Goal: Task Accomplishment & Management: Complete application form

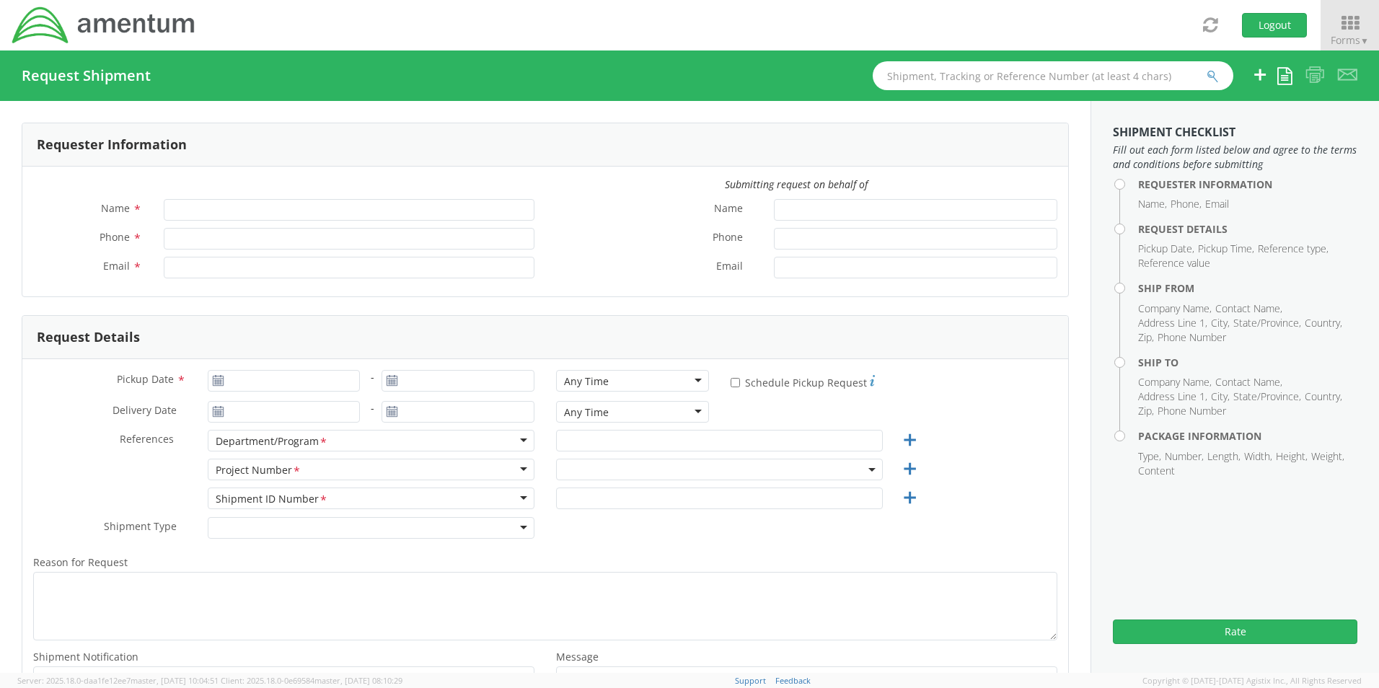
type input "[PERSON_NAME]"
type input "[EMAIL_ADDRESS][PERSON_NAME][DOMAIN_NAME]"
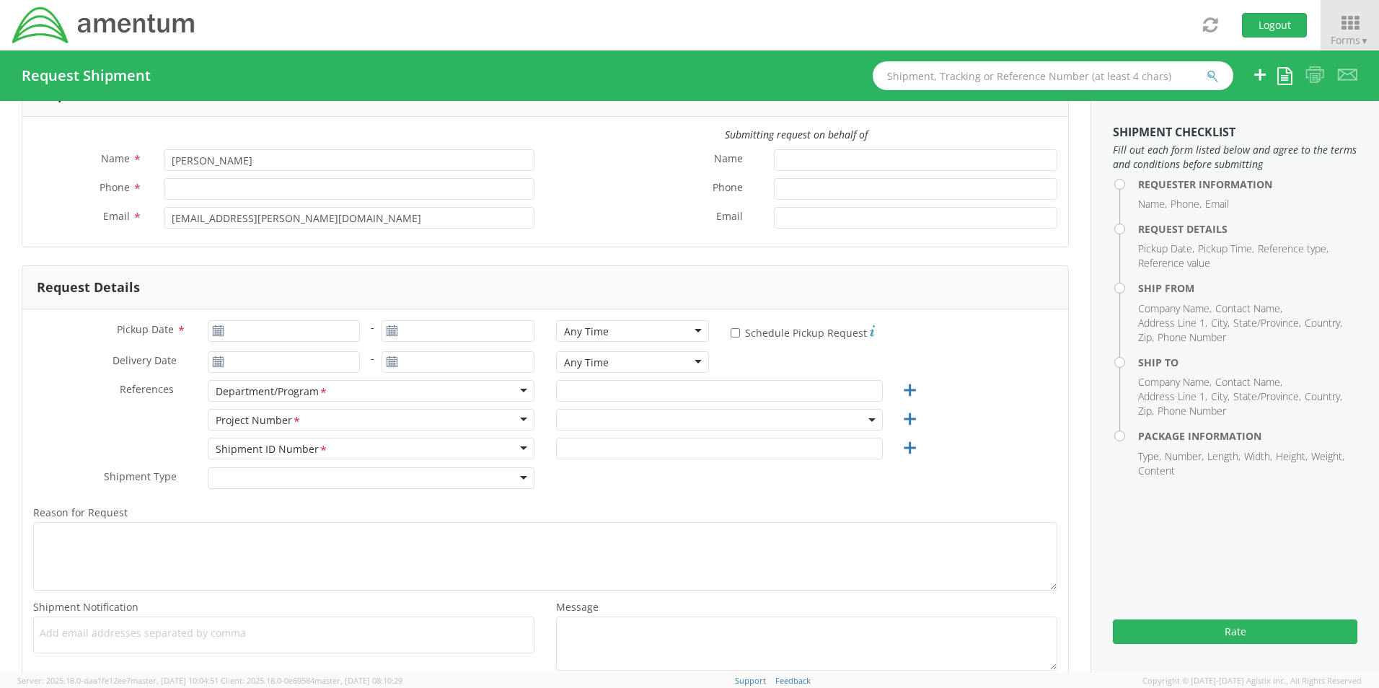
scroll to position [72, 0]
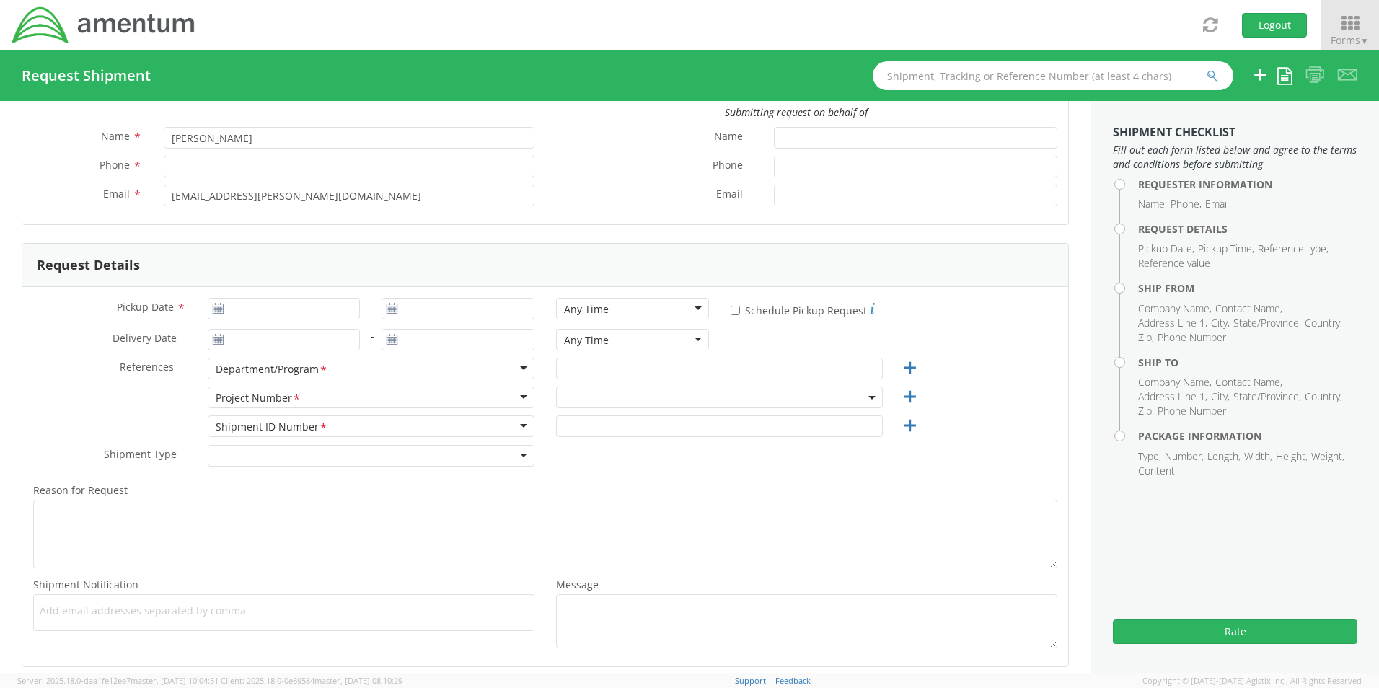
click at [216, 311] on use at bounding box center [218, 308] width 10 height 10
click at [242, 311] on input "Pickup Date *" at bounding box center [284, 309] width 153 height 22
type input "[DATE]"
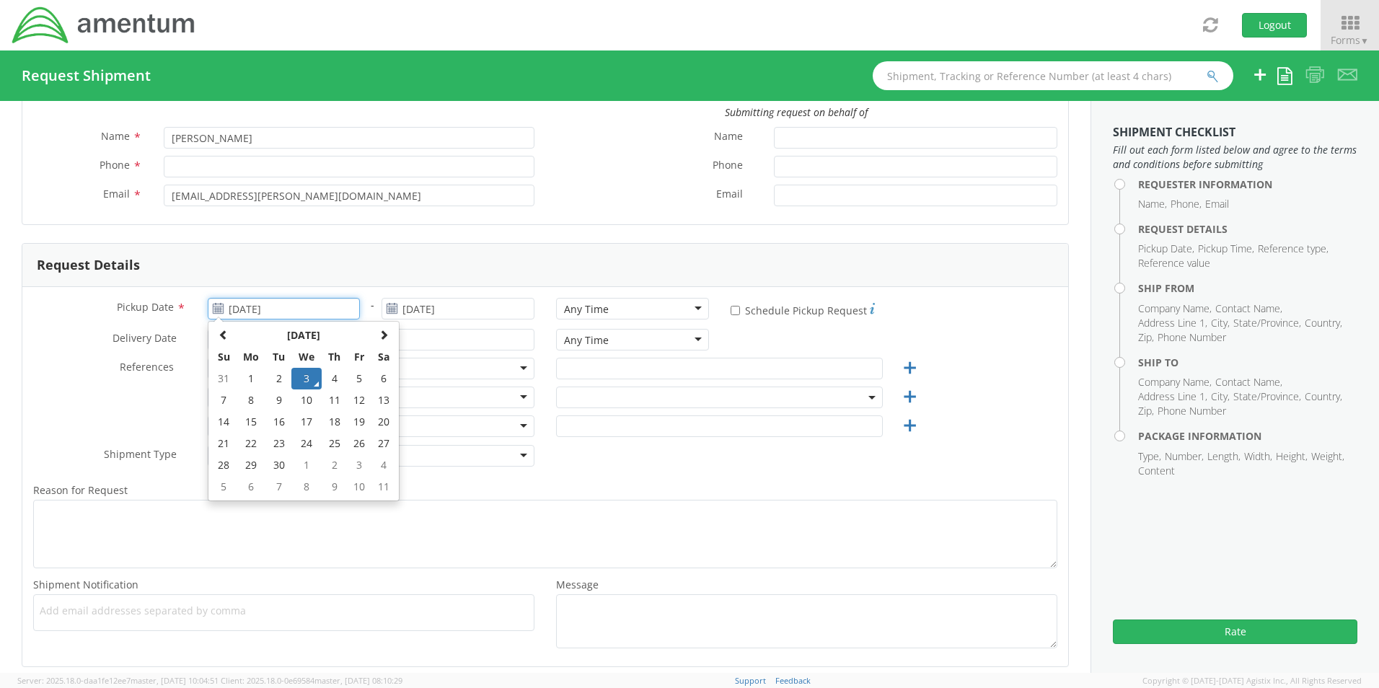
click at [308, 376] on td "3" at bounding box center [306, 379] width 30 height 22
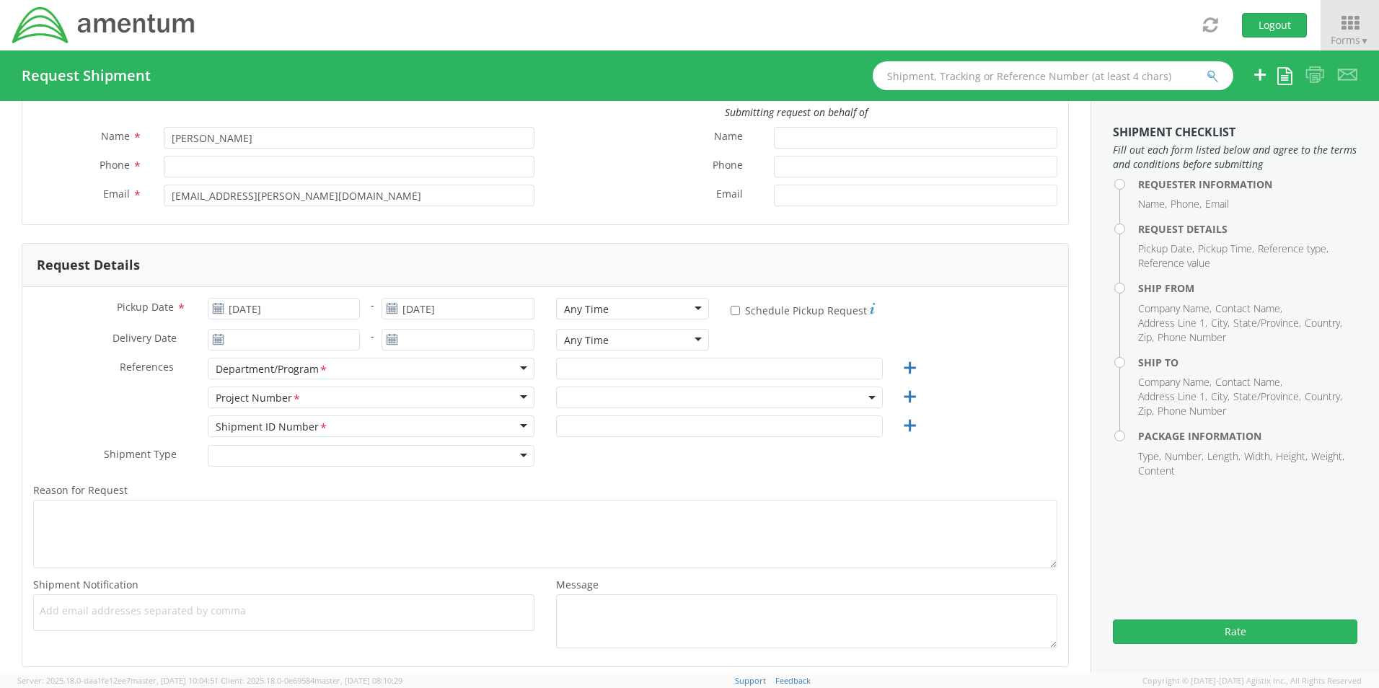
click at [517, 371] on div "Department/Program *" at bounding box center [371, 369] width 327 height 22
click at [517, 366] on div "Department/Program *" at bounding box center [371, 369] width 327 height 22
click at [585, 369] on input "text" at bounding box center [719, 369] width 327 height 22
click at [615, 370] on input "text" at bounding box center [719, 369] width 327 height 22
type input "Legal G&A"
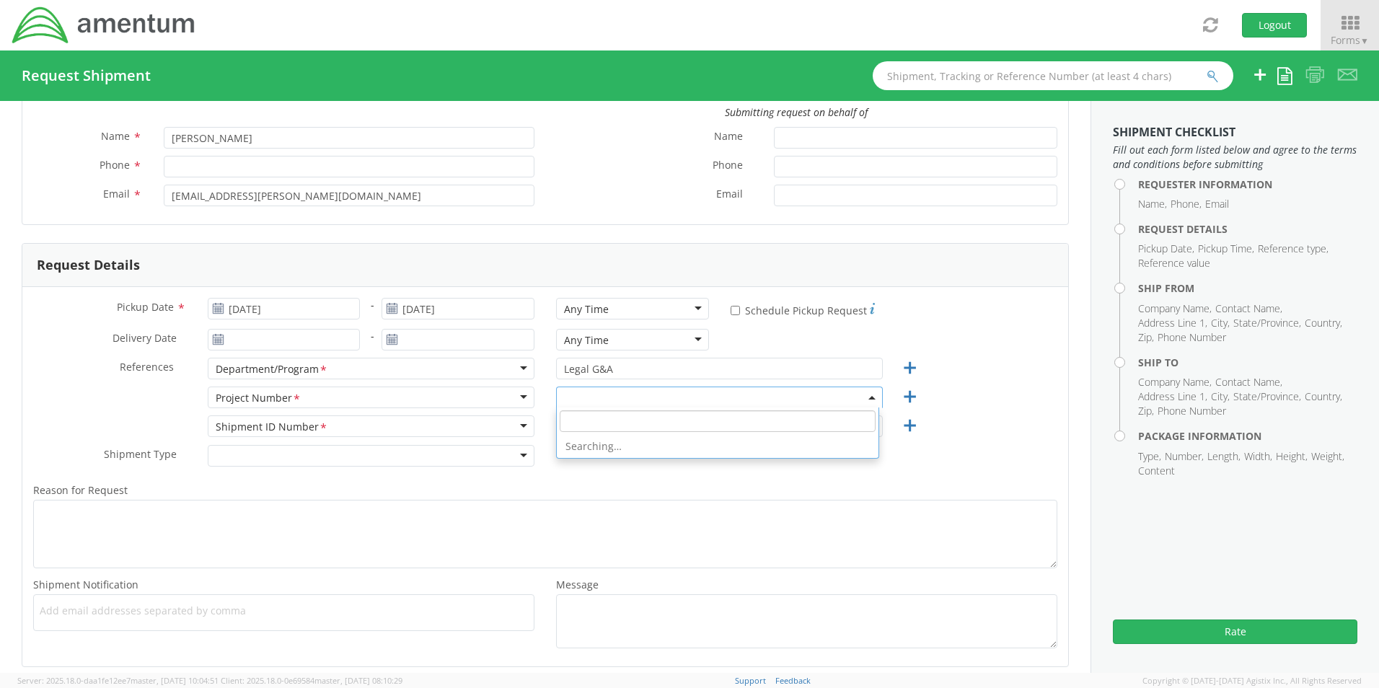
click at [571, 390] on span at bounding box center [719, 398] width 327 height 22
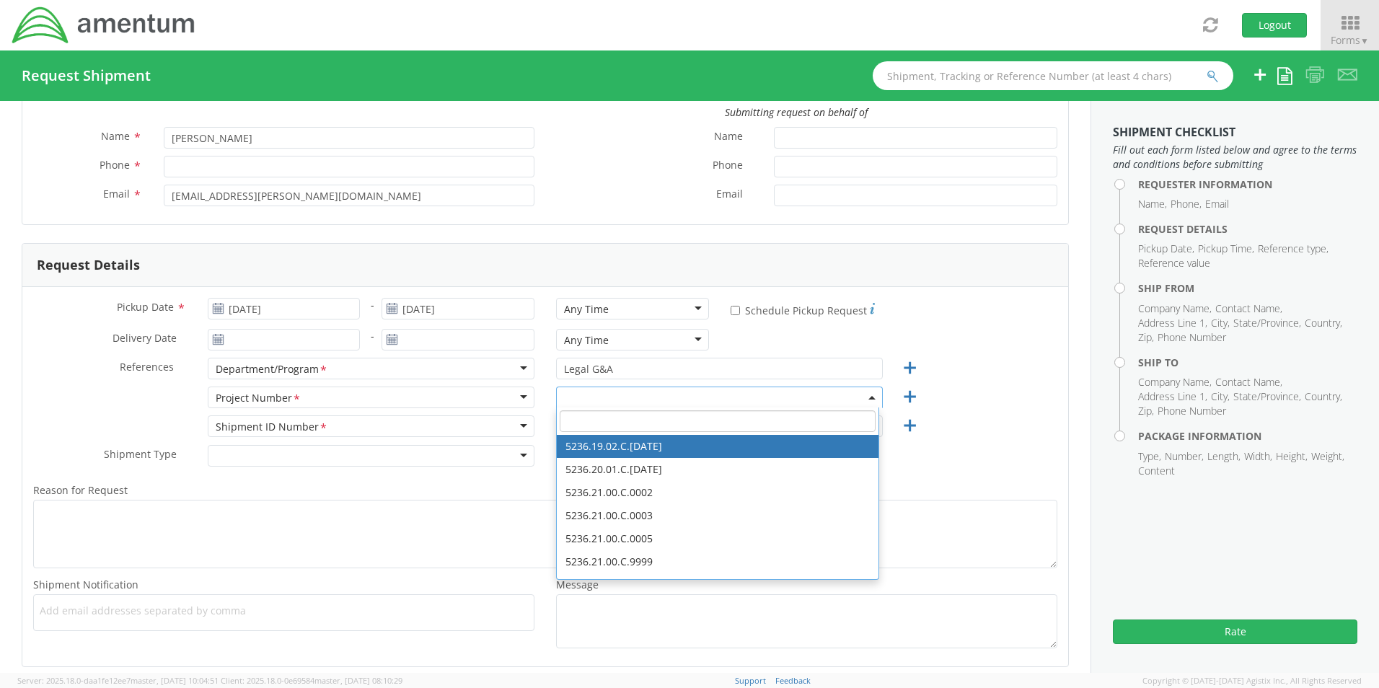
click at [575, 423] on input "search" at bounding box center [718, 421] width 316 height 22
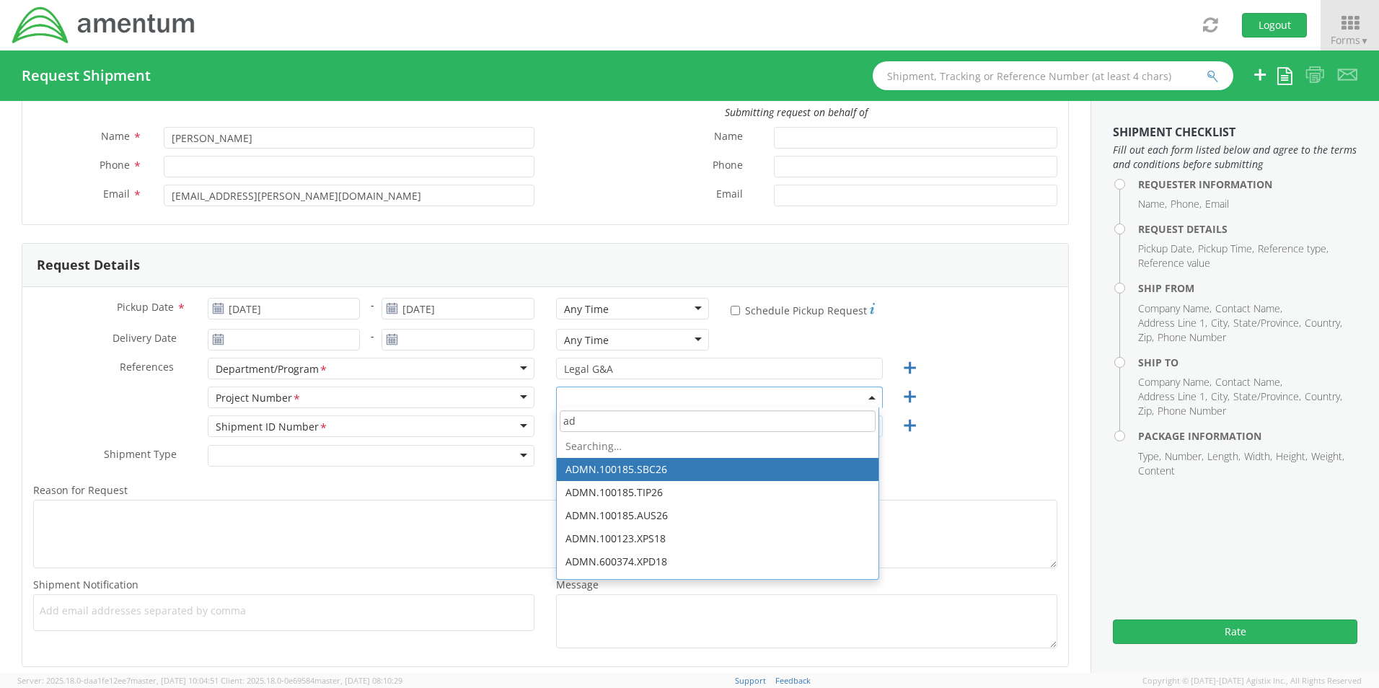
type input "a"
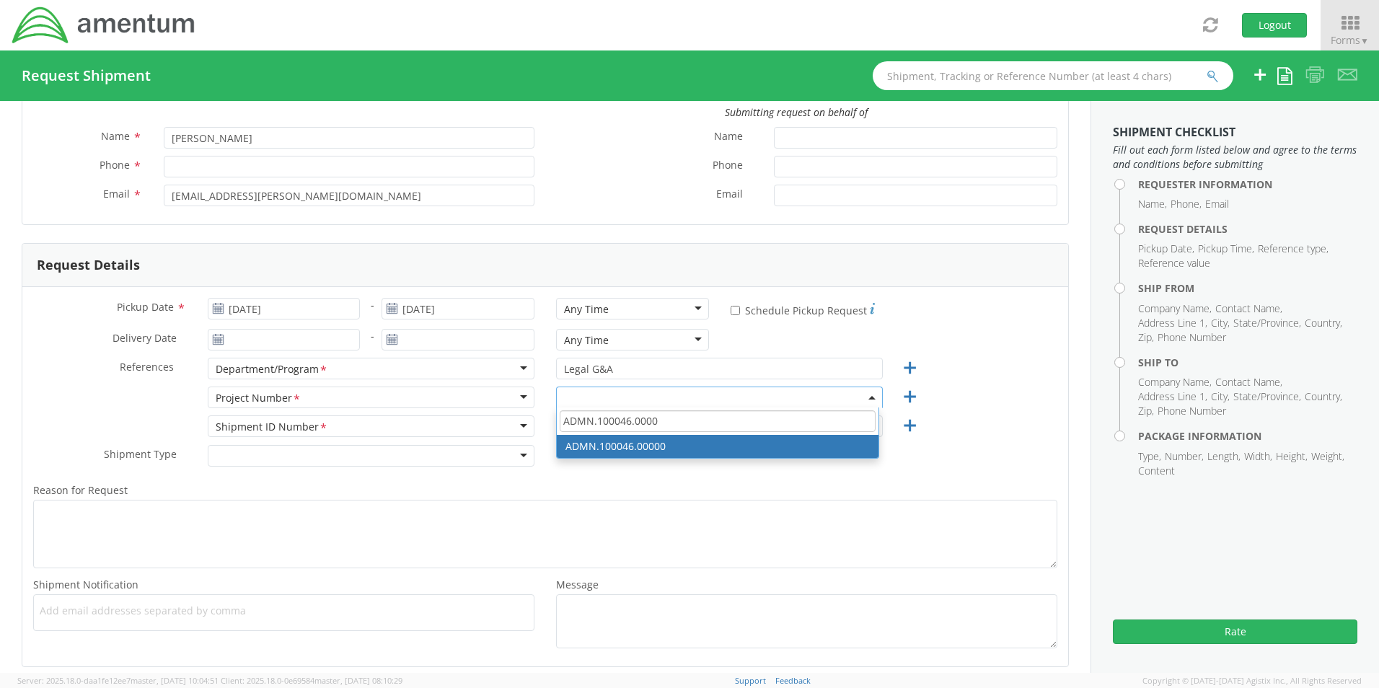
type input "ADMN.100046.0000"
select select "ADMN.100046.00000"
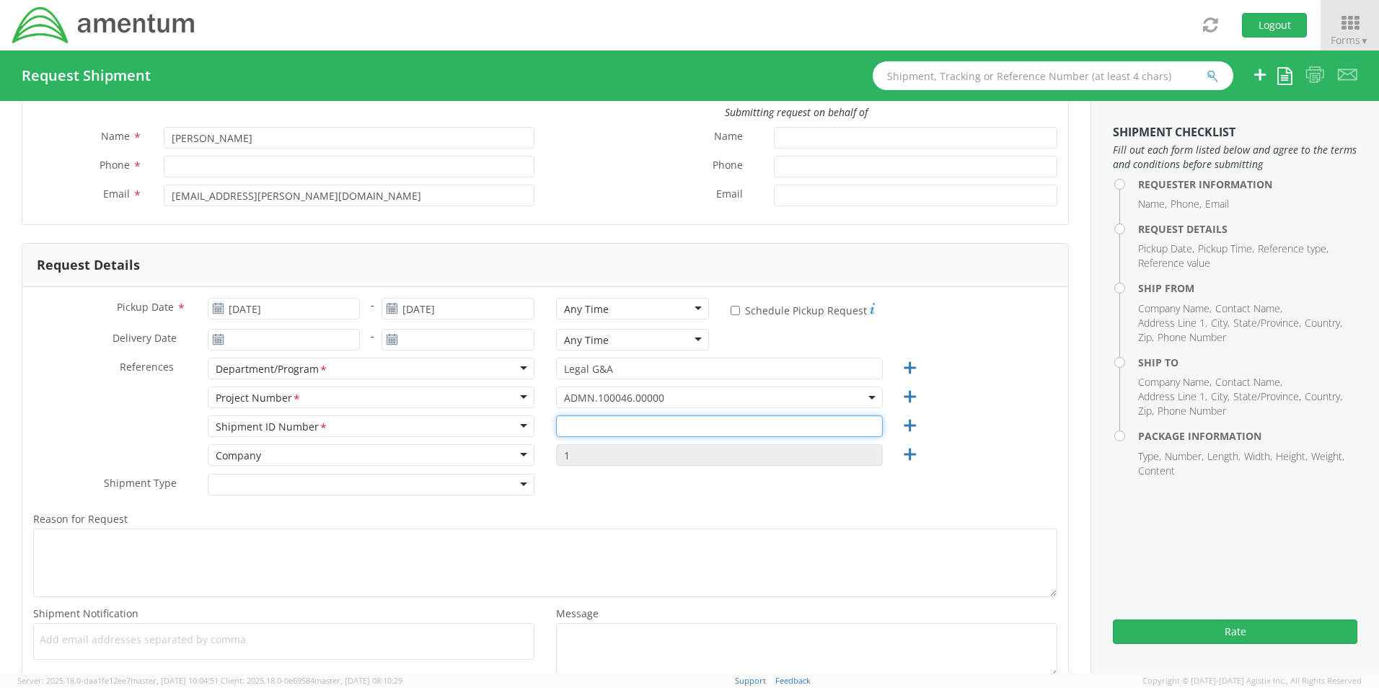
click at [597, 422] on input "text" at bounding box center [719, 426] width 327 height 22
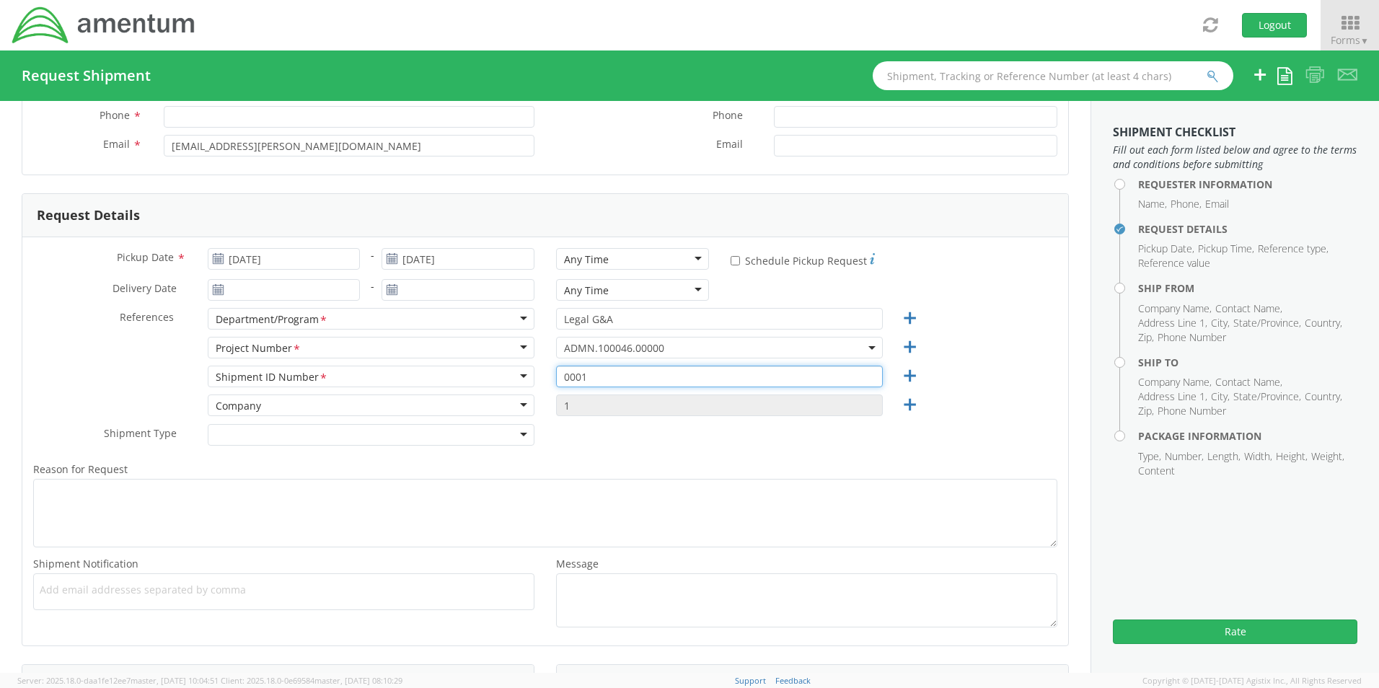
scroll to position [144, 0]
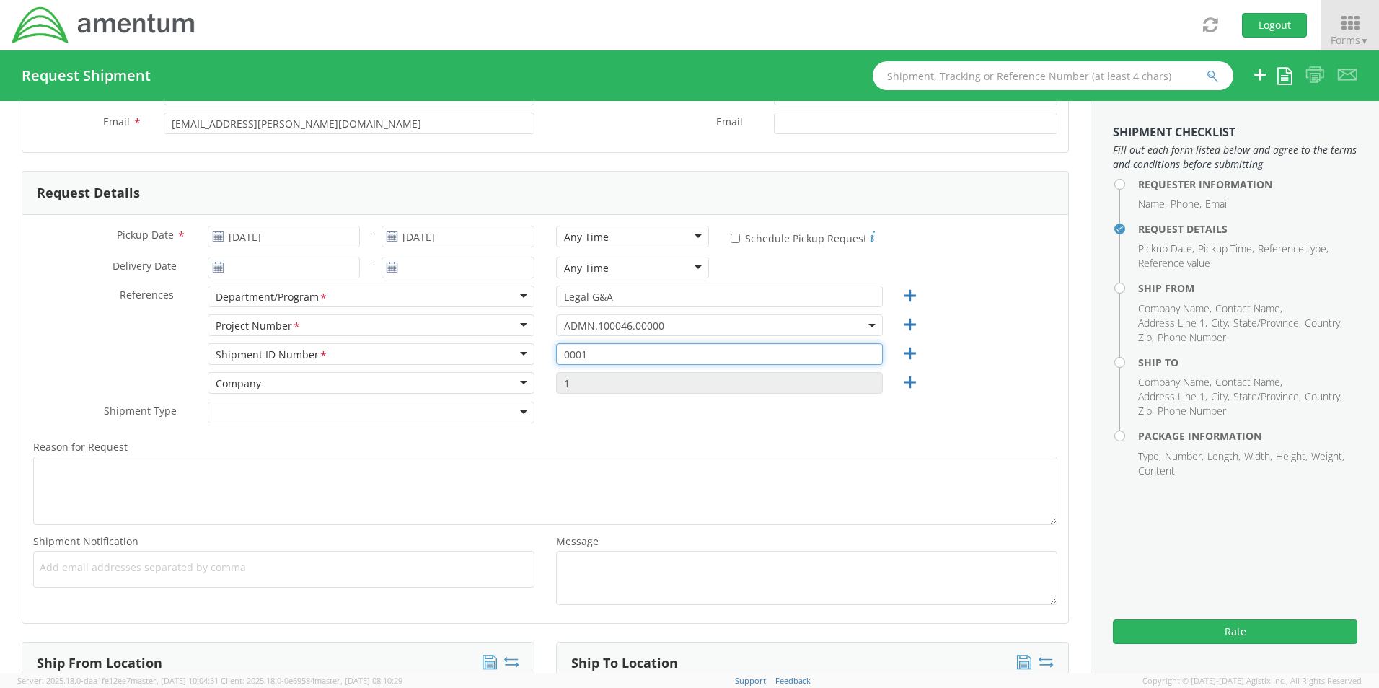
type input "0001"
click at [510, 380] on div "Company" at bounding box center [371, 383] width 327 height 22
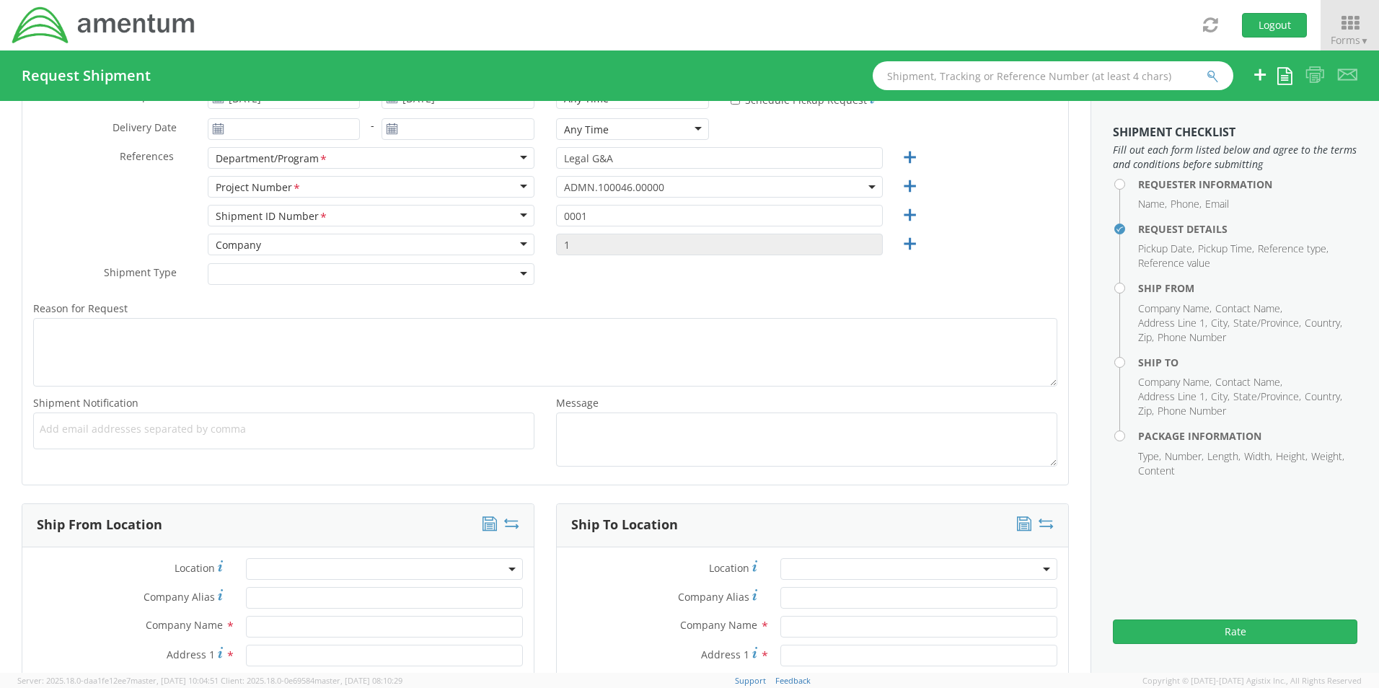
scroll to position [289, 0]
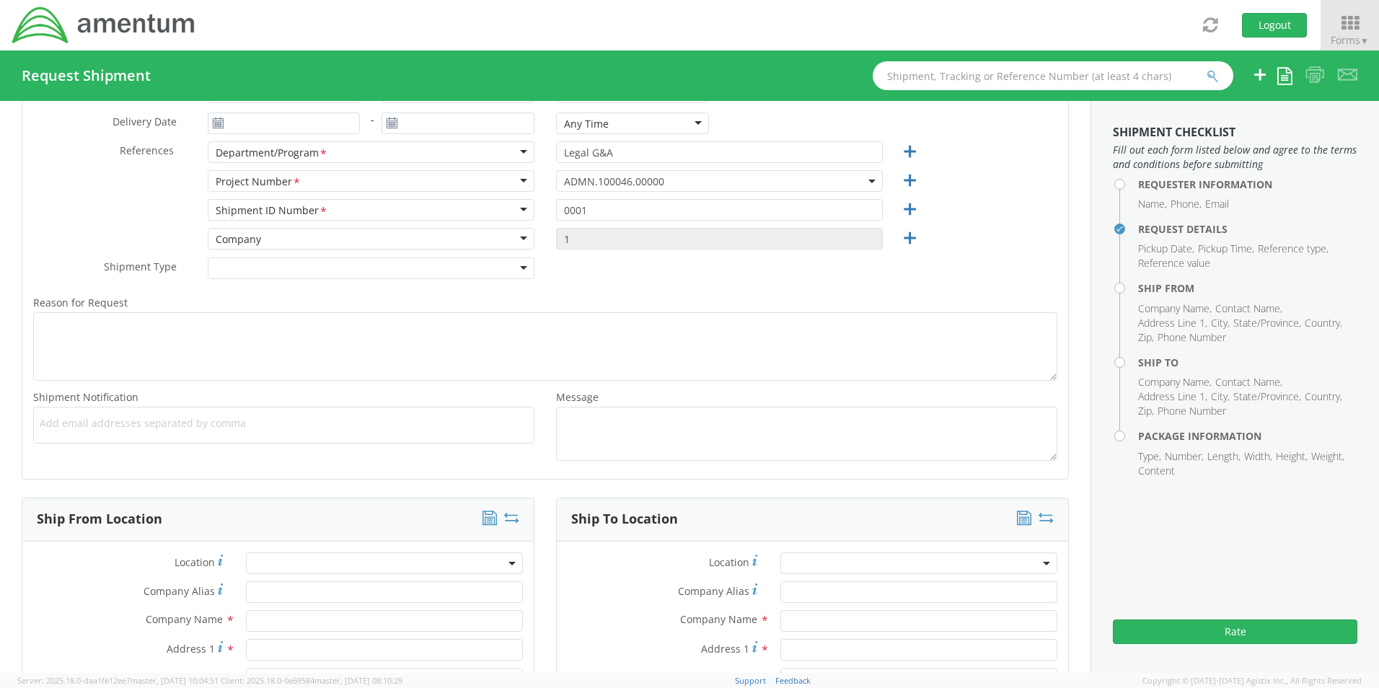
click at [516, 266] on div at bounding box center [371, 269] width 327 height 22
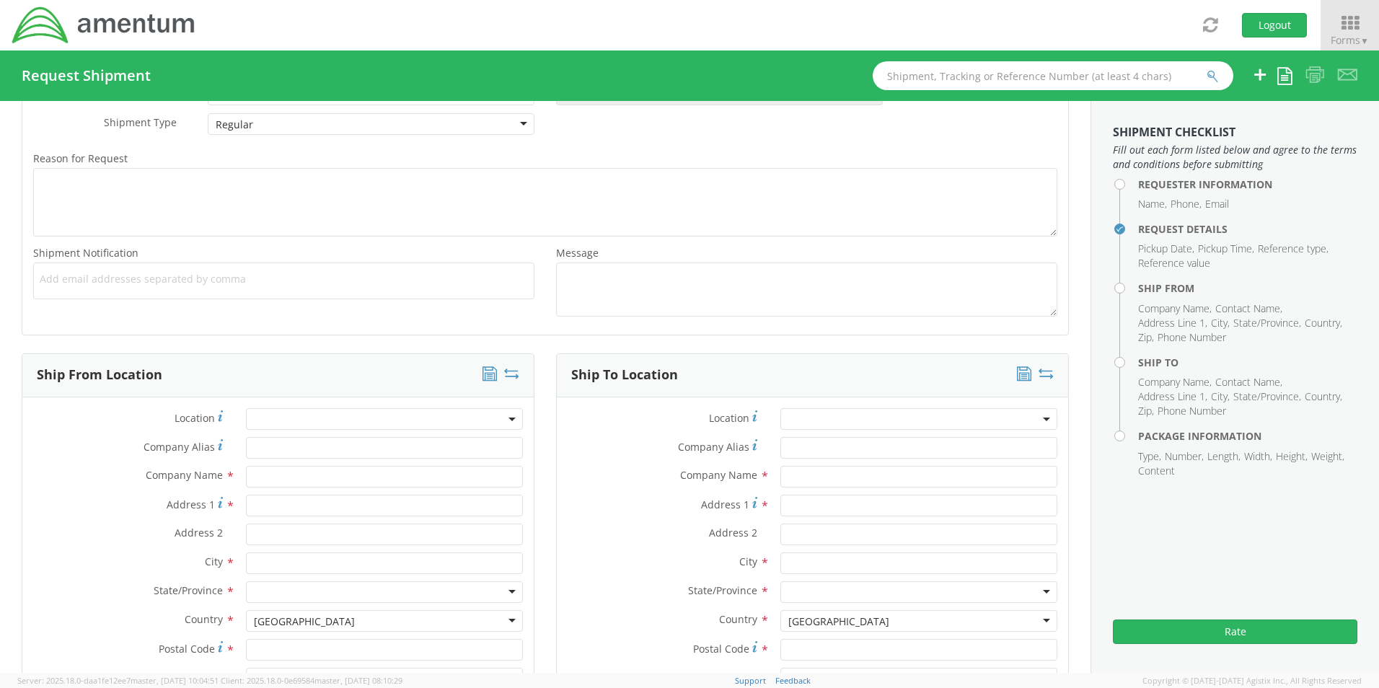
scroll to position [505, 0]
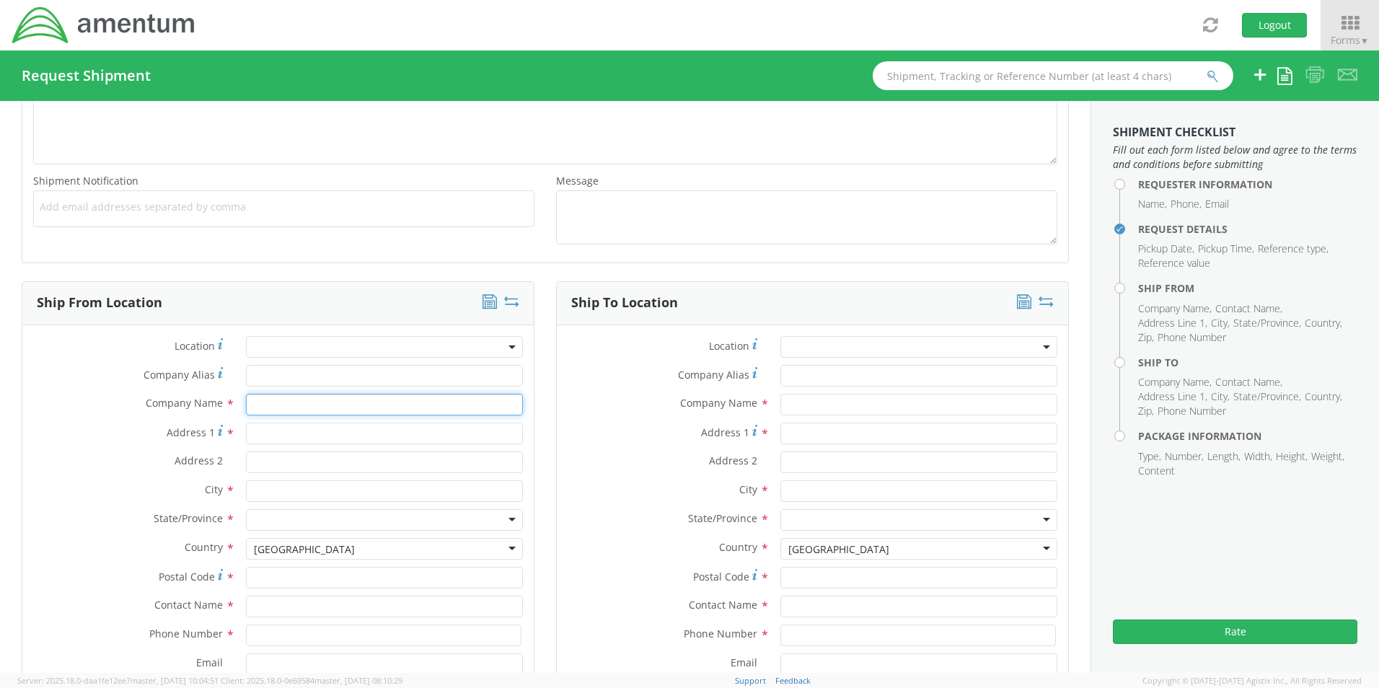
click at [276, 403] on input "text" at bounding box center [384, 405] width 277 height 22
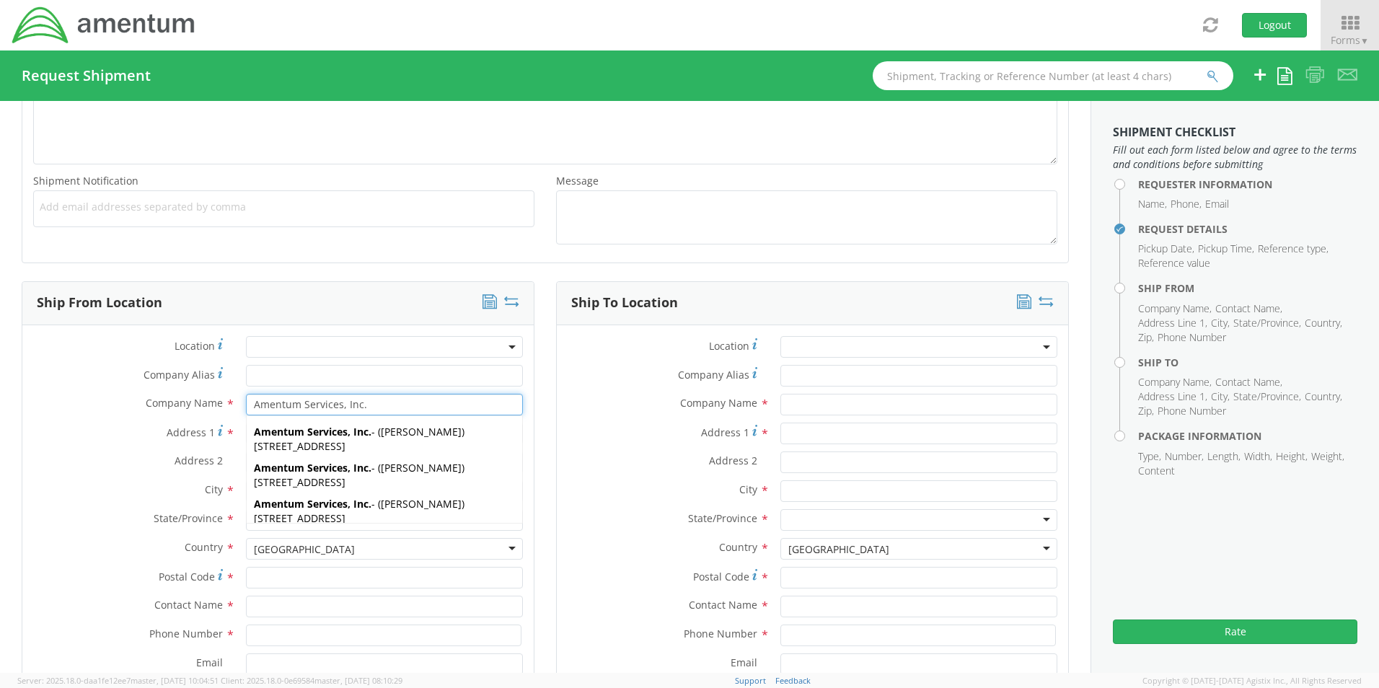
scroll to position [433, 0]
type input "Amentum Services, Inc."
click at [142, 448] on div "Address 1 *" at bounding box center [277, 437] width 511 height 29
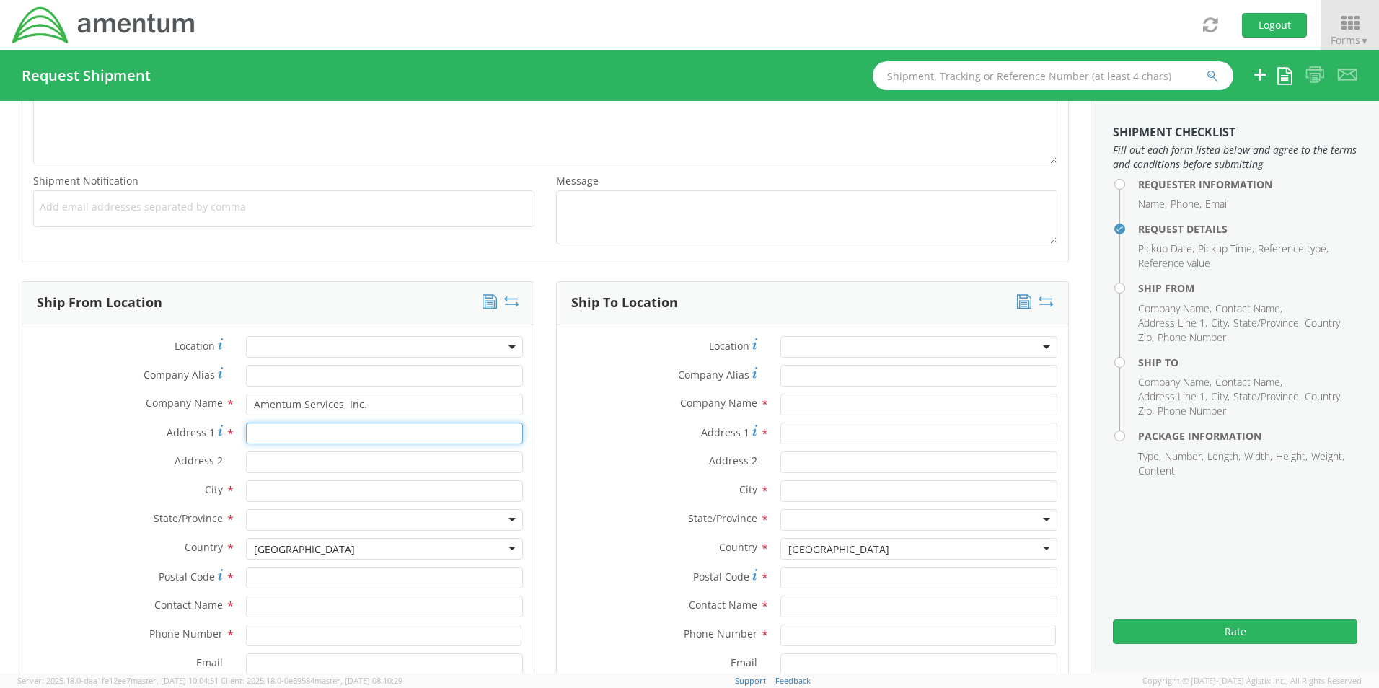
click at [298, 435] on input "Address 1 *" at bounding box center [384, 434] width 277 height 22
type input "2560 JUDGE [PERSON_NAME] UNIT 1114"
type input "009669211"
type input "[GEOGRAPHIC_DATA]"
type input "32940"
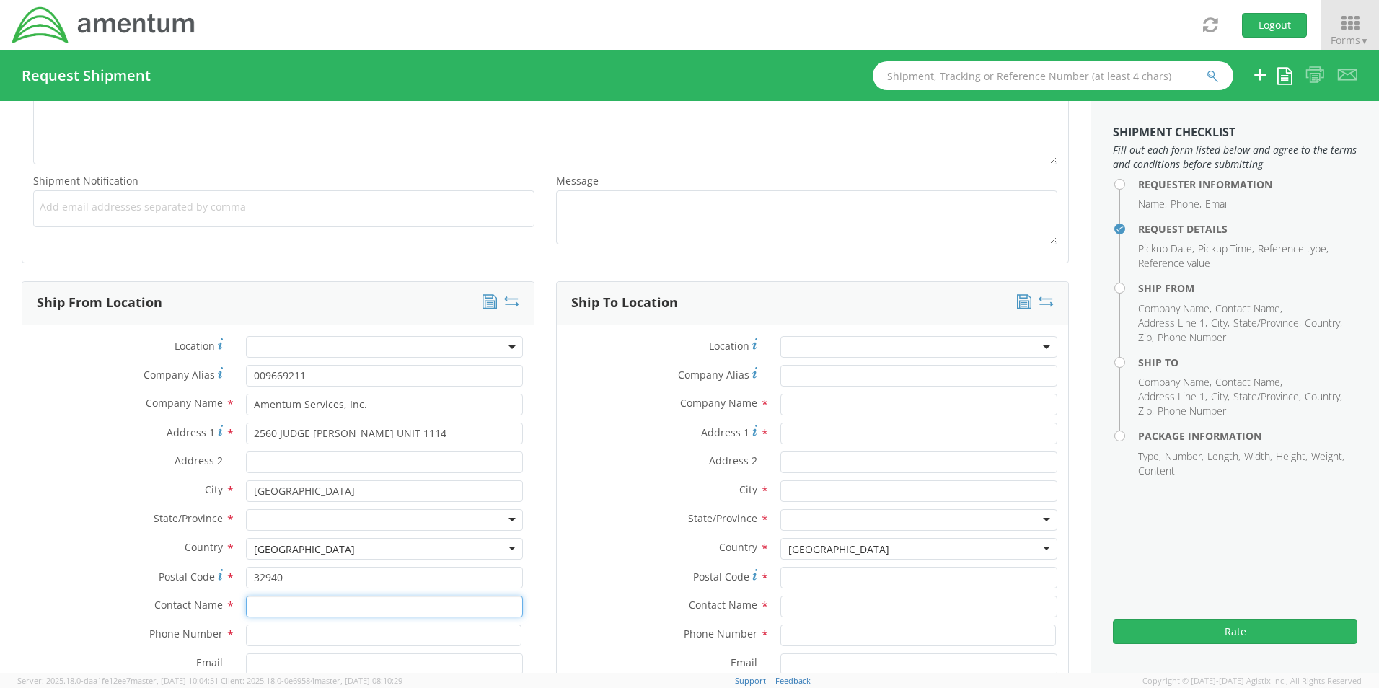
type input "[PERSON_NAME]"
type input "3345469264"
type input "[EMAIL_ADDRESS][DOMAIN_NAME]"
type input "009669211"
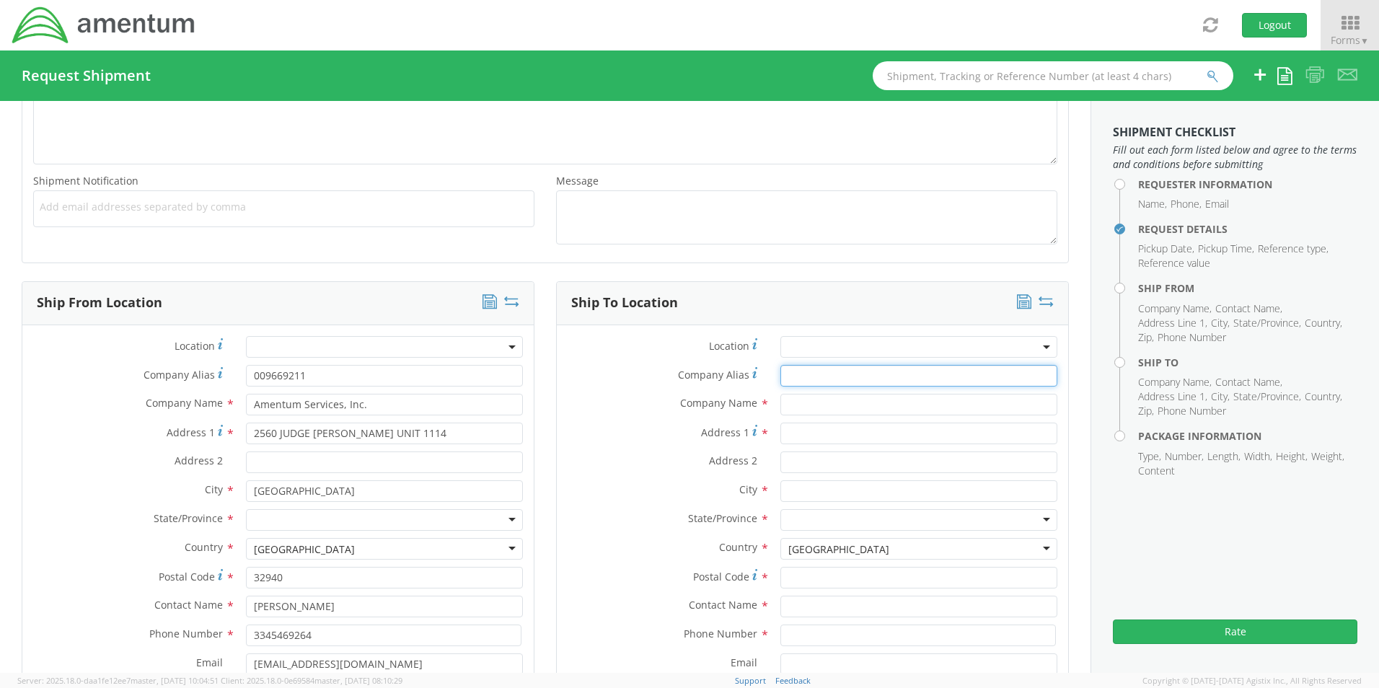
type input "009669211"
type input "2560 JUDGE [PERSON_NAME] UNIT 1114"
type input "[GEOGRAPHIC_DATA]"
type input "32940"
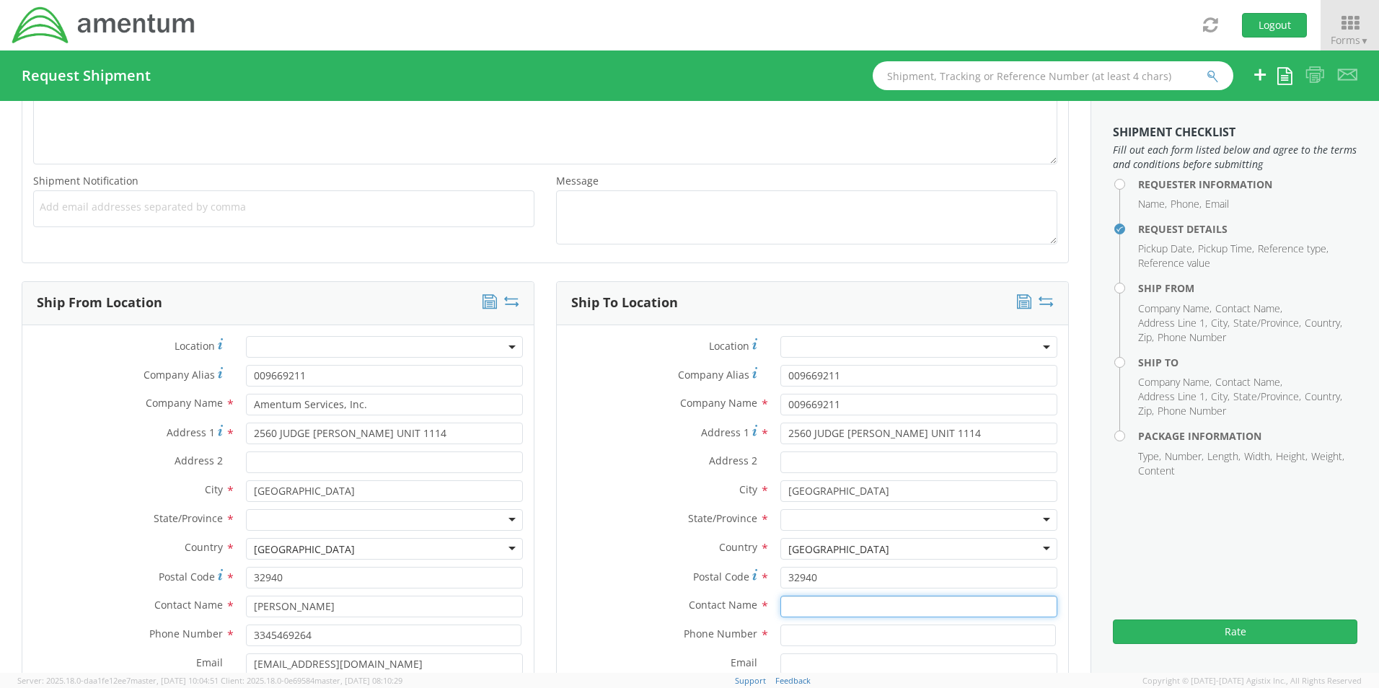
type input "[PERSON_NAME]"
type input "3345469264"
type input "[EMAIL_ADDRESS][DOMAIN_NAME]"
type input "009669211"
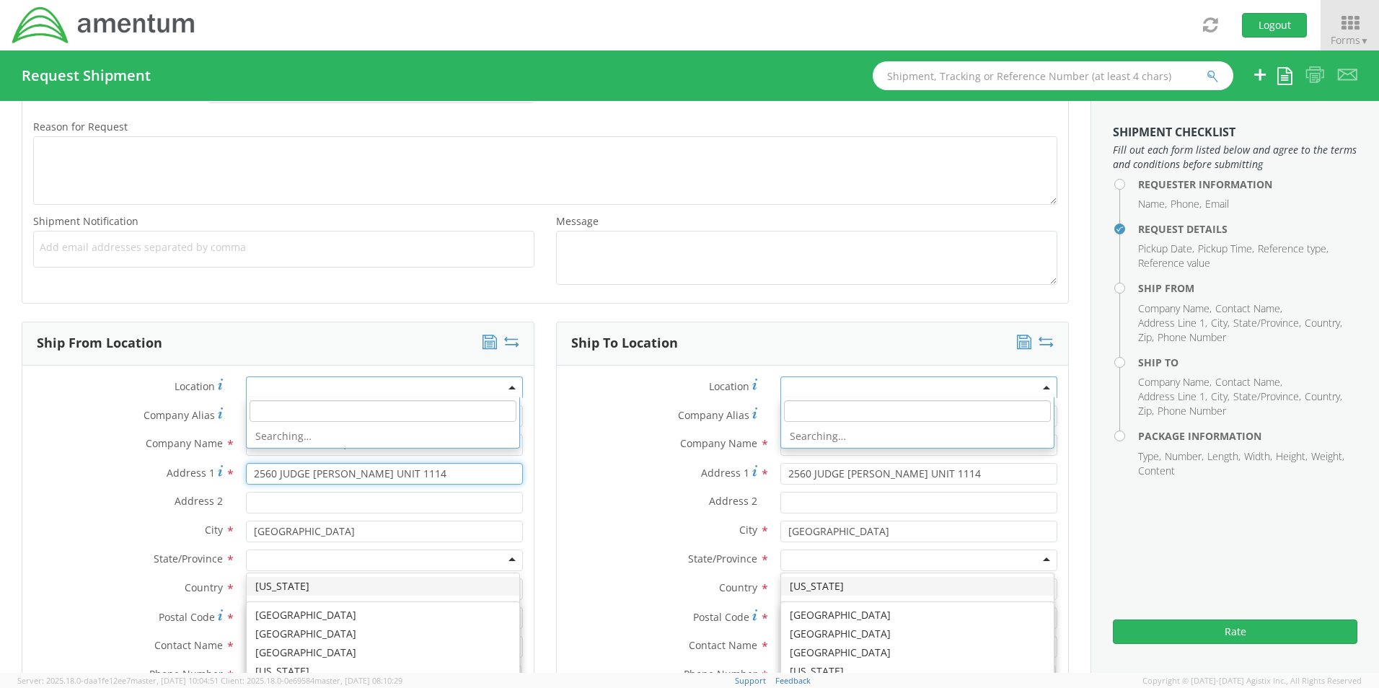
scroll to position [0, 0]
type input "#200"
type input "Suite 201"
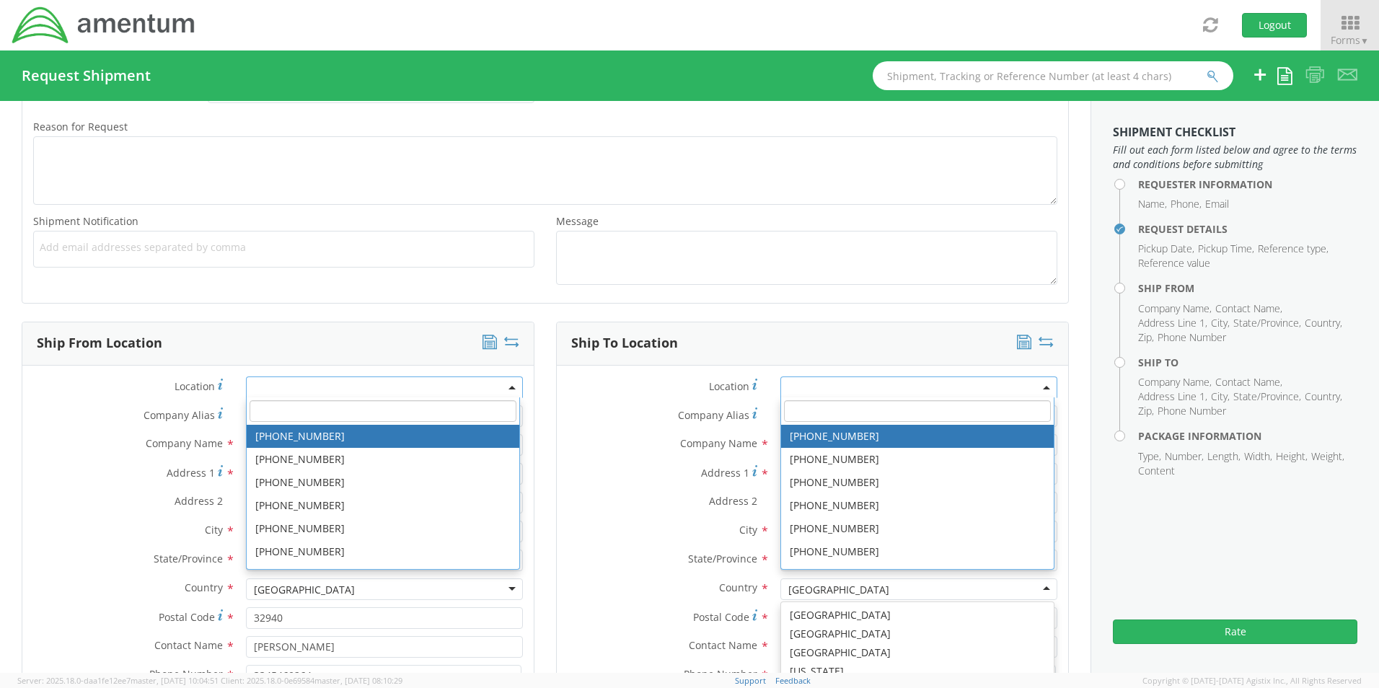
click at [576, 497] on label "Address 2 *" at bounding box center [663, 501] width 213 height 19
click at [780, 497] on input "Suite 201" at bounding box center [918, 503] width 277 height 22
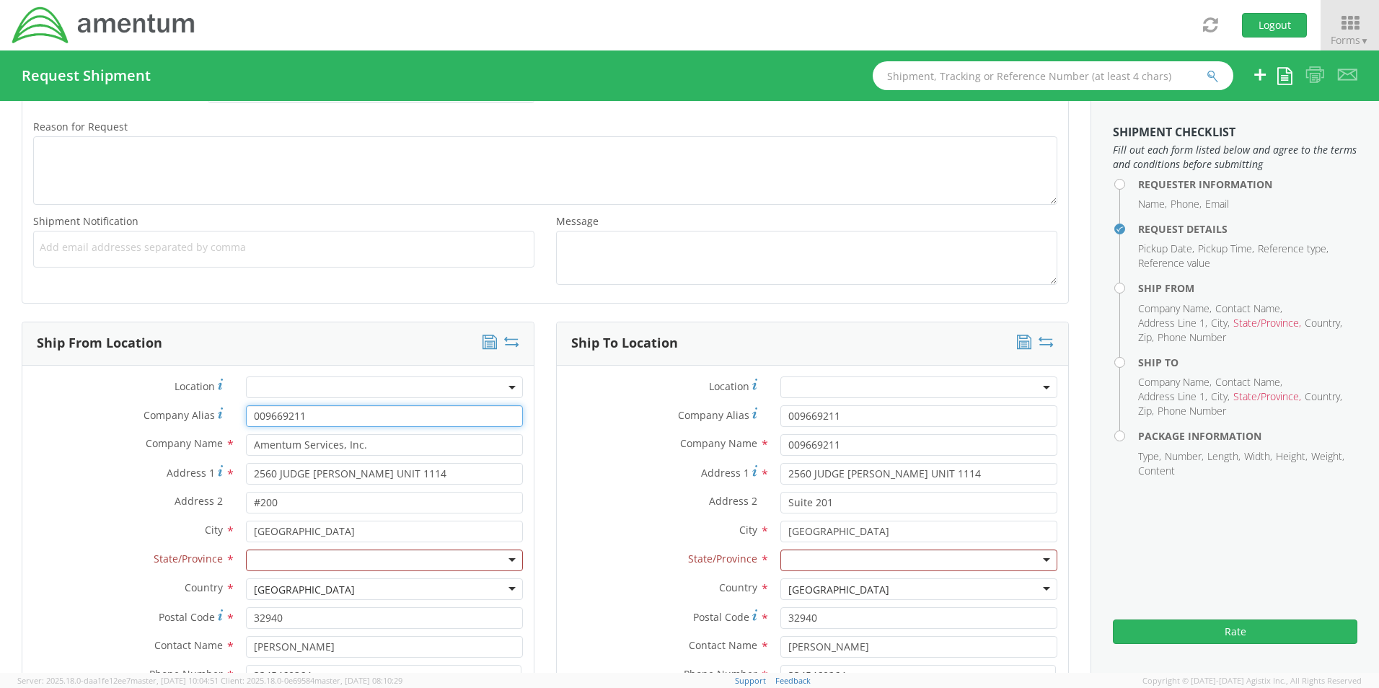
drag, startPoint x: 340, startPoint y: 414, endPoint x: 148, endPoint y: 332, distance: 209.4
click at [141, 385] on div "Location * Company Alias * 009669211 Company Name * Amentum Services, Inc. Amen…" at bounding box center [277, 578] width 511 height 402
click at [513, 555] on div at bounding box center [384, 561] width 277 height 22
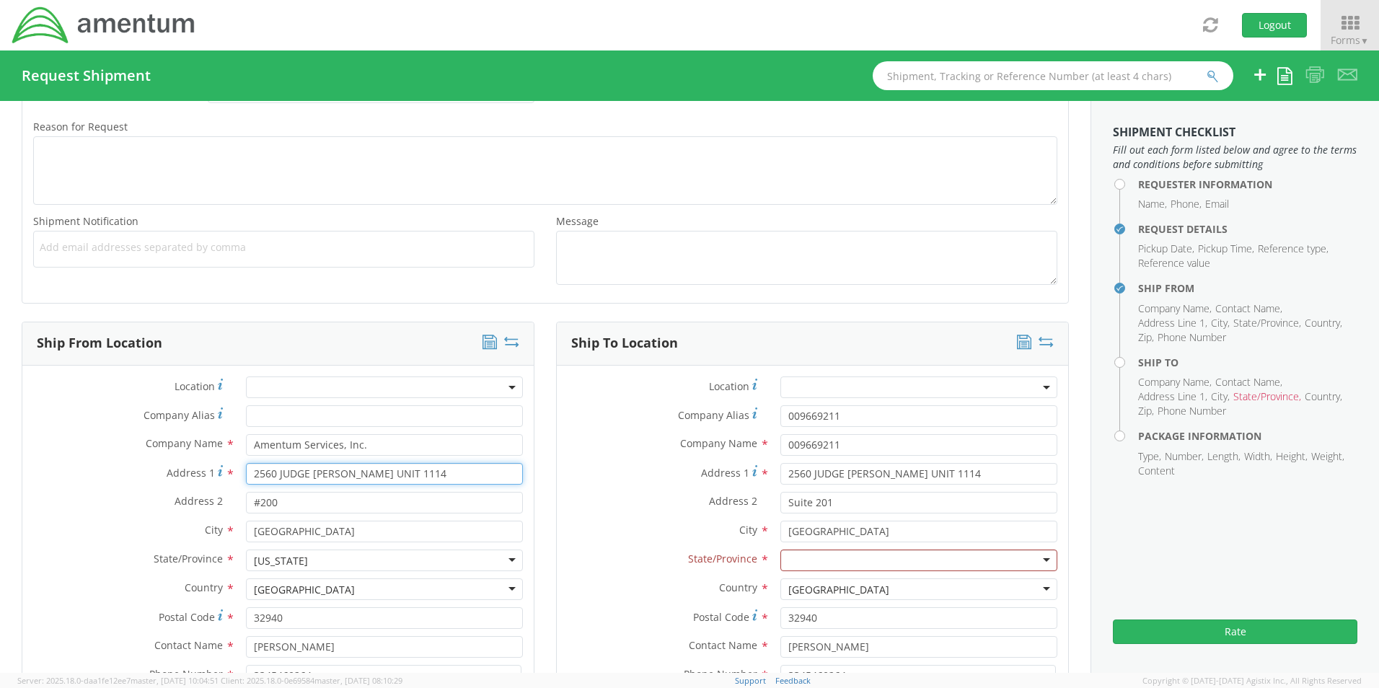
drag, startPoint x: 448, startPoint y: 478, endPoint x: 389, endPoint y: 466, distance: 60.3
click at [389, 466] on input "2560 JUDGE [PERSON_NAME] UNIT 1114" at bounding box center [384, 474] width 277 height 22
type input "2560 JUDGE [PERSON_NAME]"
click at [110, 498] on label "Address 2 *" at bounding box center [128, 501] width 213 height 19
click at [246, 498] on input "#200" at bounding box center [384, 503] width 277 height 22
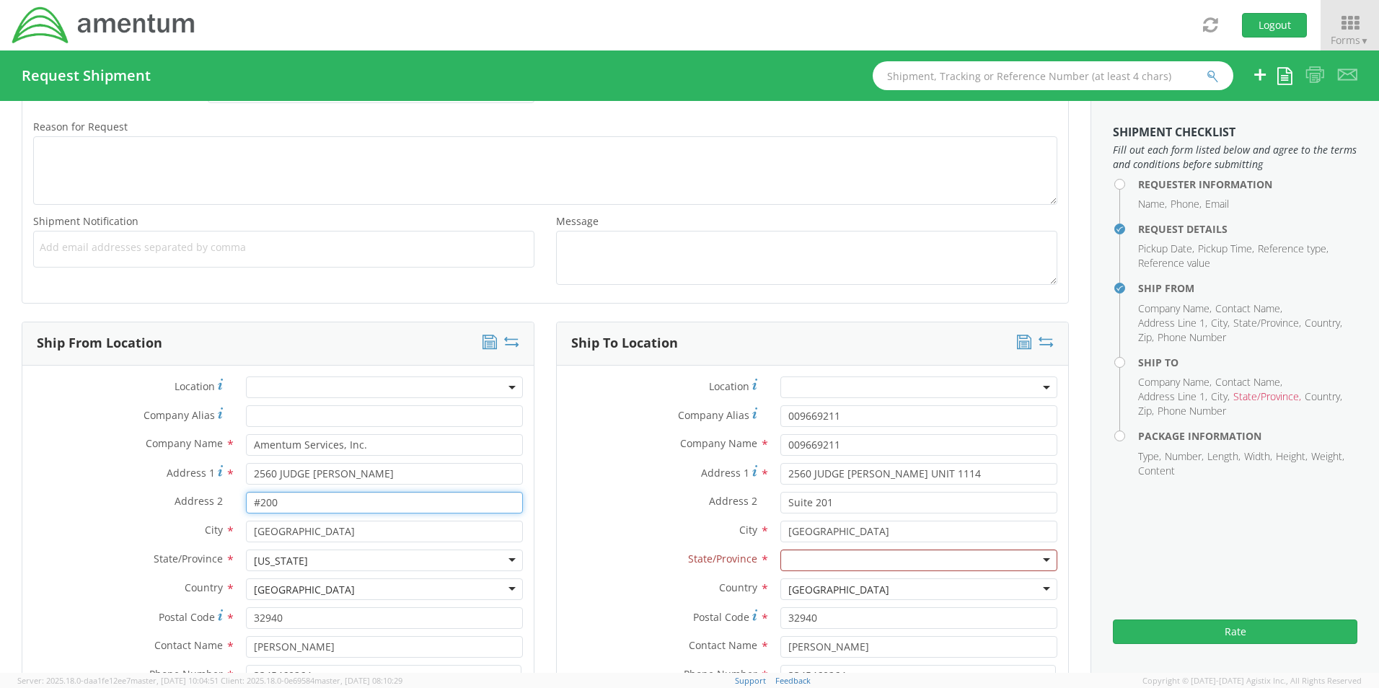
drag, startPoint x: 296, startPoint y: 500, endPoint x: 221, endPoint y: 488, distance: 75.9
click at [221, 488] on div "Location * Company Alias * Company Name * Amentum Services, Inc. Amentum Servic…" at bounding box center [277, 578] width 511 height 402
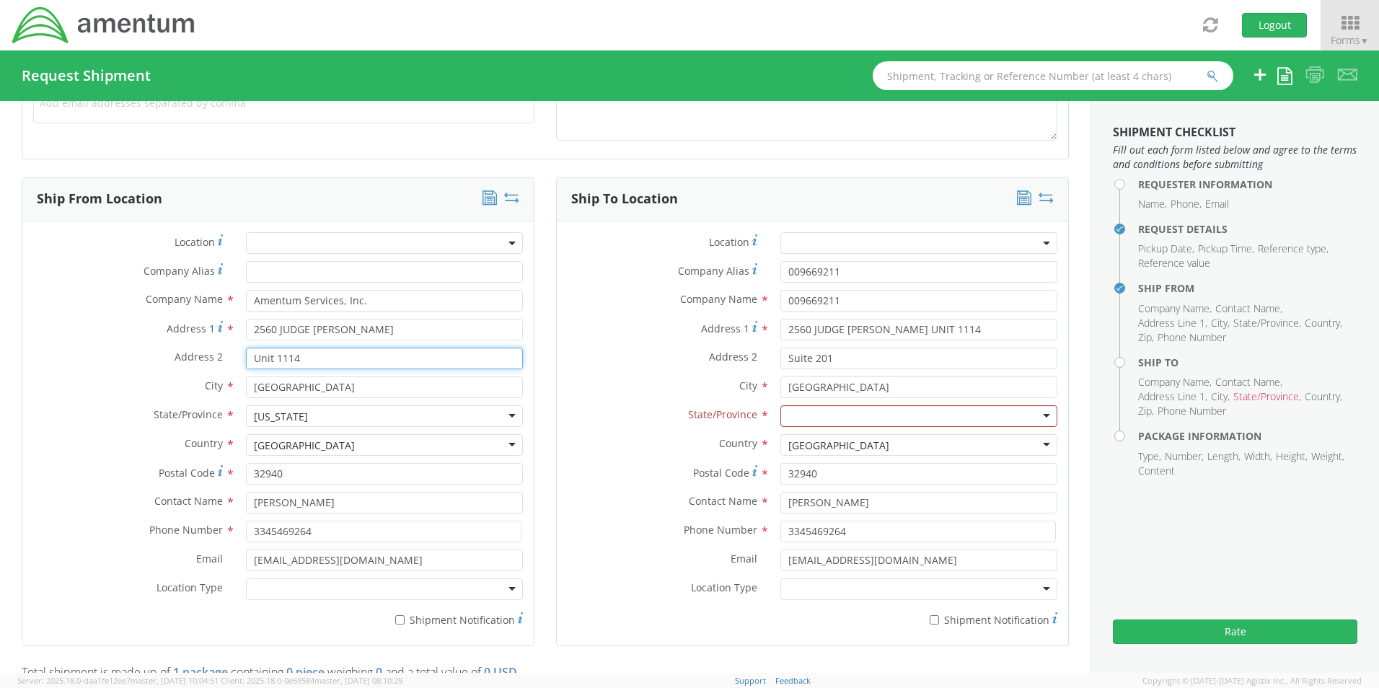
type input "Unit 1114"
click at [594, 417] on label "State/Province *" at bounding box center [663, 414] width 213 height 19
drag, startPoint x: 366, startPoint y: 558, endPoint x: 164, endPoint y: 527, distance: 205.2
click at [164, 527] on div "Location * Company Alias * Company Name * Amentum Services, Inc. Amentum Servic…" at bounding box center [277, 433] width 511 height 402
type input "[EMAIL_ADDRESS][PERSON_NAME][DOMAIN_NAME]"
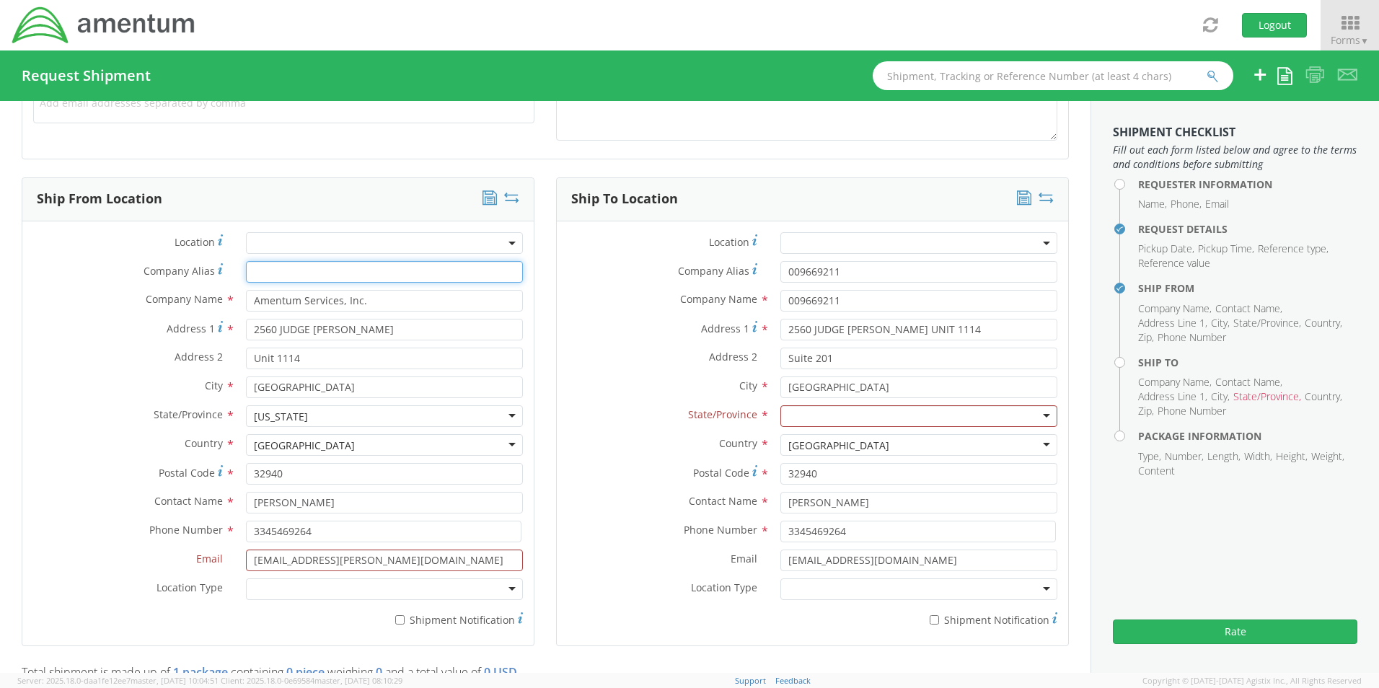
type input "Amentum Holdings, Inc."
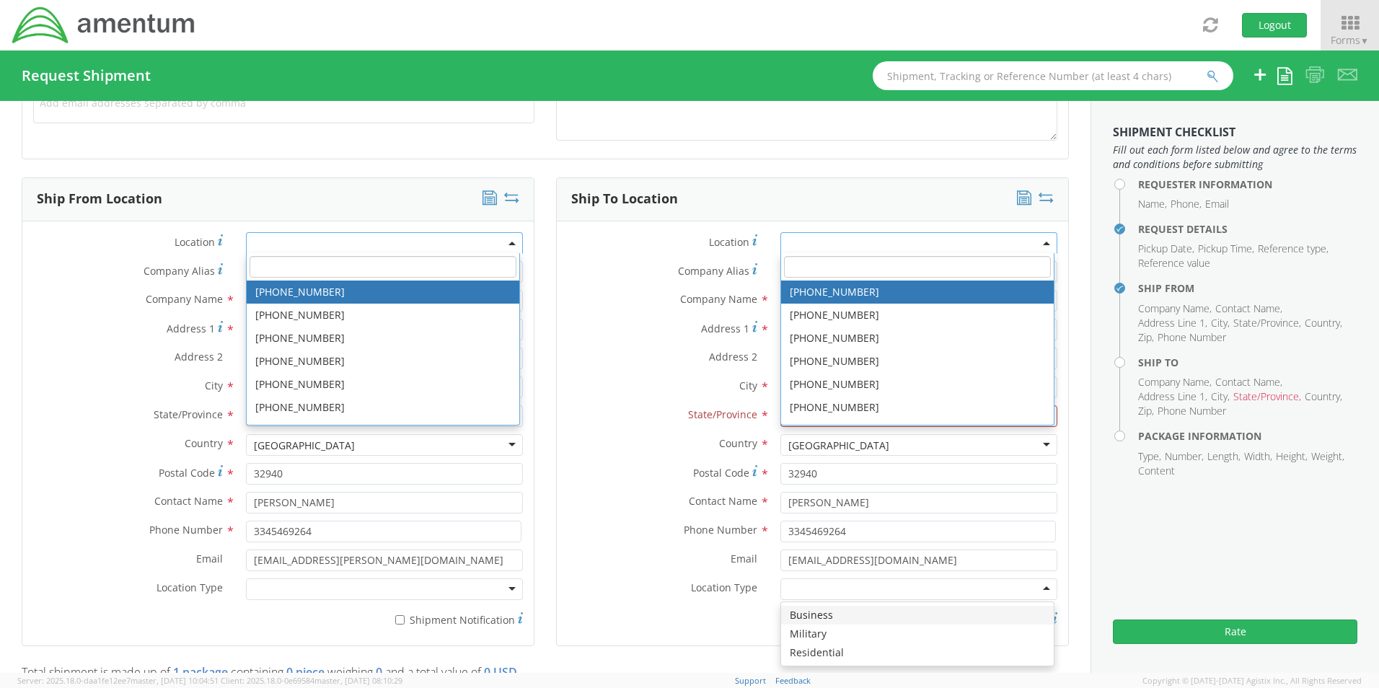
click at [574, 527] on label "Phone Number *" at bounding box center [663, 530] width 213 height 19
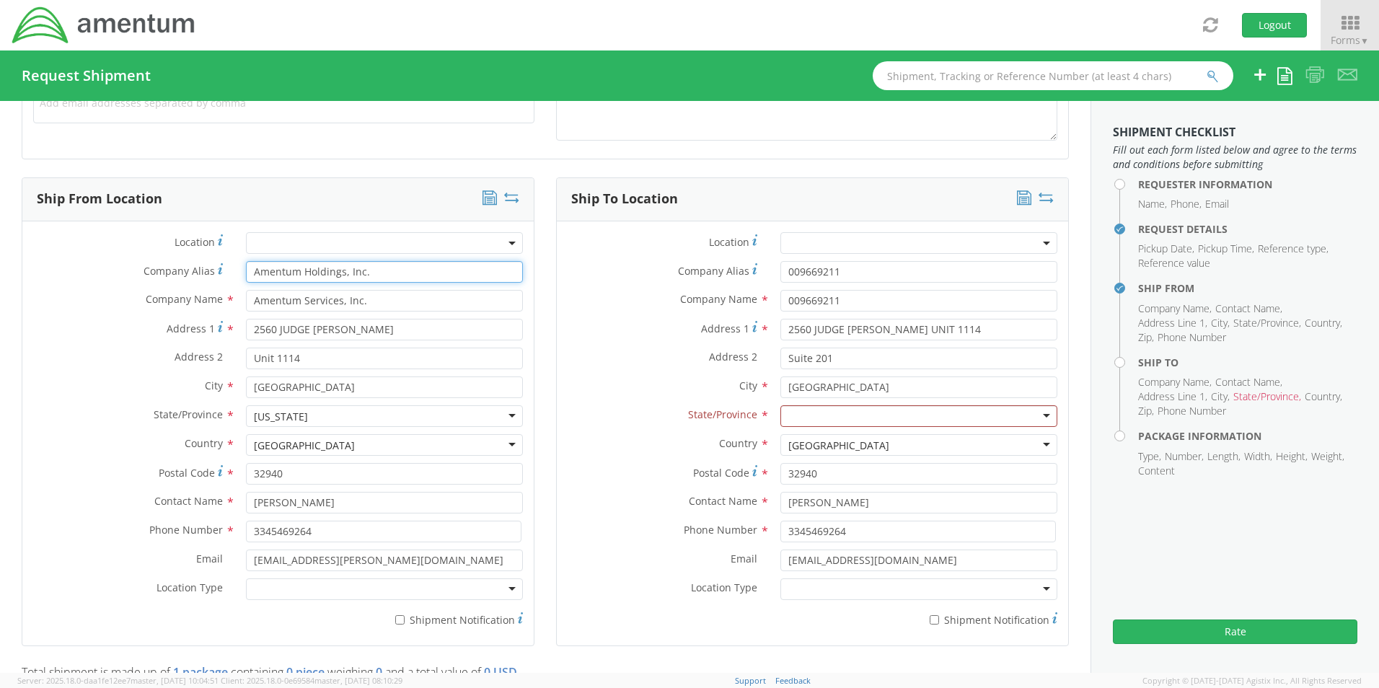
drag, startPoint x: 376, startPoint y: 274, endPoint x: 23, endPoint y: 201, distance: 360.3
click at [23, 201] on div "Ship From Location Location * Company Alias * Amentum Holdings, Inc. Company Na…" at bounding box center [278, 411] width 513 height 469
click at [473, 597] on div at bounding box center [384, 589] width 277 height 22
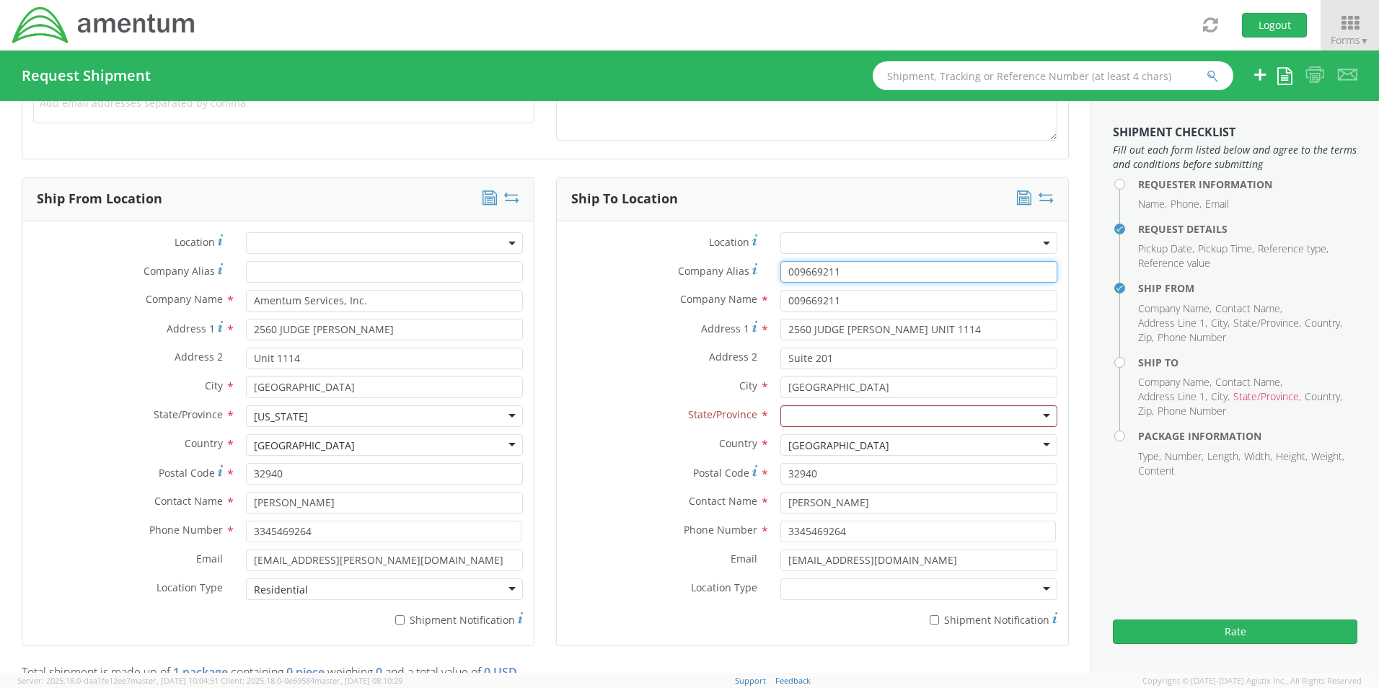
drag, startPoint x: 850, startPoint y: 270, endPoint x: 633, endPoint y: 238, distance: 218.8
click at [635, 238] on div "Location * Company Alias * 009669211 Company Name * 009669211 searching... Addr…" at bounding box center [812, 433] width 511 height 402
drag, startPoint x: 871, startPoint y: 302, endPoint x: 674, endPoint y: 275, distance: 198.0
click at [674, 275] on div "Location * Company Alias * Company Name * 009669211 searching... Address 1 * 25…" at bounding box center [812, 433] width 511 height 402
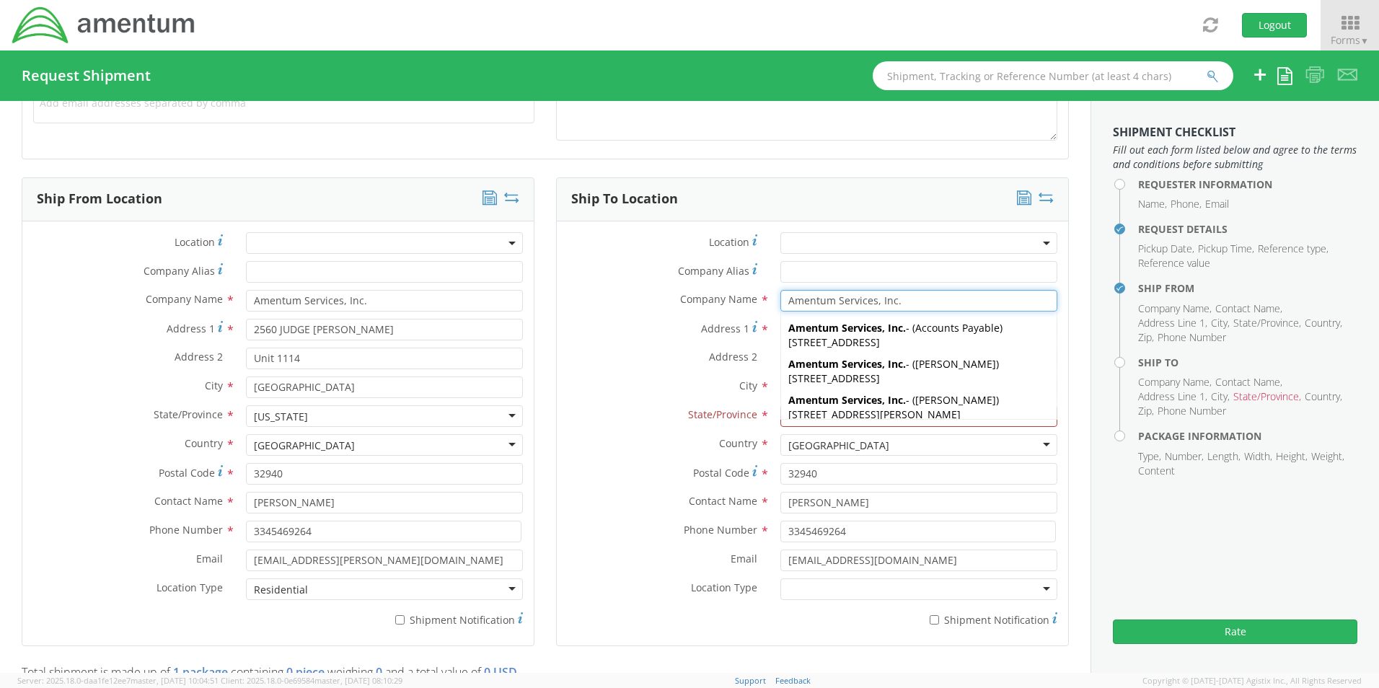
type input "Amentum Services, Inc."
click at [656, 281] on div "Company Alias *" at bounding box center [812, 272] width 511 height 22
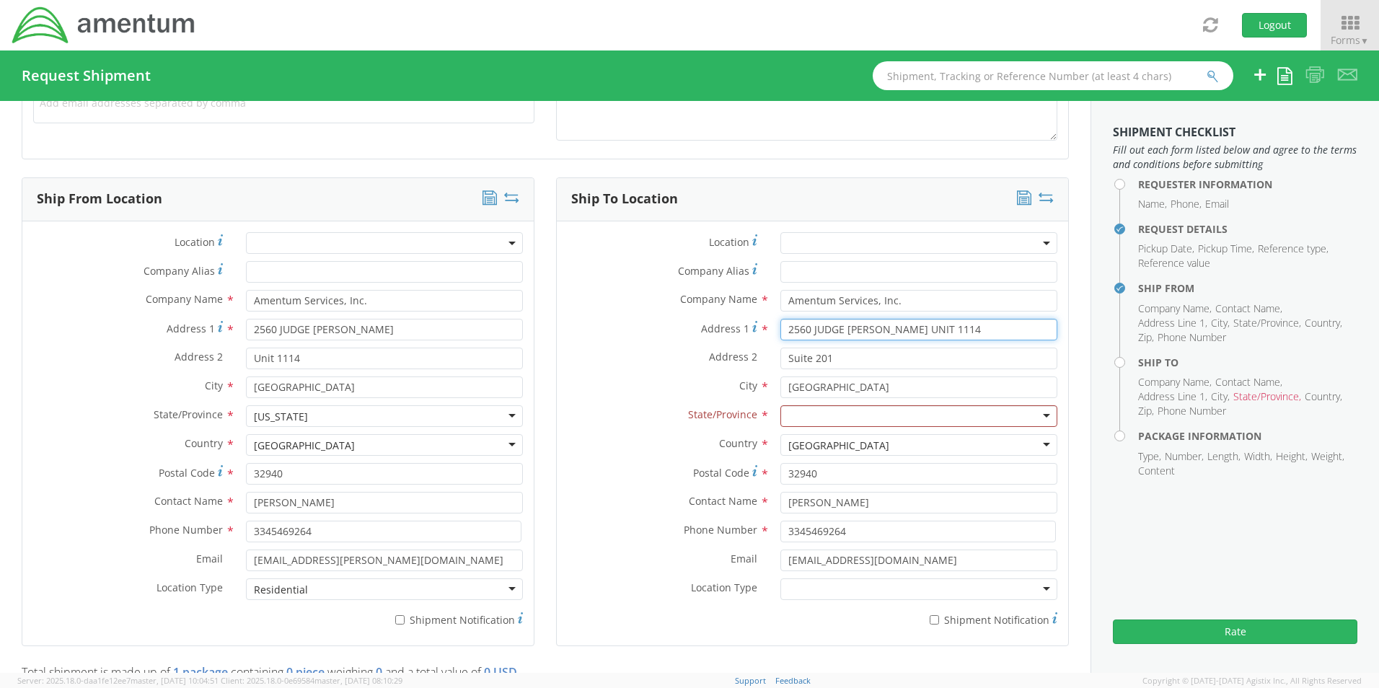
drag, startPoint x: 978, startPoint y: 327, endPoint x: 634, endPoint y: 297, distance: 345.4
click at [634, 297] on div "Location * Company Alias * Company Name * Amentum Services, Inc. Amentum Servic…" at bounding box center [812, 433] width 511 height 402
click at [820, 331] on input "Address 1 *" at bounding box center [918, 330] width 277 height 22
type input "C/O [PERSON_NAME]"
type input "[STREET_ADDRESS][PERSON_NAME]"
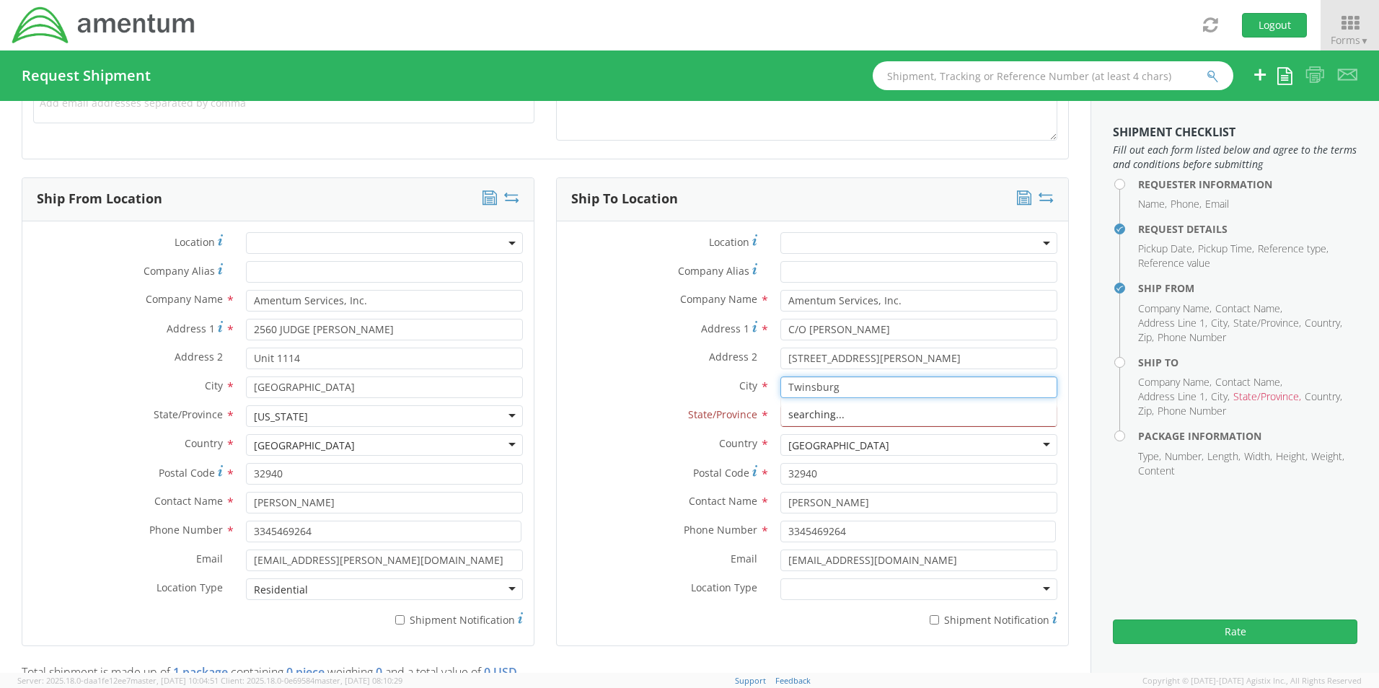
type input "Twinsburg"
type input "[US_STATE]"
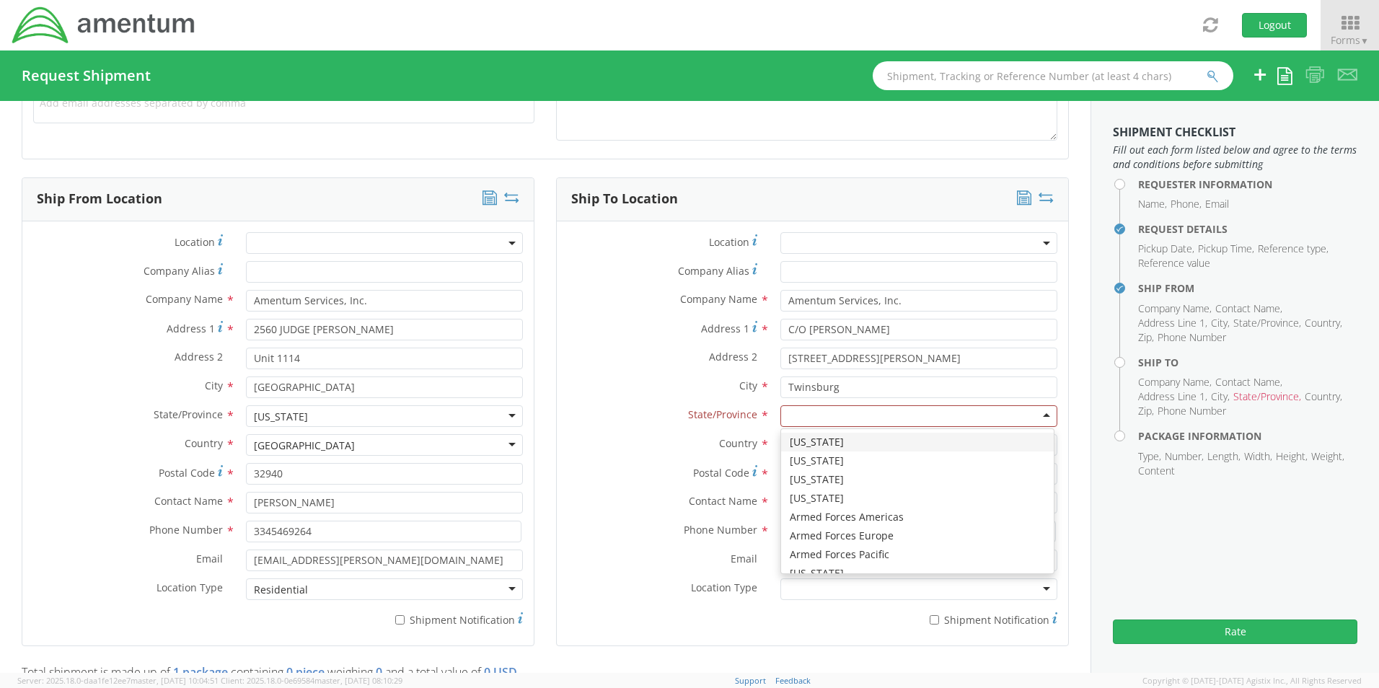
click at [800, 418] on div at bounding box center [918, 416] width 277 height 22
type input "[US_STATE]"
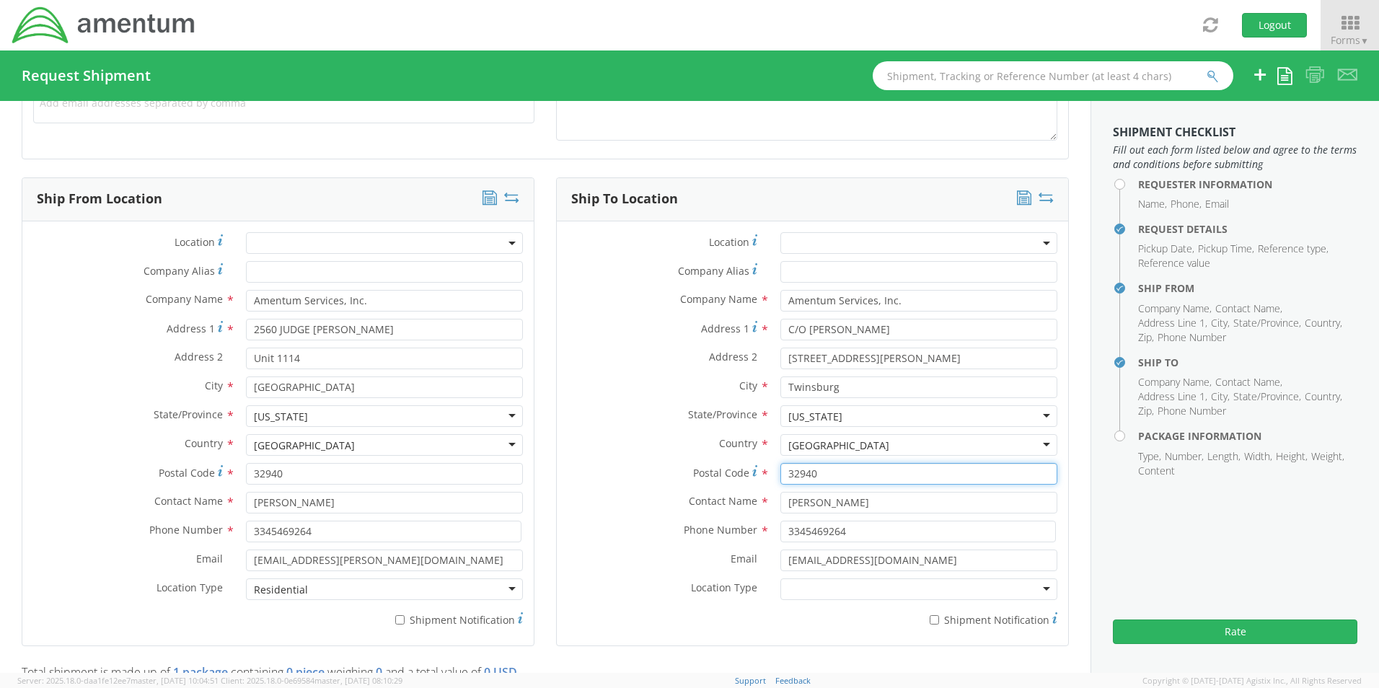
drag, startPoint x: 835, startPoint y: 481, endPoint x: 677, endPoint y: 465, distance: 158.8
click at [677, 465] on div "Postal Code * 32940" at bounding box center [812, 474] width 511 height 22
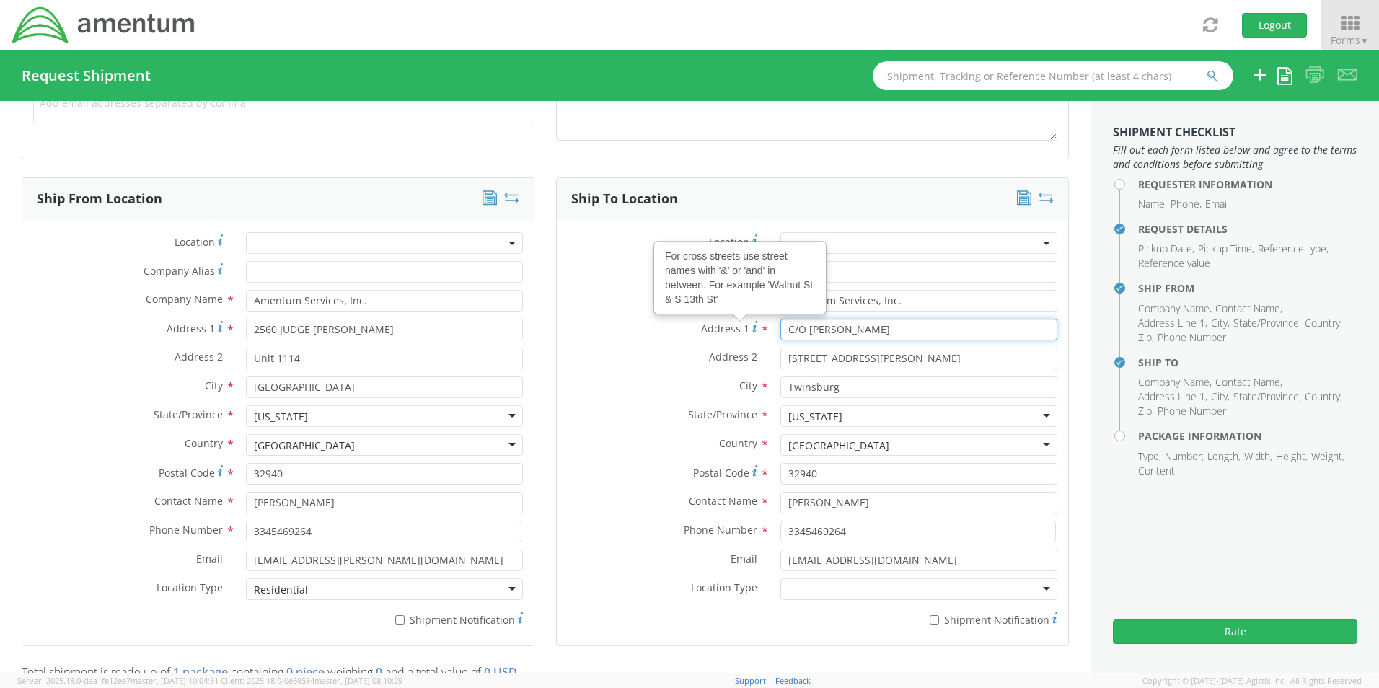
drag, startPoint x: 910, startPoint y: 326, endPoint x: 663, endPoint y: 324, distance: 246.7
click at [663, 324] on div "Address 1 For cross streets use street names with '&' or 'and' in between. For …" at bounding box center [812, 330] width 511 height 22
type input "[STREET_ADDRESS][PERSON_NAME]"
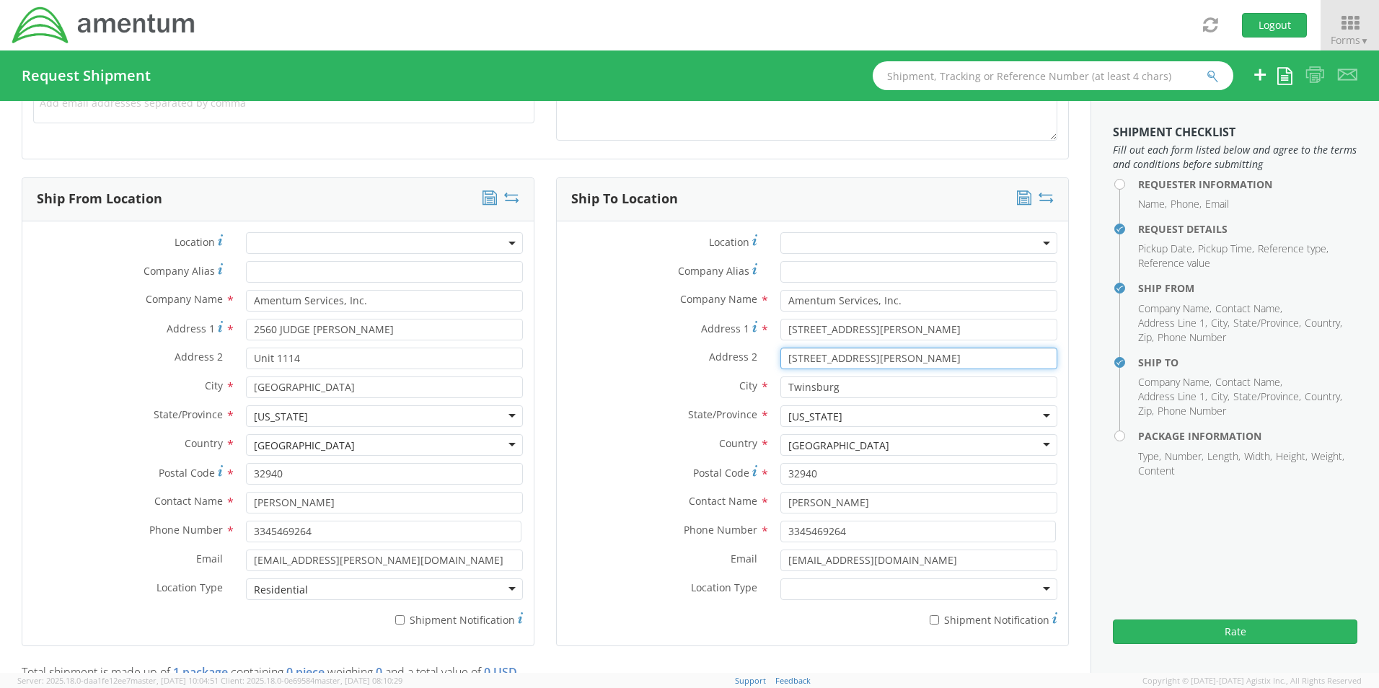
drag, startPoint x: 881, startPoint y: 354, endPoint x: 672, endPoint y: 318, distance: 213.0
click at [672, 318] on div "Location * Company Alias * Company Name * Amentum Services, Inc. Amentum Servic…" at bounding box center [812, 433] width 511 height 402
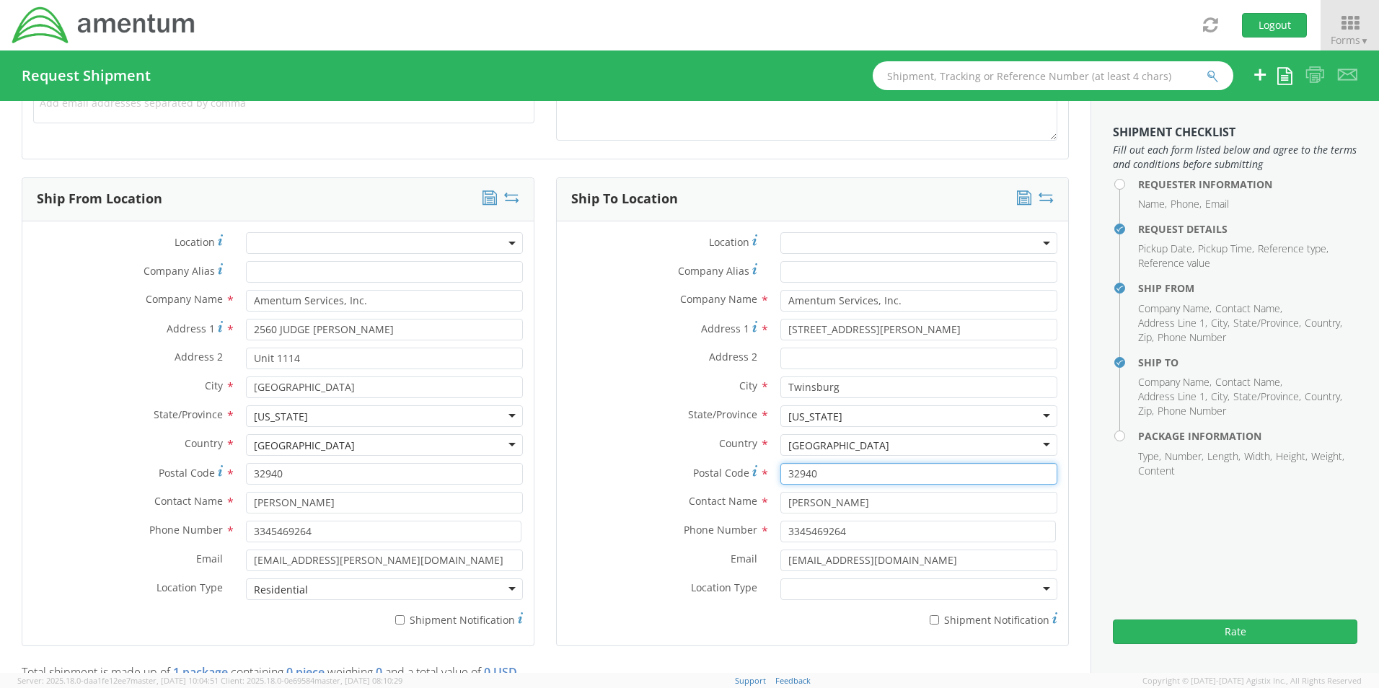
drag, startPoint x: 835, startPoint y: 467, endPoint x: 687, endPoint y: 453, distance: 149.3
click at [687, 453] on div "Location * Company Alias * Company Name * Amentum Services, Inc. Amentum Servic…" at bounding box center [812, 433] width 511 height 402
type input "44087"
drag, startPoint x: 885, startPoint y: 503, endPoint x: 681, endPoint y: 484, distance: 205.1
click at [681, 484] on div "Location * Company Alias * Company Name * Amentum Services, Inc. Amentum Servic…" at bounding box center [812, 433] width 511 height 402
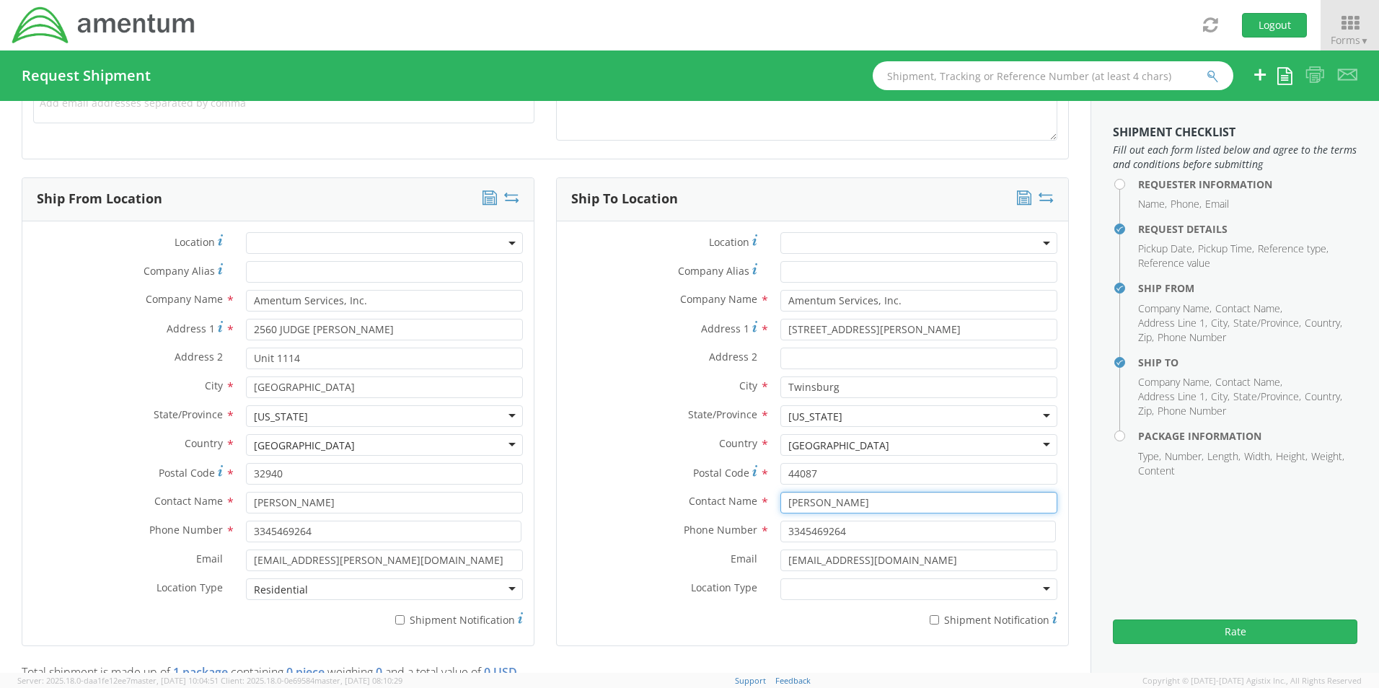
type input "[PERSON_NAME]"
drag, startPoint x: 921, startPoint y: 304, endPoint x: 740, endPoint y: 280, distance: 182.7
click at [740, 280] on div "Location * Company Alias * Company Name * Amentum Services, Inc. Amentum Servic…" at bounding box center [812, 433] width 511 height 402
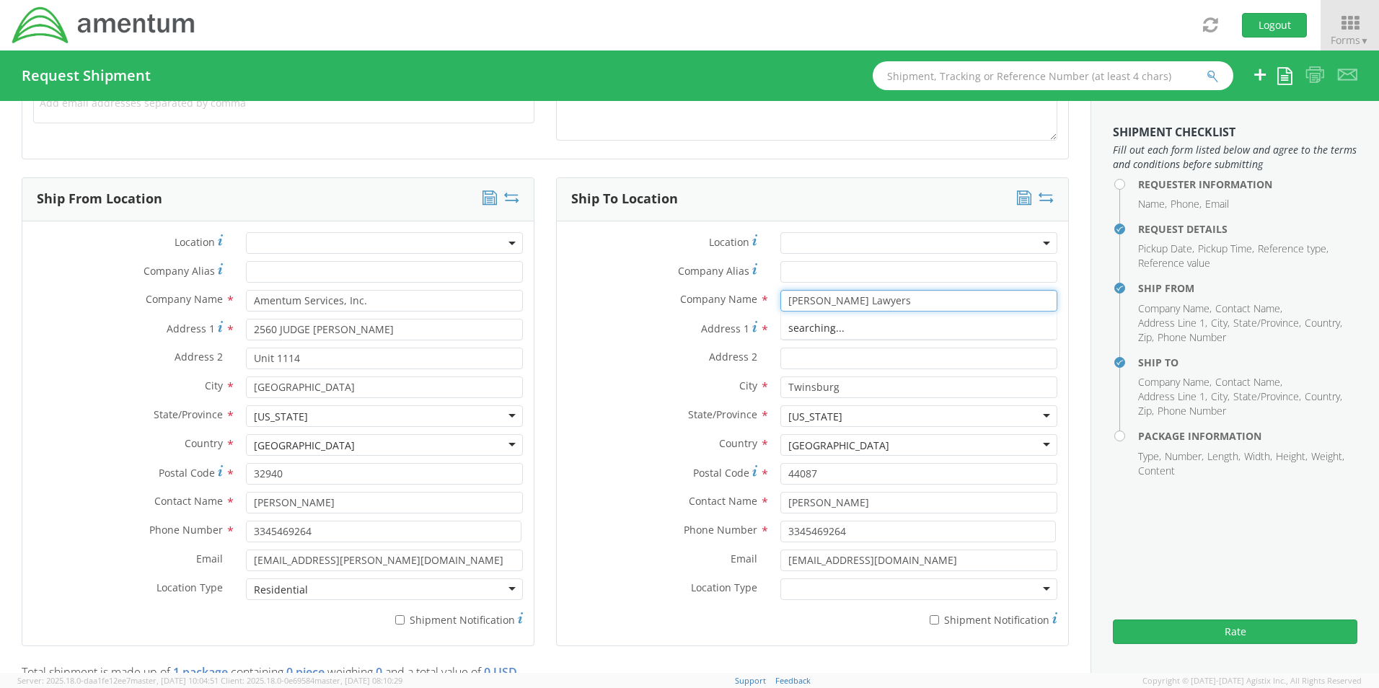
type input "[PERSON_NAME] Lawyers"
drag, startPoint x: 878, startPoint y: 322, endPoint x: 876, endPoint y: 334, distance: 12.5
click at [878, 322] on input "[STREET_ADDRESS][PERSON_NAME]" at bounding box center [918, 330] width 277 height 22
type input "Queen's Marque"
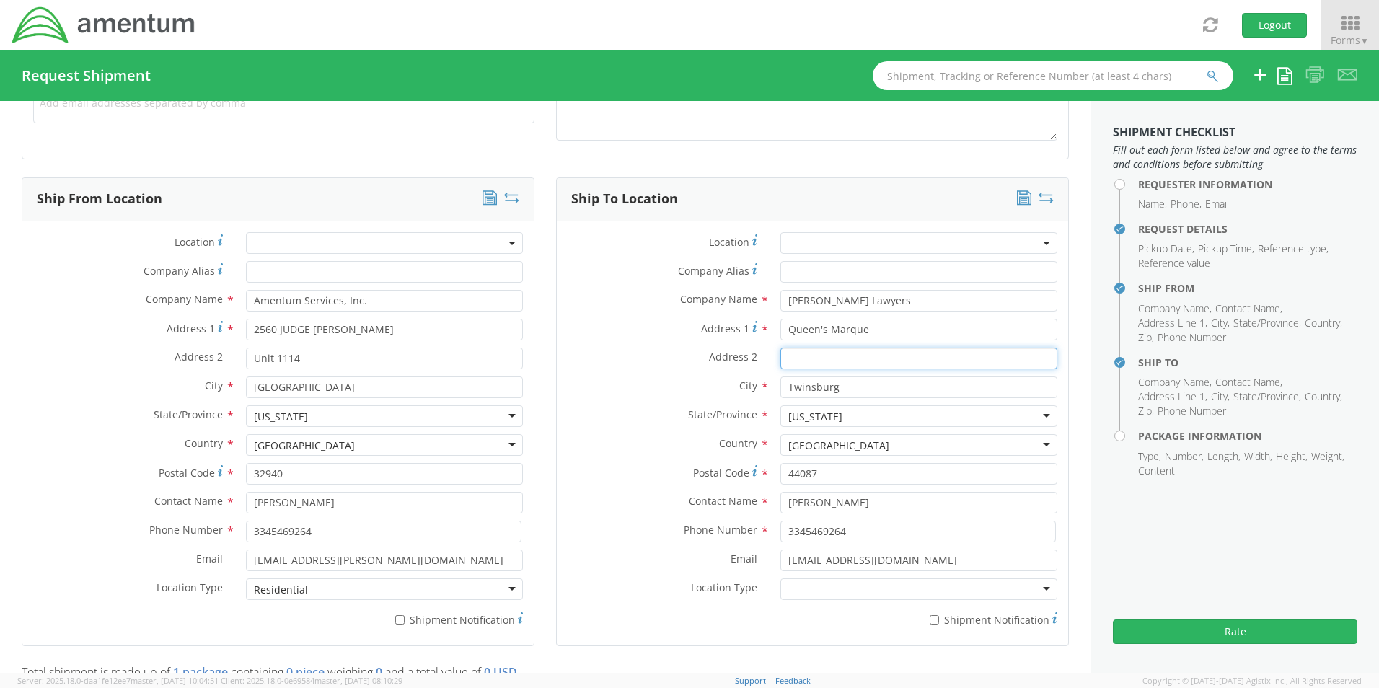
click at [840, 366] on input "Address 2 *" at bounding box center [918, 359] width 277 height 22
type input "[STREET_ADDRESS]"
type input "[GEOGRAPHIC_DATA]"
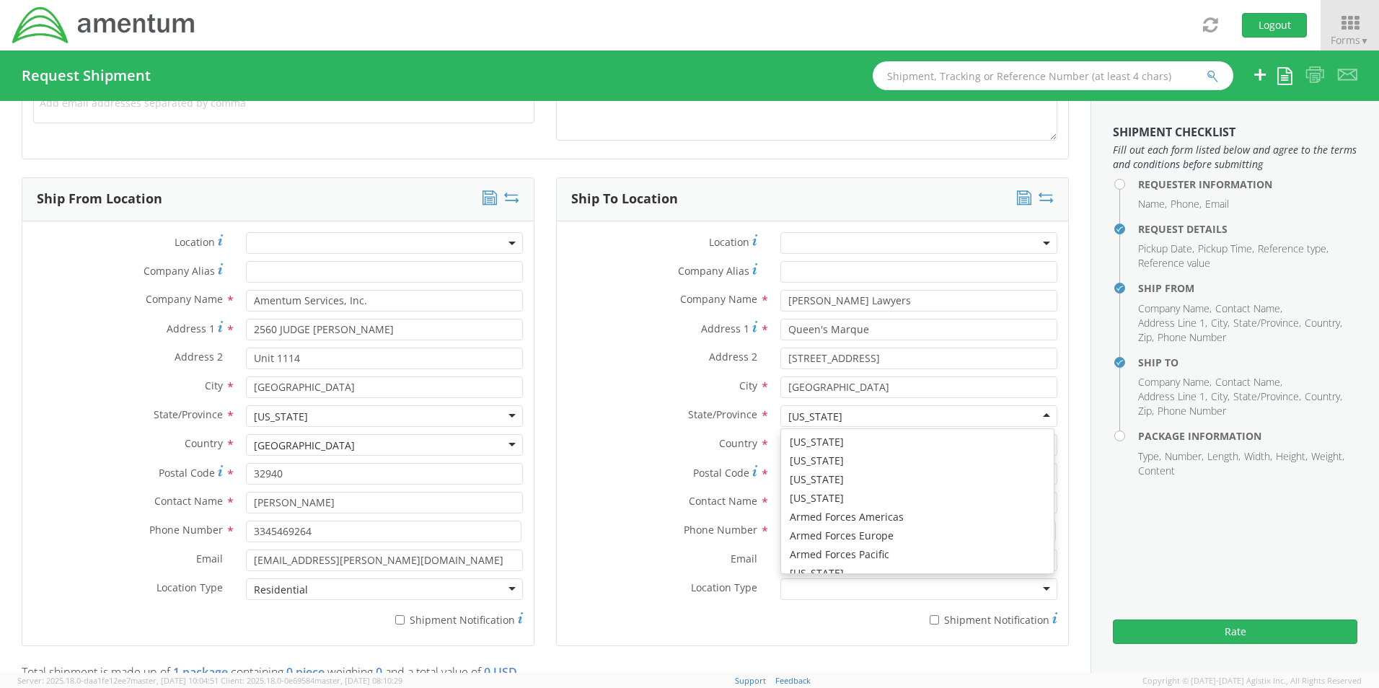
click at [655, 441] on label "Country *" at bounding box center [663, 443] width 213 height 19
click at [932, 454] on div "[GEOGRAPHIC_DATA]" at bounding box center [918, 445] width 277 height 22
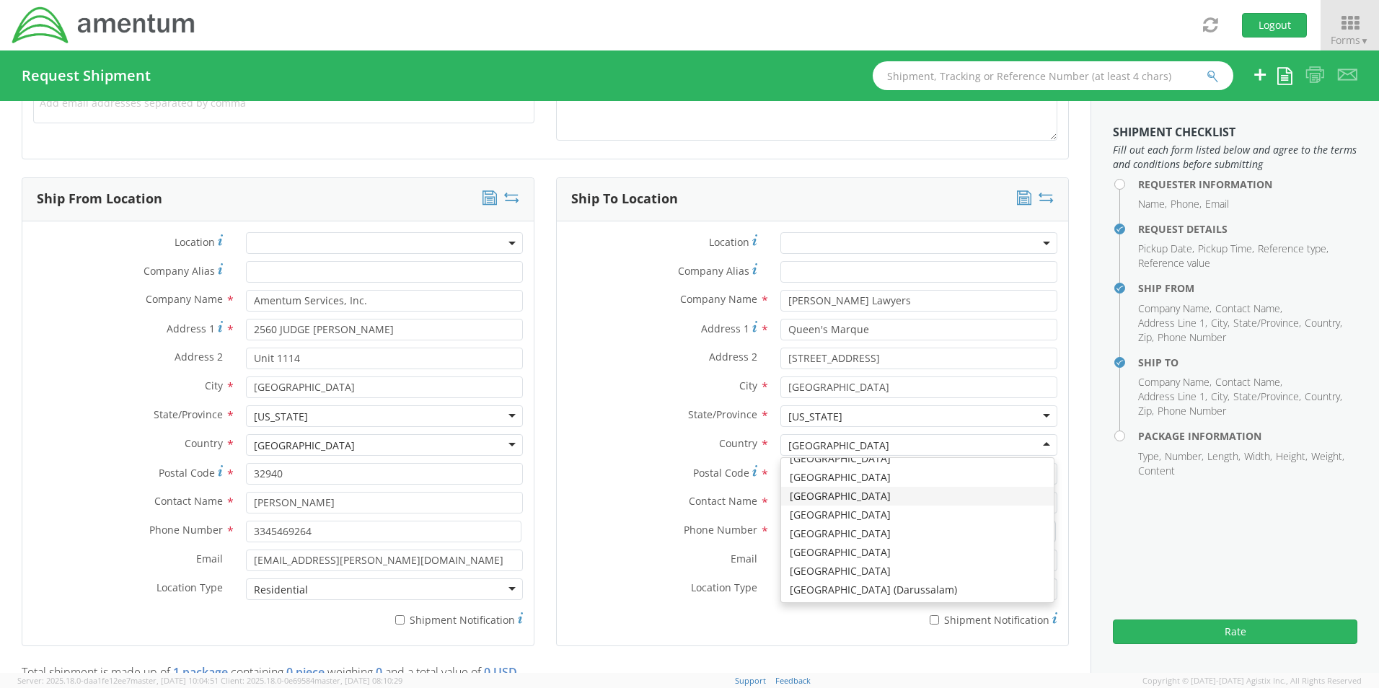
scroll to position [607, 0]
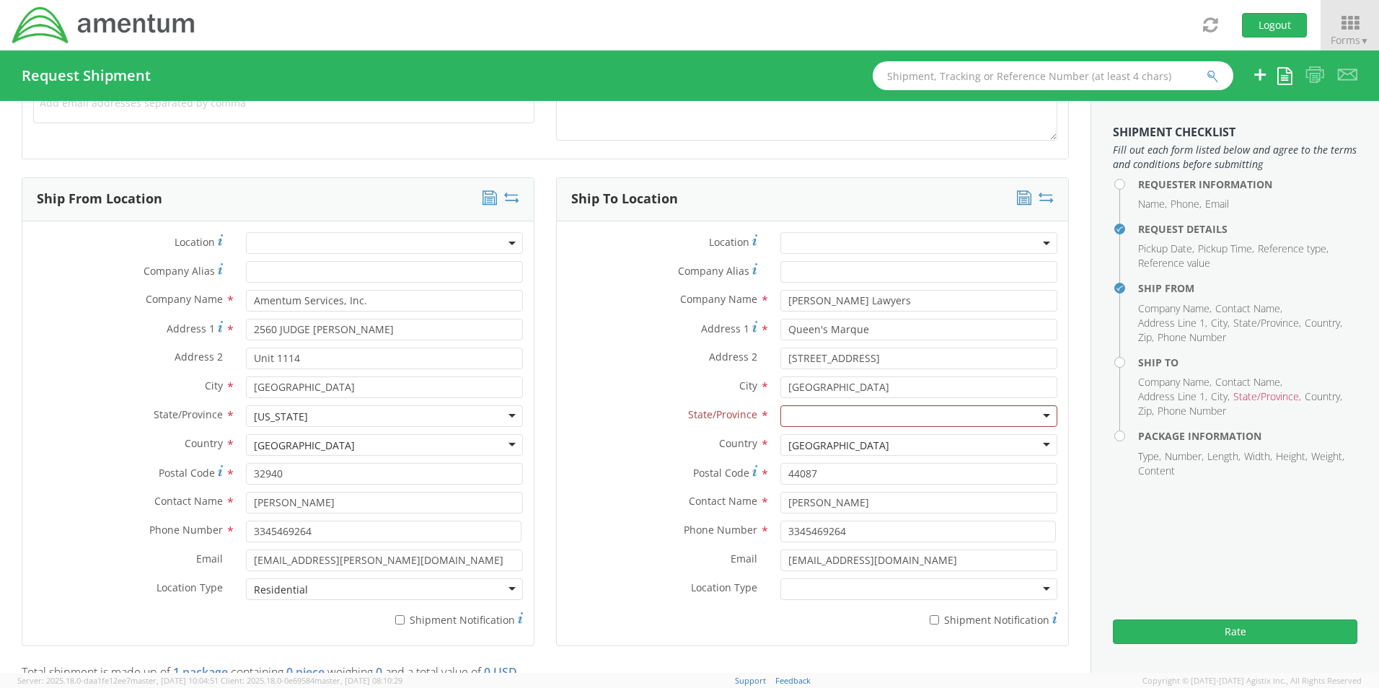
click at [853, 409] on div at bounding box center [918, 416] width 277 height 22
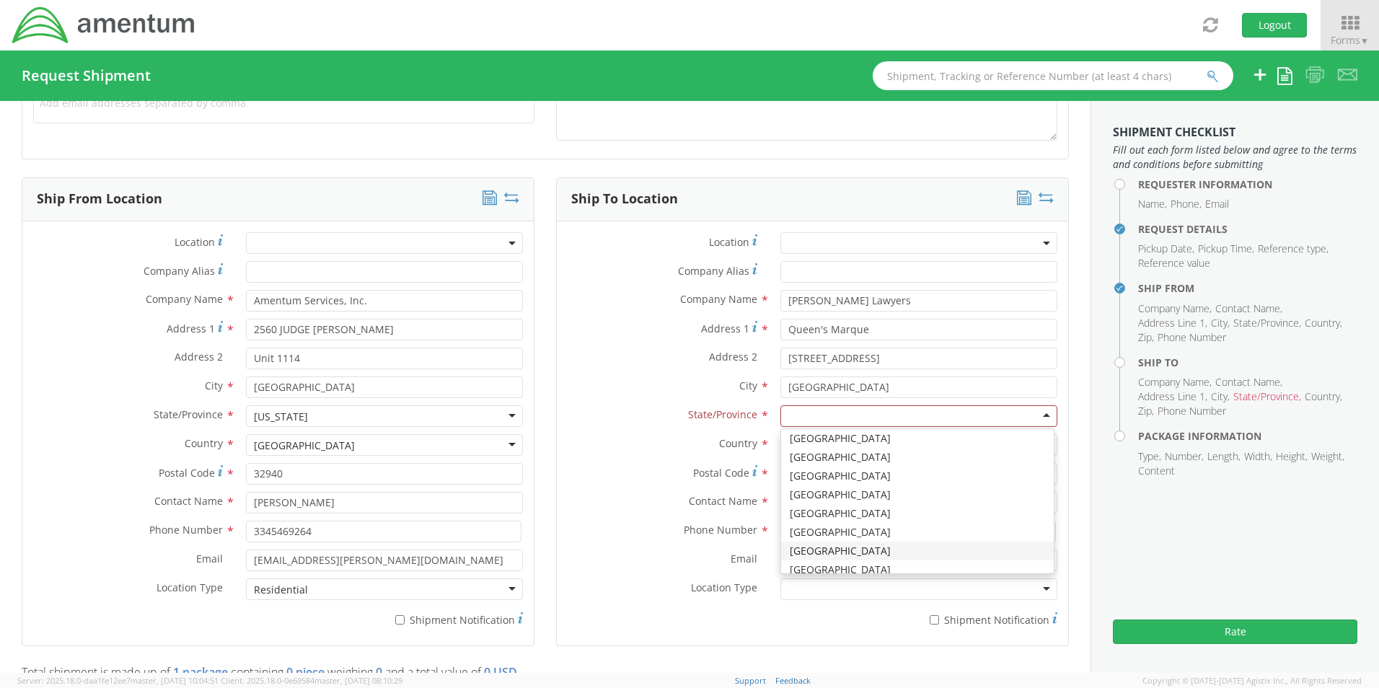
scroll to position [0, 0]
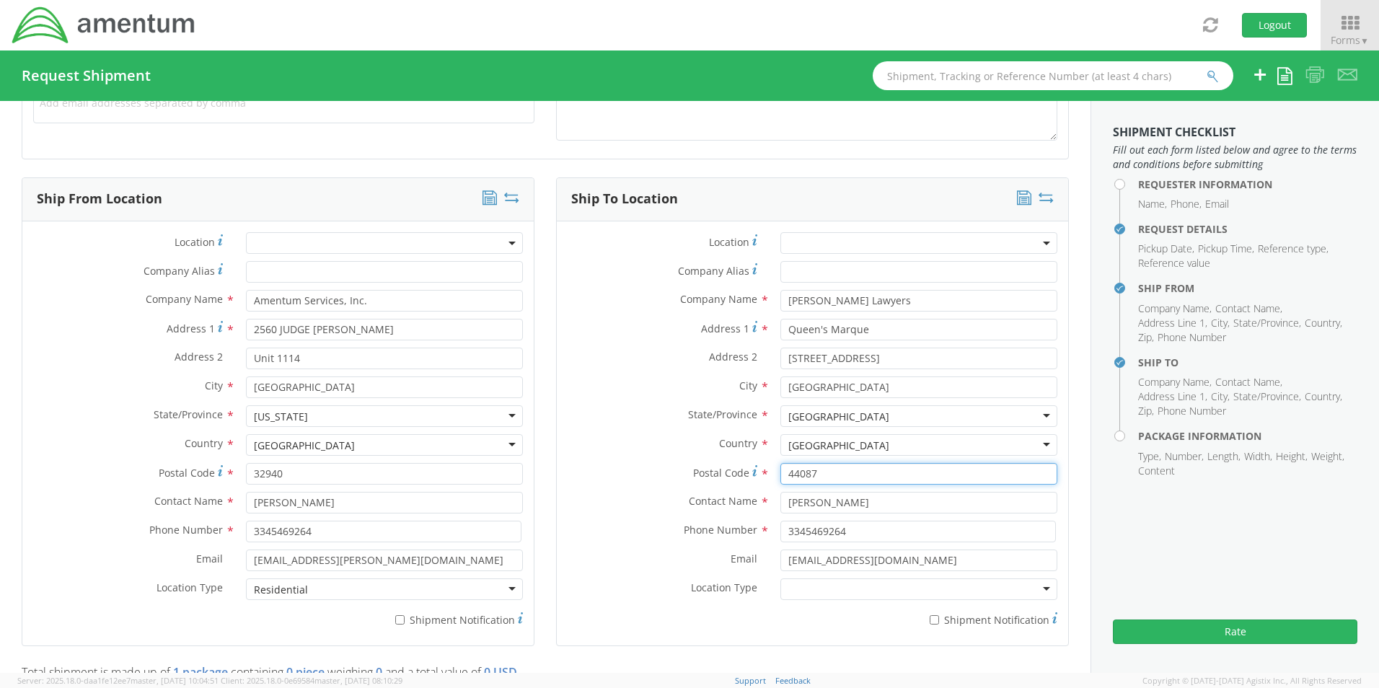
drag, startPoint x: 832, startPoint y: 472, endPoint x: 721, endPoint y: 459, distance: 111.2
click at [721, 459] on div "Location * Company Alias * Company Name * [PERSON_NAME] Lawyers S Address 1 * Q…" at bounding box center [812, 433] width 511 height 402
type input "B3J 0J2"
drag, startPoint x: 899, startPoint y: 503, endPoint x: 630, endPoint y: 480, distance: 270.0
click at [630, 480] on div "Location * Company Alias * Company Name * [PERSON_NAME] Lawyers S Address 1 * Q…" at bounding box center [812, 433] width 511 height 402
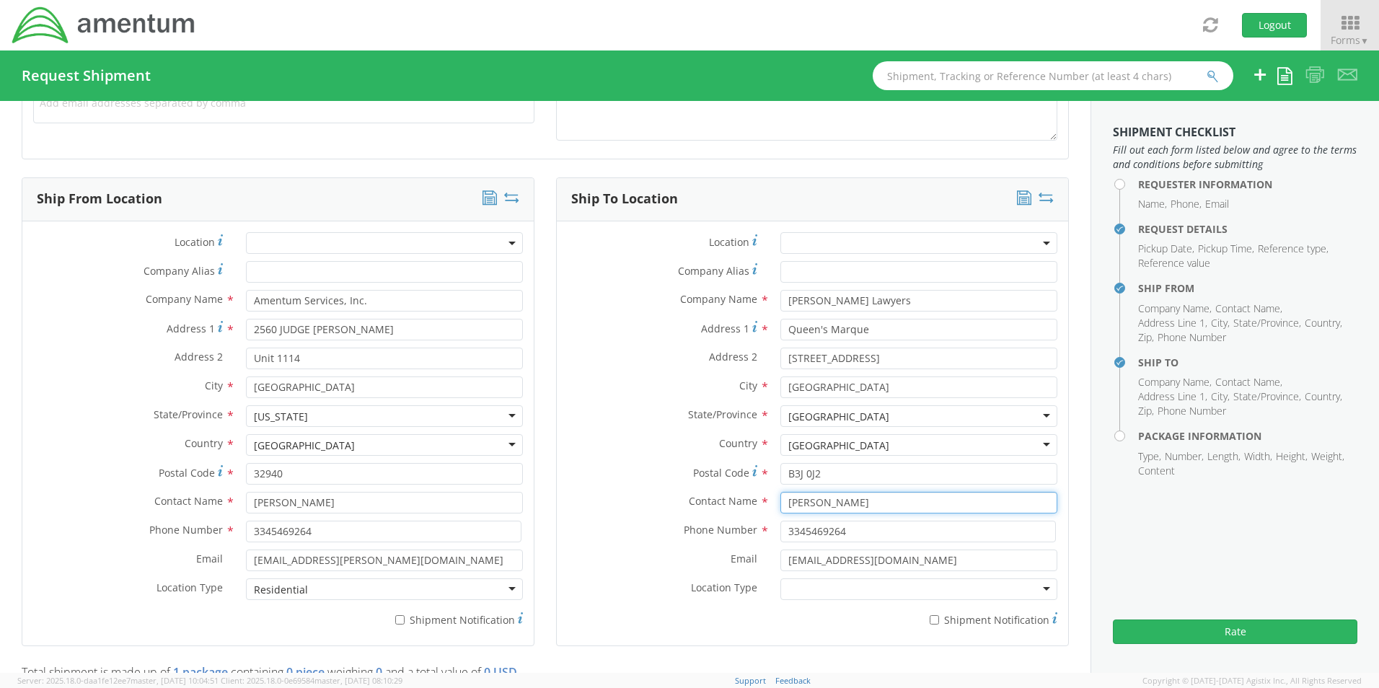
type input "[PERSON_NAME]"
drag, startPoint x: 863, startPoint y: 539, endPoint x: 599, endPoint y: 508, distance: 266.5
click at [599, 508] on div "Location * Company Alias * Company Name * [PERSON_NAME] Lawyers S Address 1 * Q…" at bounding box center [812, 433] width 511 height 402
type input "[PHONE_NUMBER]"
drag, startPoint x: 882, startPoint y: 563, endPoint x: 708, endPoint y: 558, distance: 174.7
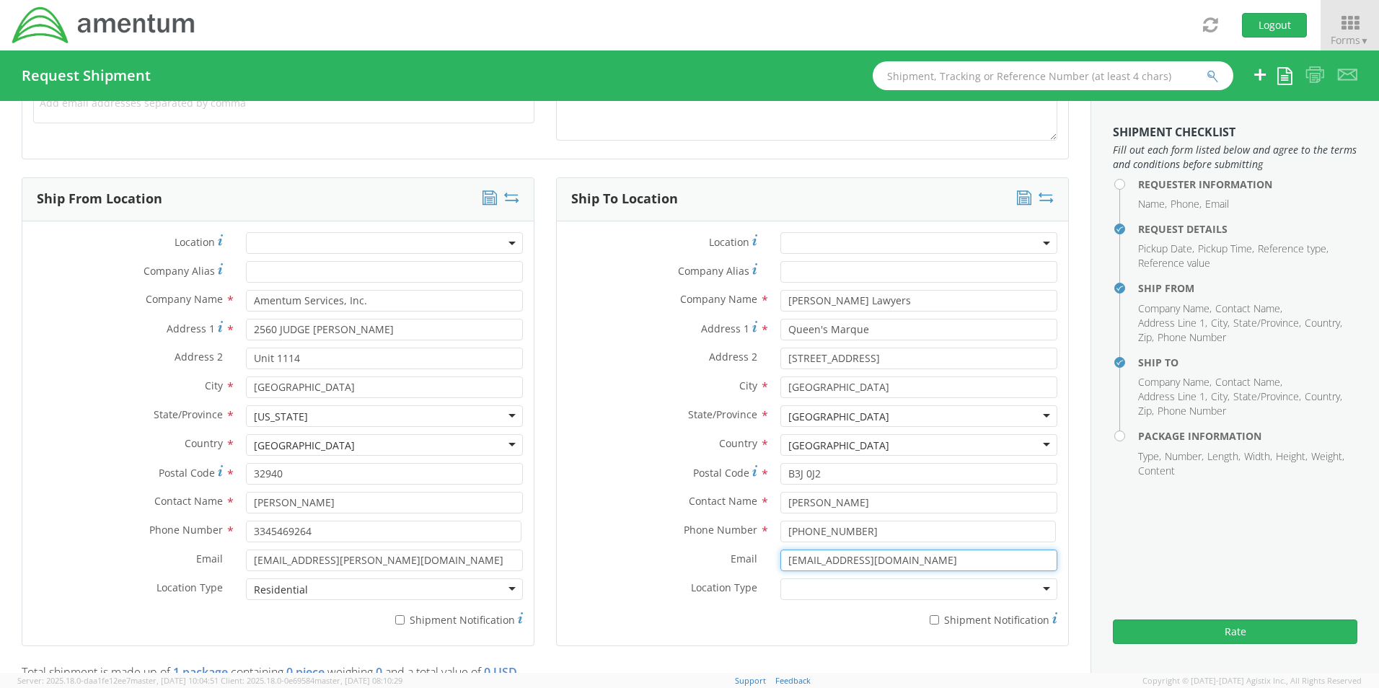
click at [708, 558] on div "Email * [EMAIL_ADDRESS][DOMAIN_NAME]" at bounding box center [812, 561] width 511 height 22
type input "[PERSON_NAME][EMAIL_ADDRESS][DOMAIN_NAME]"
click at [647, 522] on label "Phone Number *" at bounding box center [663, 530] width 213 height 19
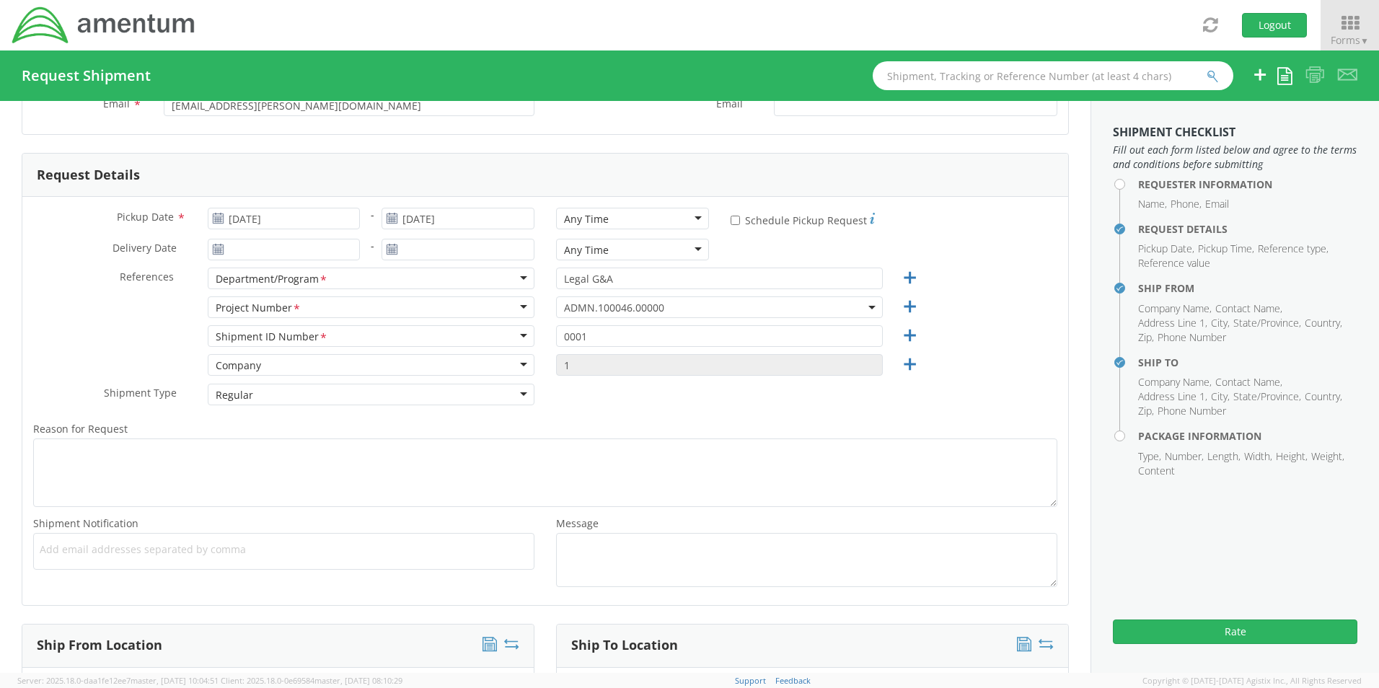
scroll to position [32, 0]
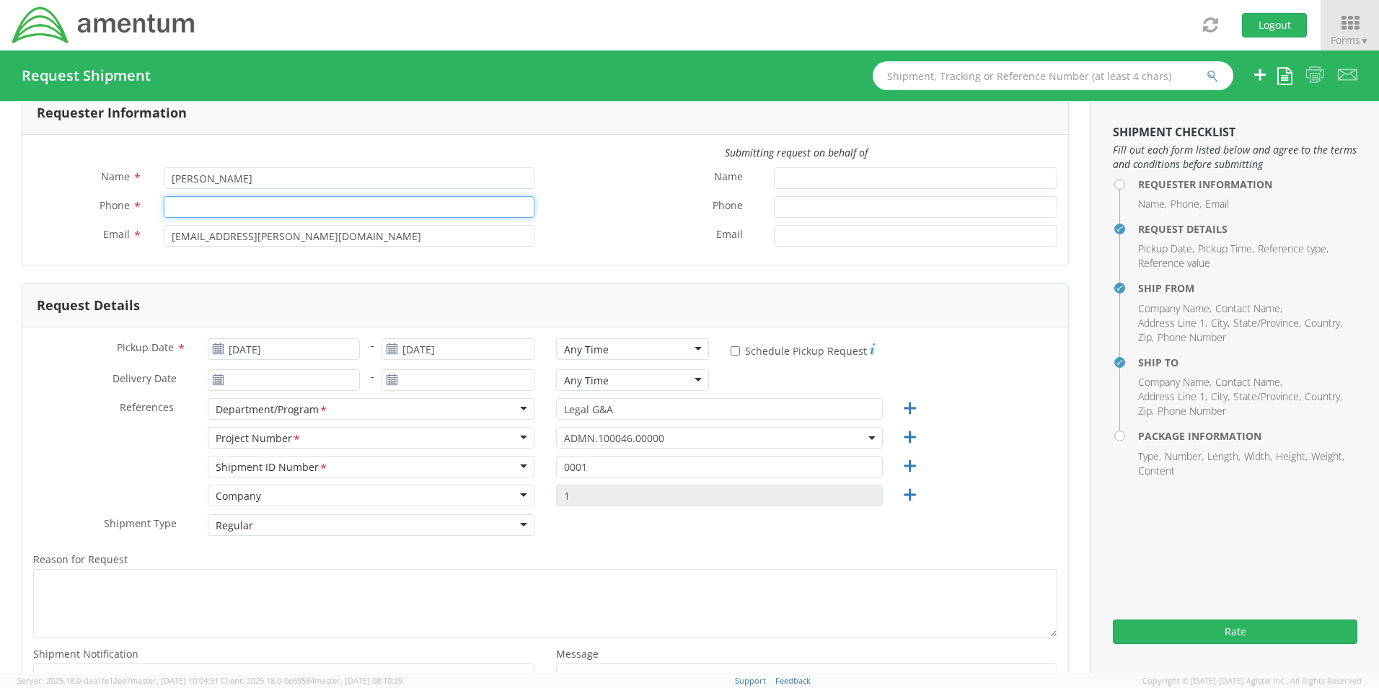
click at [268, 208] on input "Phone *" at bounding box center [349, 207] width 371 height 22
type input "3345469264"
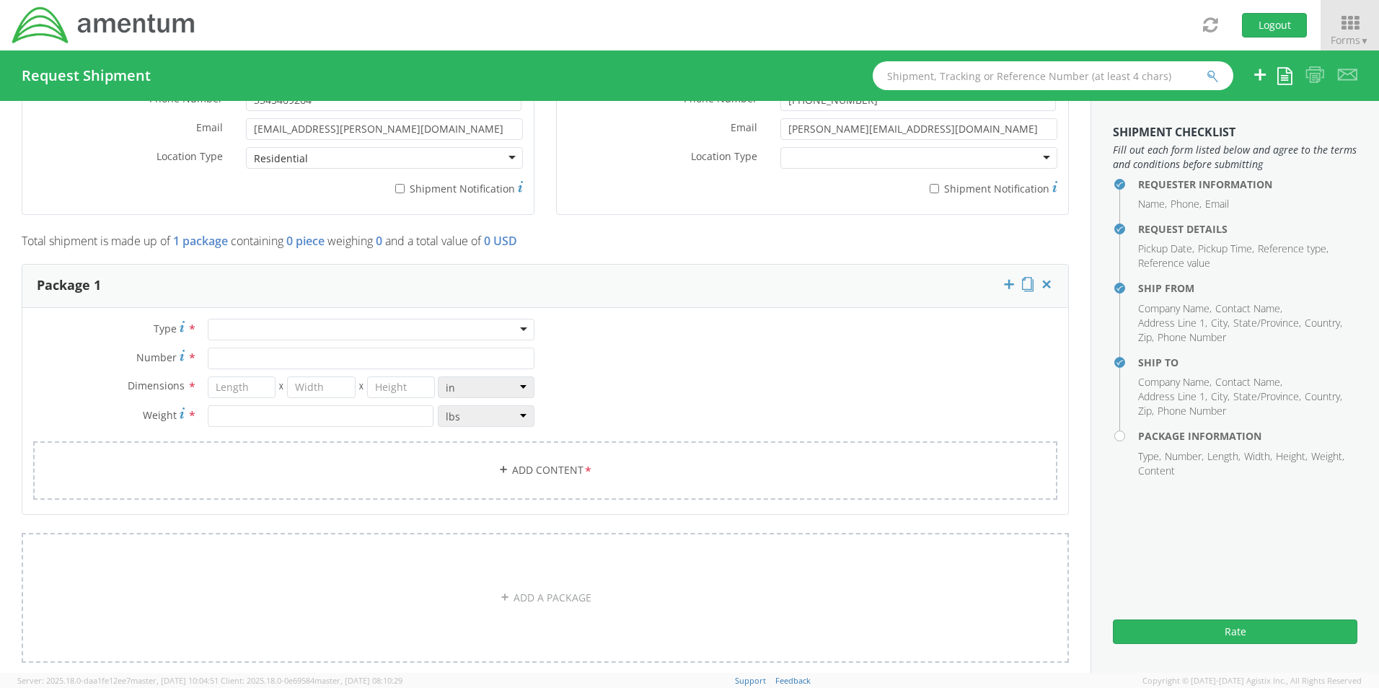
scroll to position [1042, 0]
click at [513, 329] on div at bounding box center [371, 328] width 327 height 22
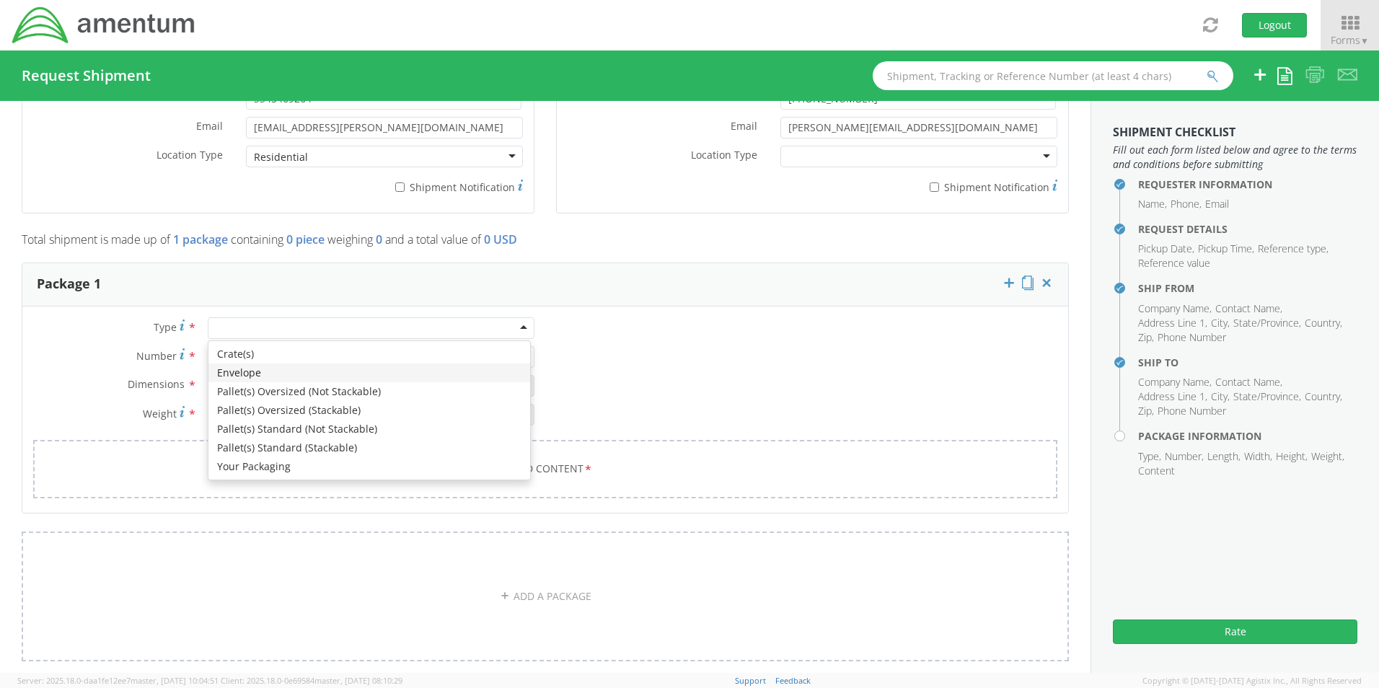
type input "1"
type input "9.5"
type input "12.5"
type input "0.25"
type input "1"
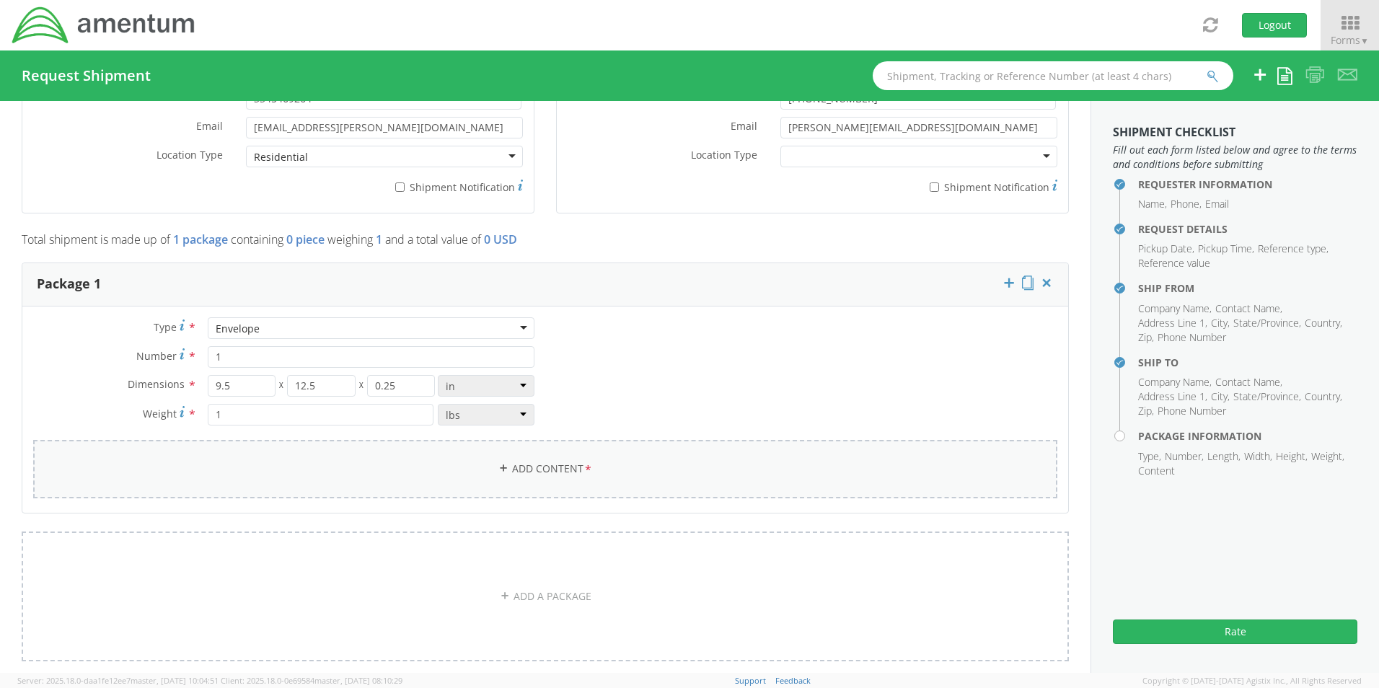
click at [542, 466] on link "Add Content *" at bounding box center [545, 469] width 1024 height 58
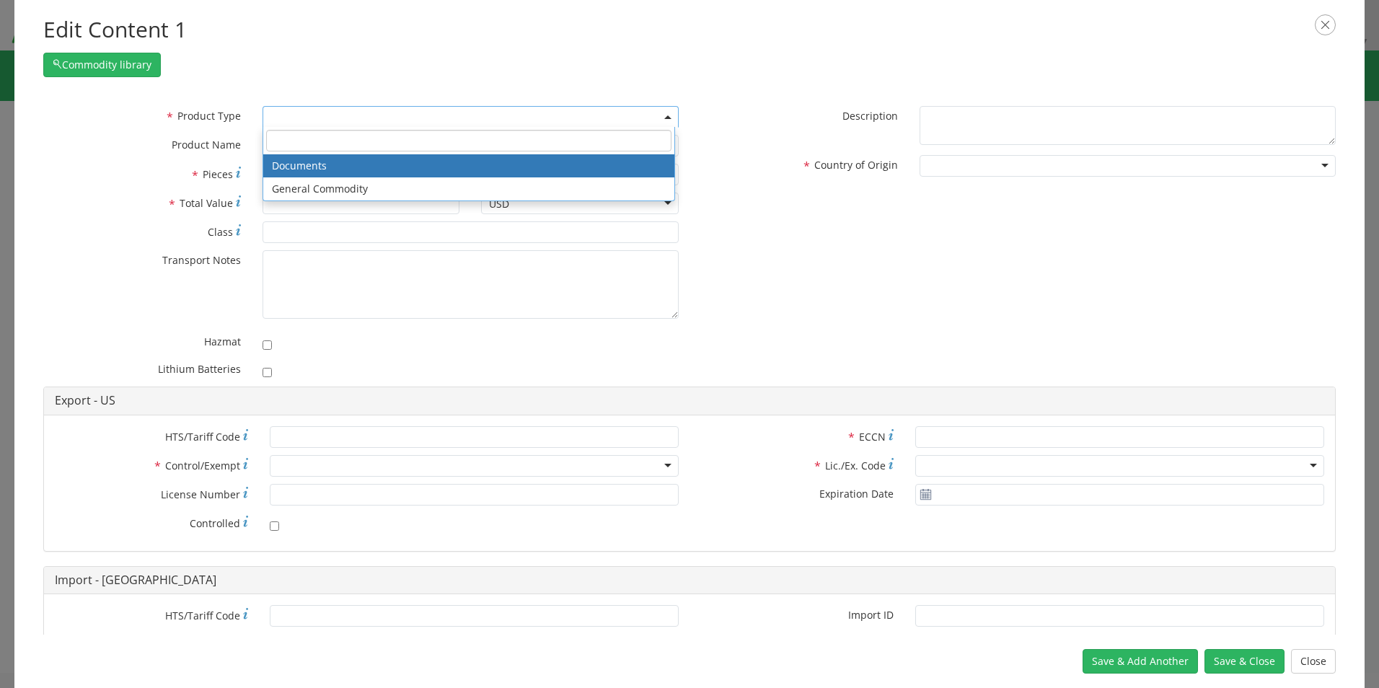
click at [664, 115] on b at bounding box center [667, 117] width 7 height 4
select select "DOCUMENT"
type input "Document"
type input "1"
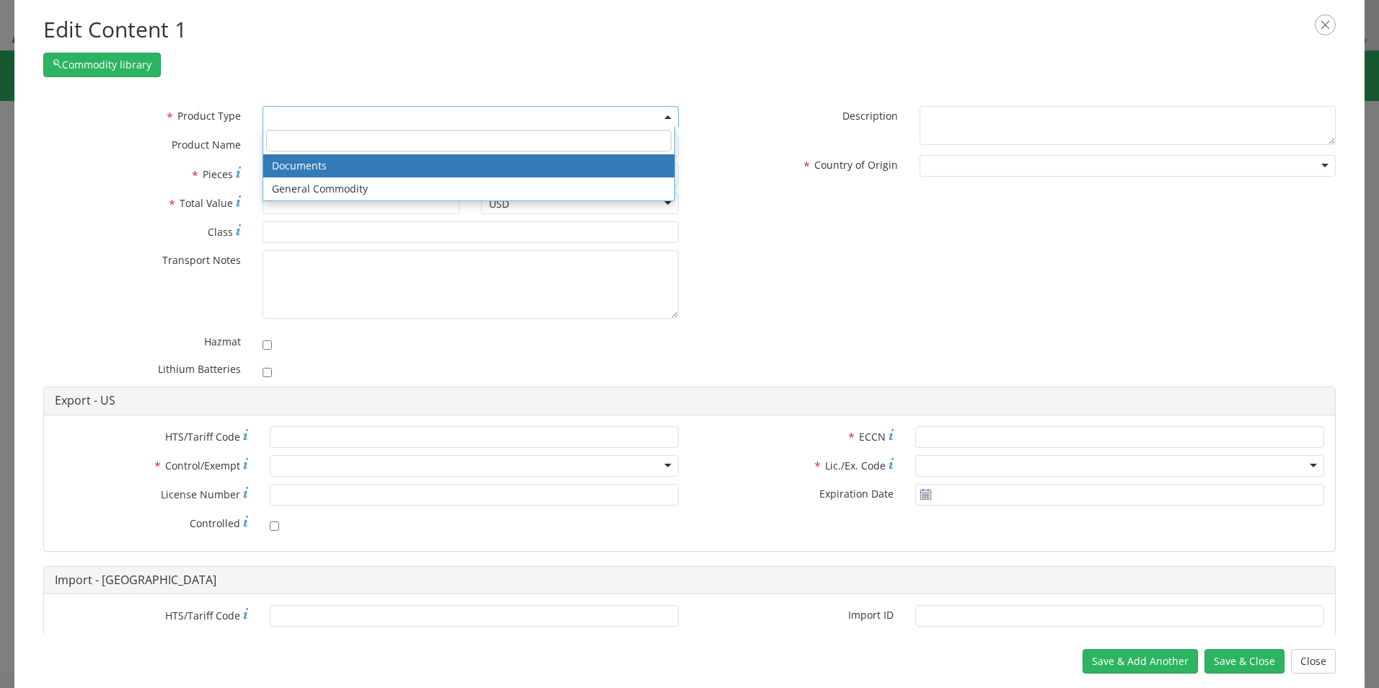
type textarea "Documents"
type input "4911.99.8000"
type input "EAR99"
type input "4911.99.8000"
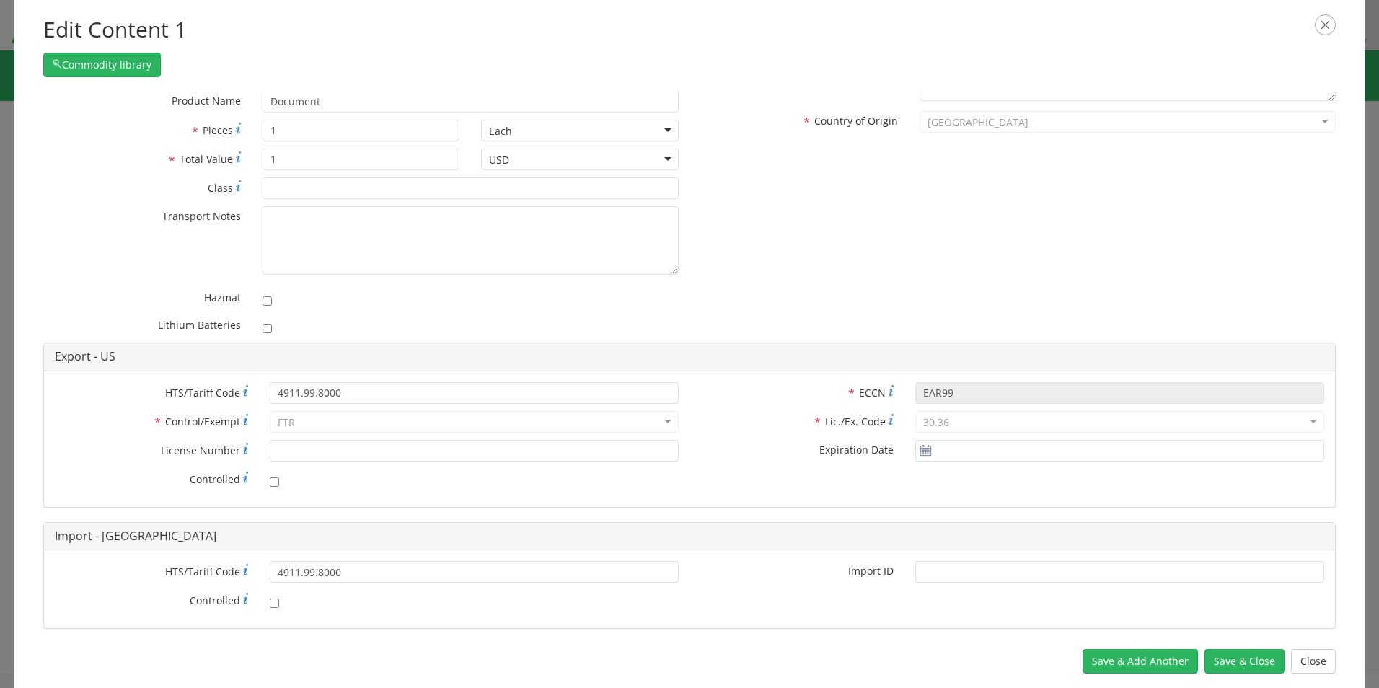
scroll to position [67, 0]
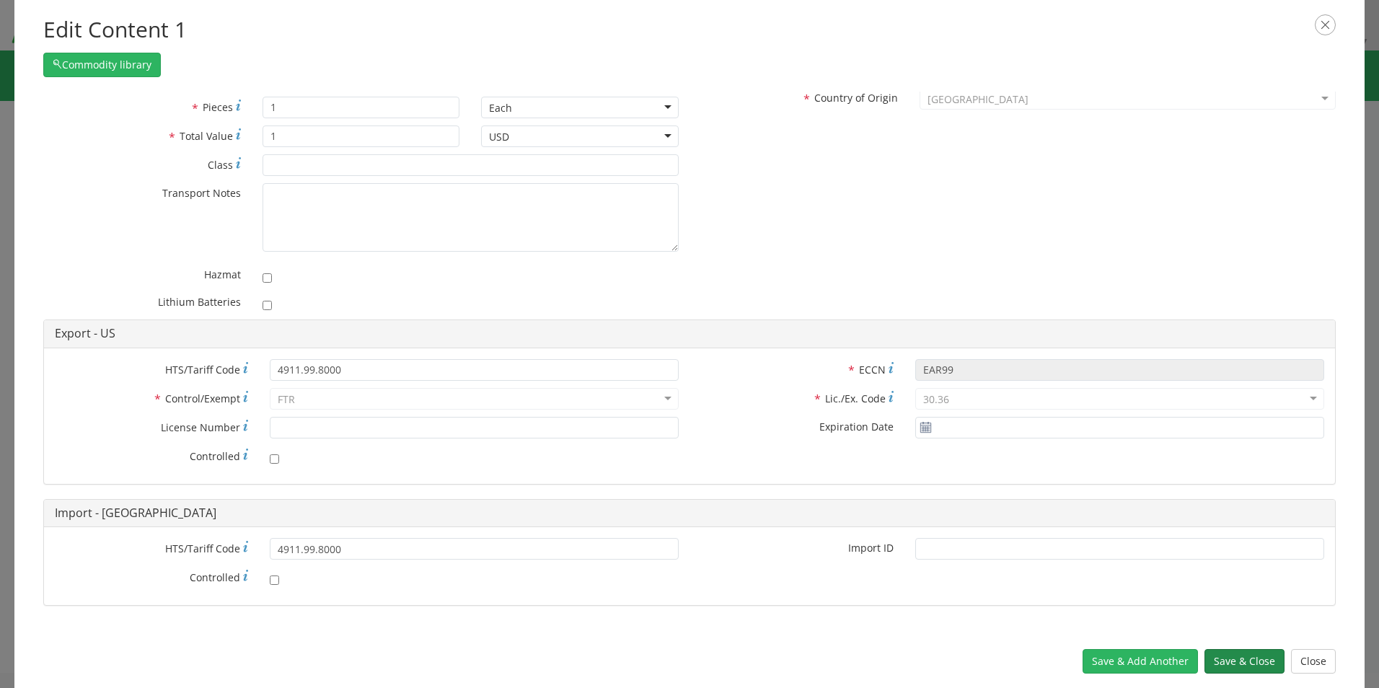
click at [1217, 653] on button "Save & Close" at bounding box center [1245, 661] width 80 height 25
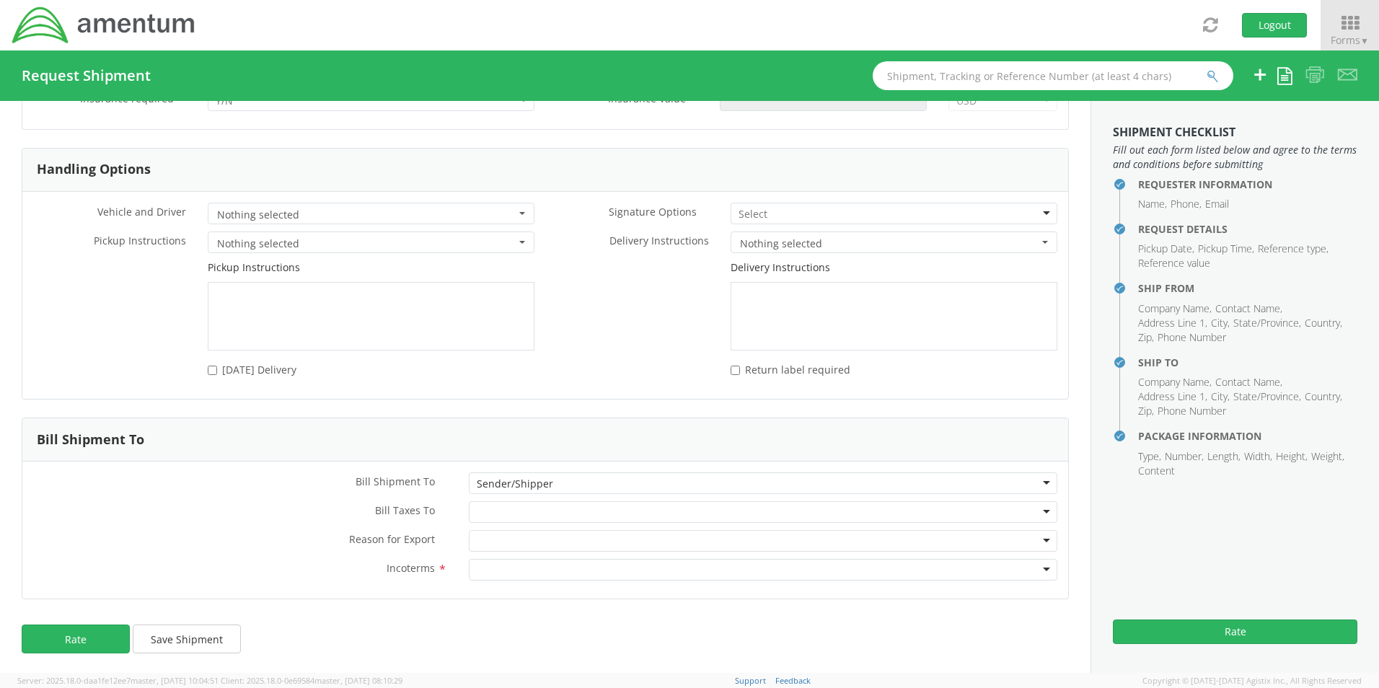
scroll to position [1837, 0]
click at [79, 638] on button "Rate" at bounding box center [76, 636] width 108 height 29
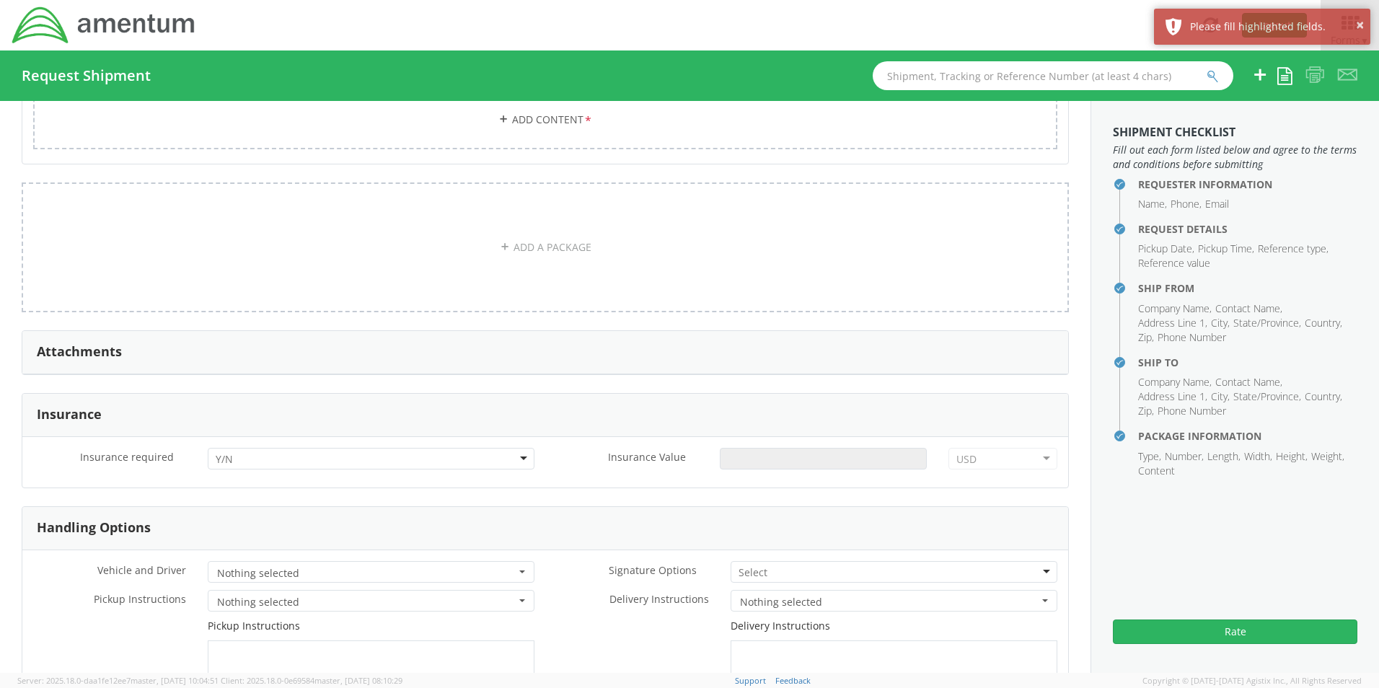
scroll to position [1188, 0]
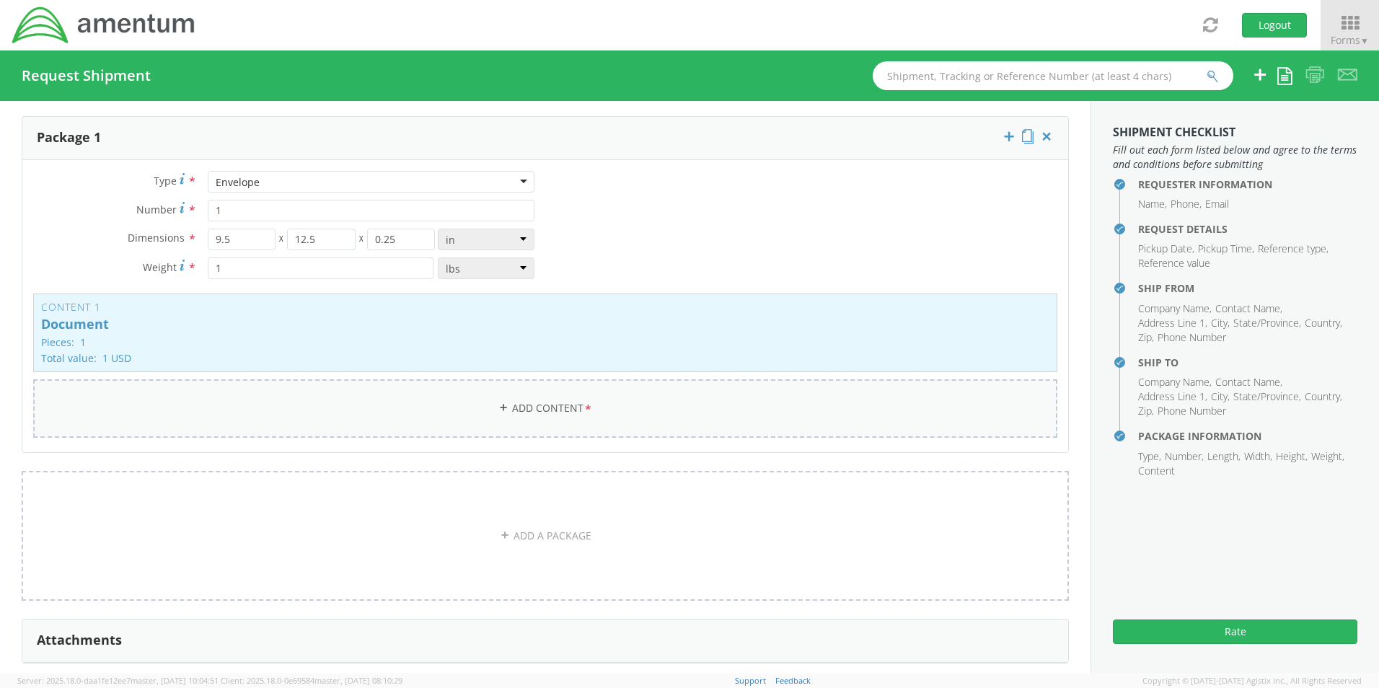
click at [544, 406] on link "Add Content *" at bounding box center [545, 408] width 1024 height 58
select select
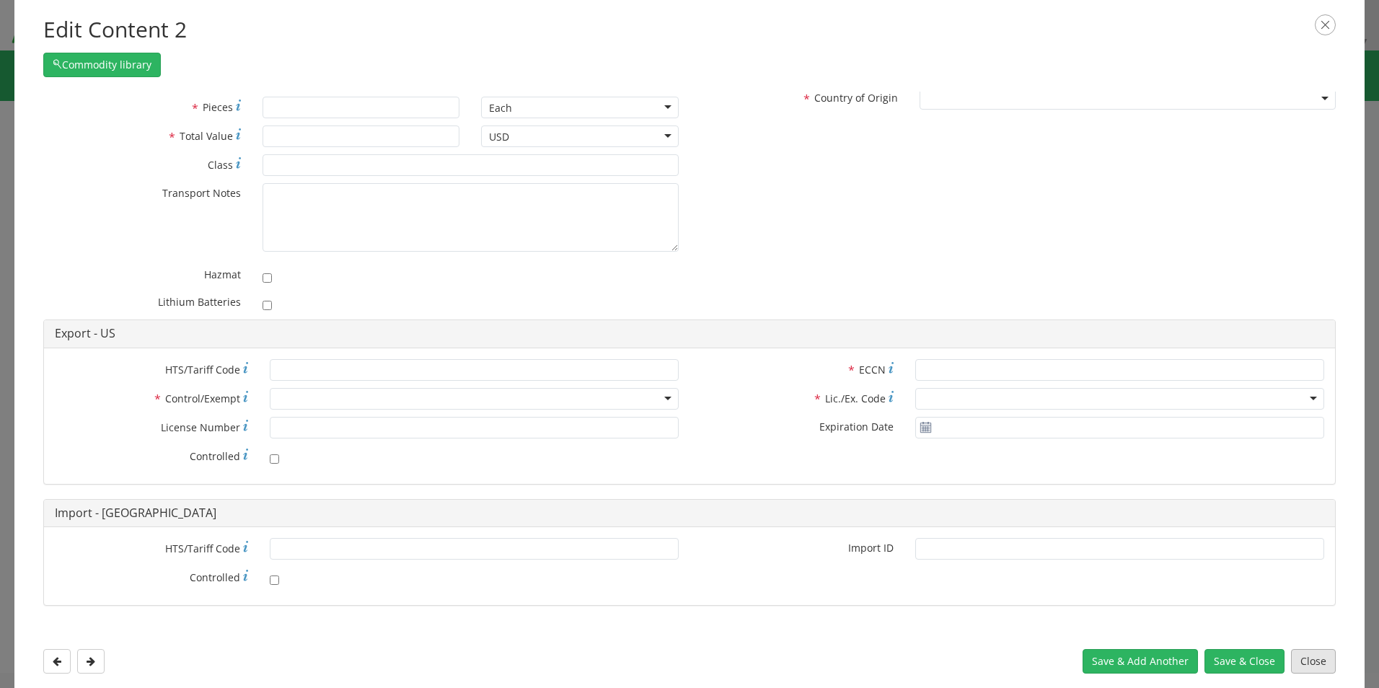
click at [1307, 654] on button "Close" at bounding box center [1313, 661] width 45 height 25
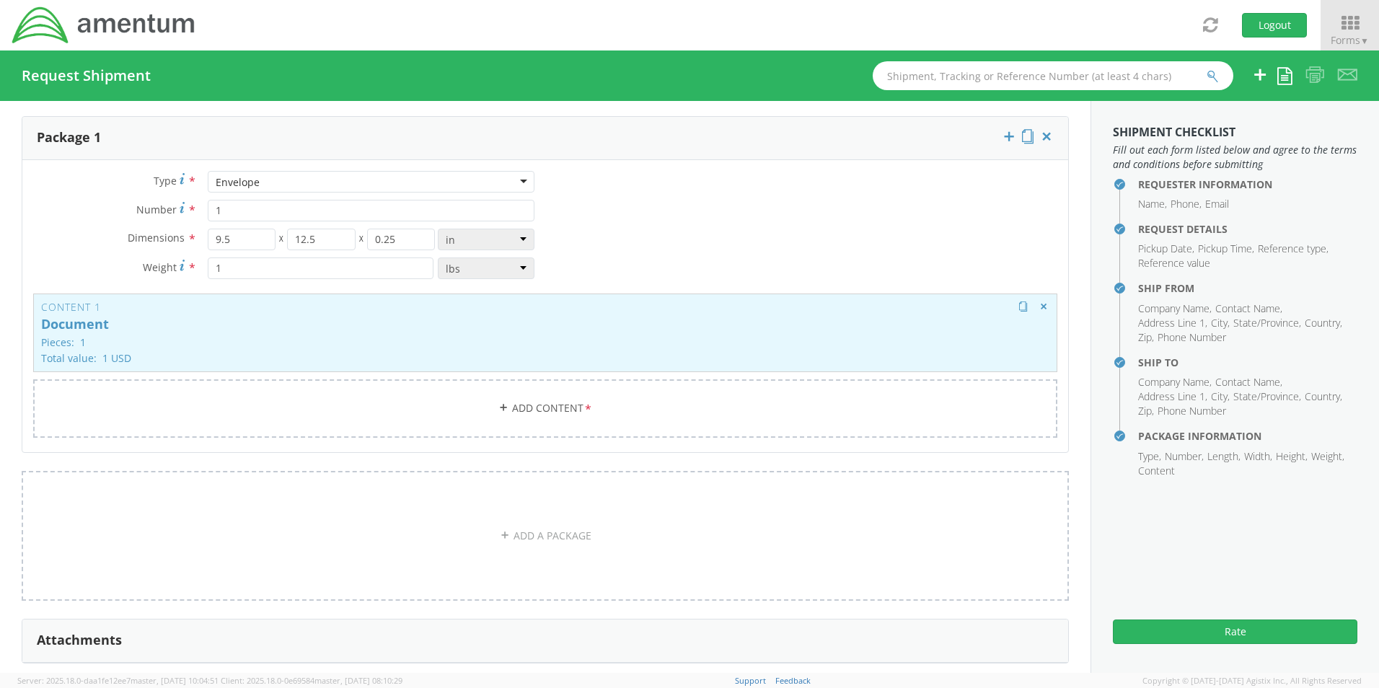
click at [303, 363] on p "Total value: 1 USD" at bounding box center [545, 358] width 1008 height 11
select select "DOCUMENT"
type input "Document"
type input "1"
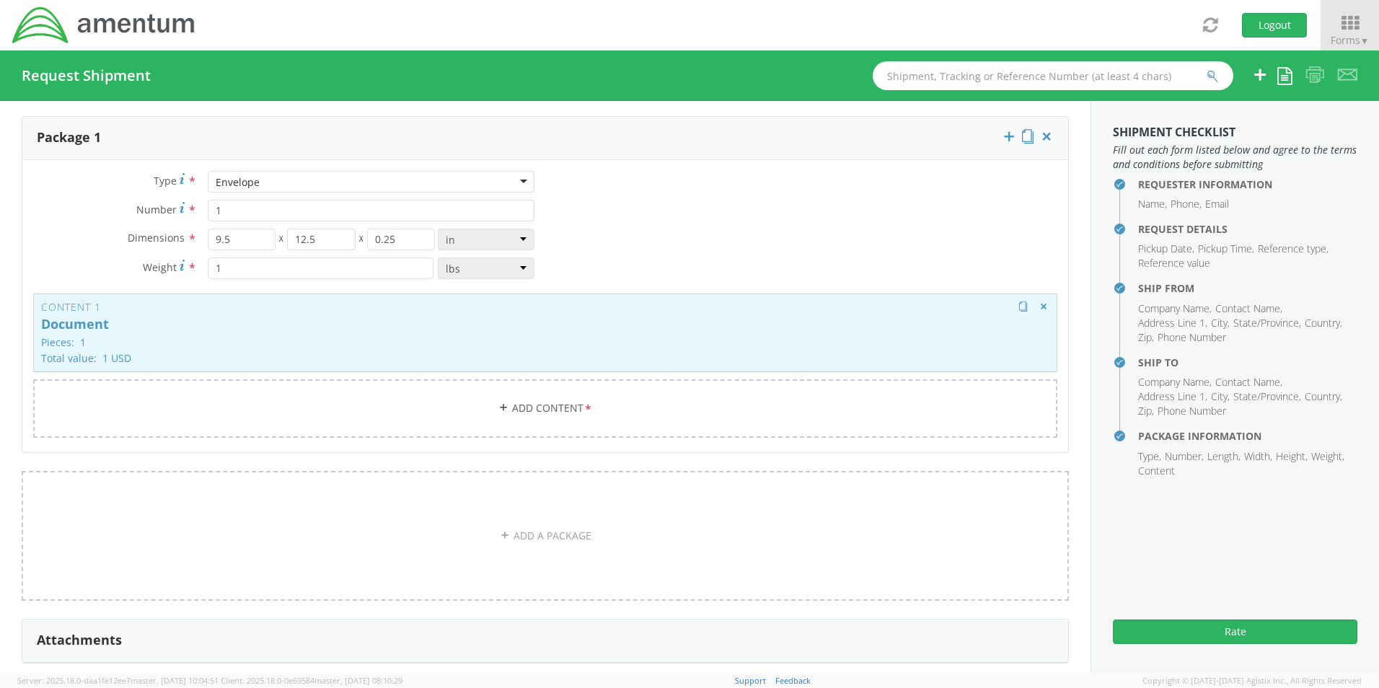
type textarea "Documents"
type input "4911.99.8000"
type input "EAR99"
type input "4911.99.8000"
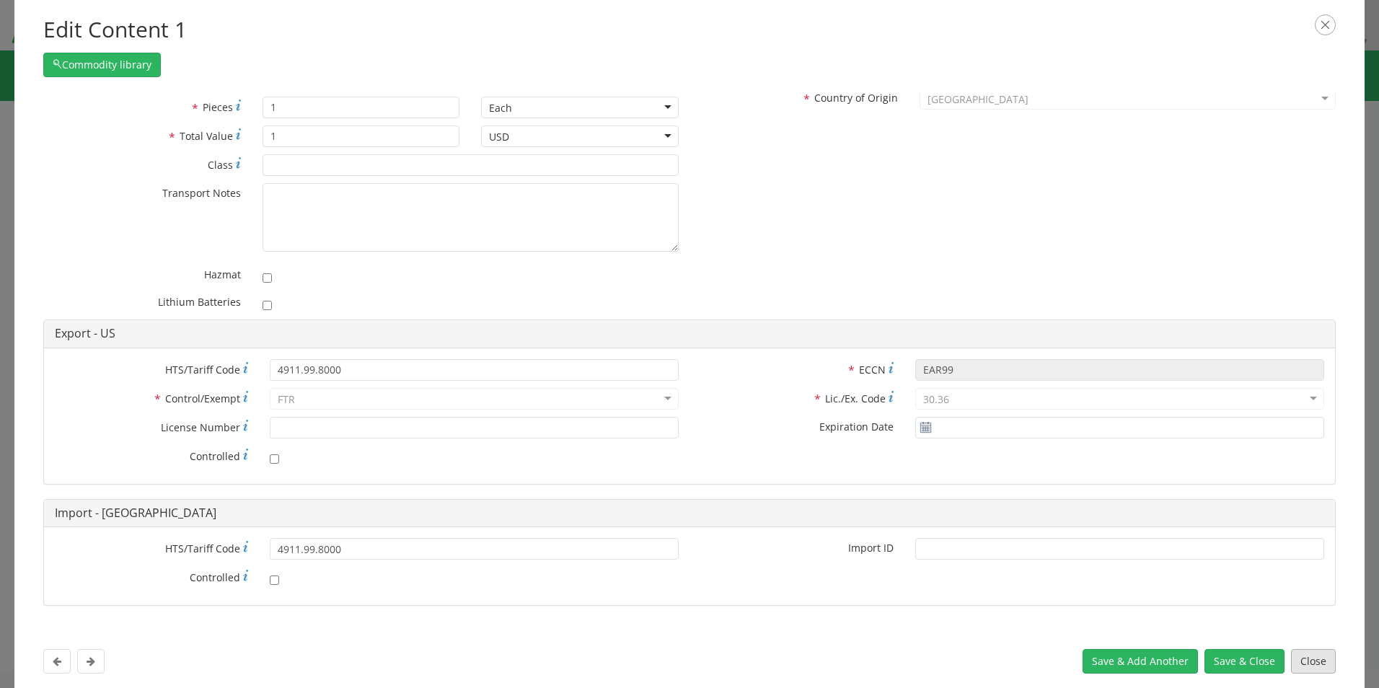
click at [1313, 664] on button "Close" at bounding box center [1313, 661] width 45 height 25
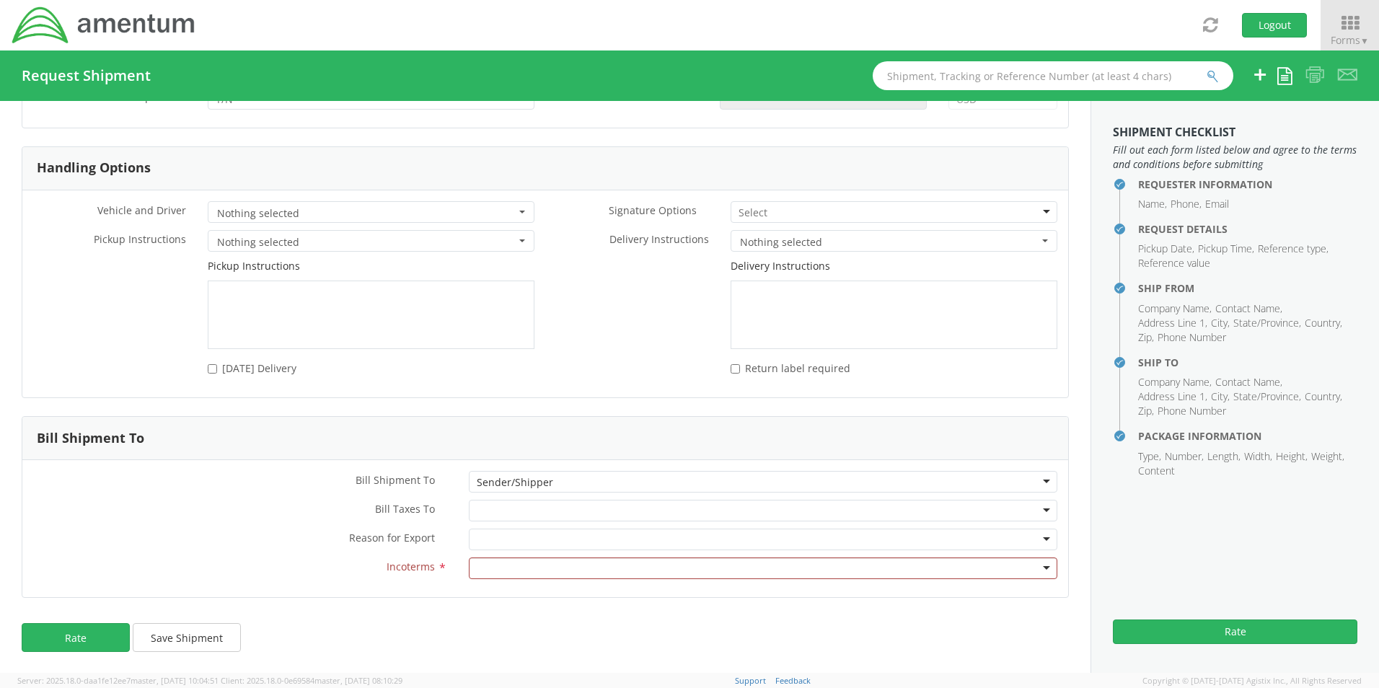
scroll to position [1837, 0]
click at [735, 566] on div at bounding box center [763, 568] width 589 height 22
click at [88, 635] on button "Rate" at bounding box center [76, 636] width 108 height 29
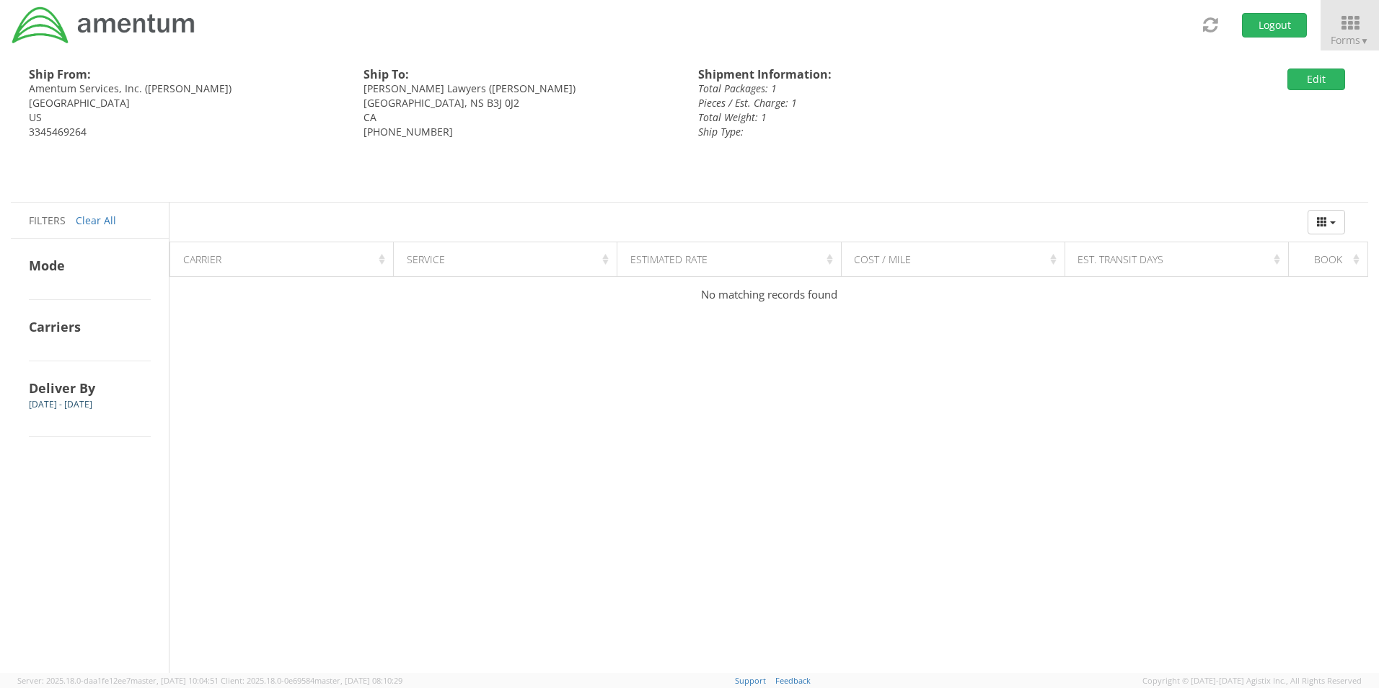
click at [73, 322] on h4 "Carriers" at bounding box center [90, 326] width 122 height 17
click at [1331, 219] on button "Columns" at bounding box center [1327, 222] width 38 height 25
click at [1257, 187] on div "Ship From: Amentum Services, Inc. ([PERSON_NAME]) [GEOGRAPHIC_DATA] US 33454692…" at bounding box center [684, 125] width 1368 height 151
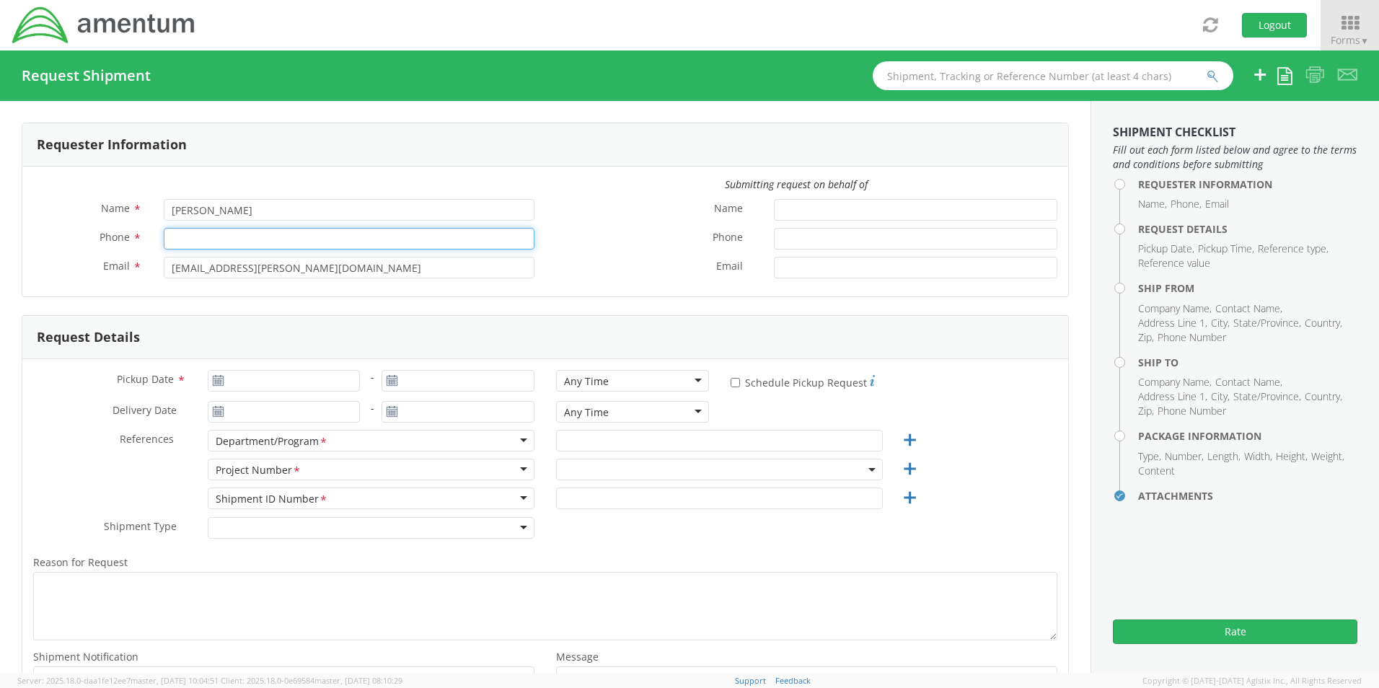
click at [223, 242] on input "Phone *" at bounding box center [349, 239] width 371 height 22
type input "3345469264"
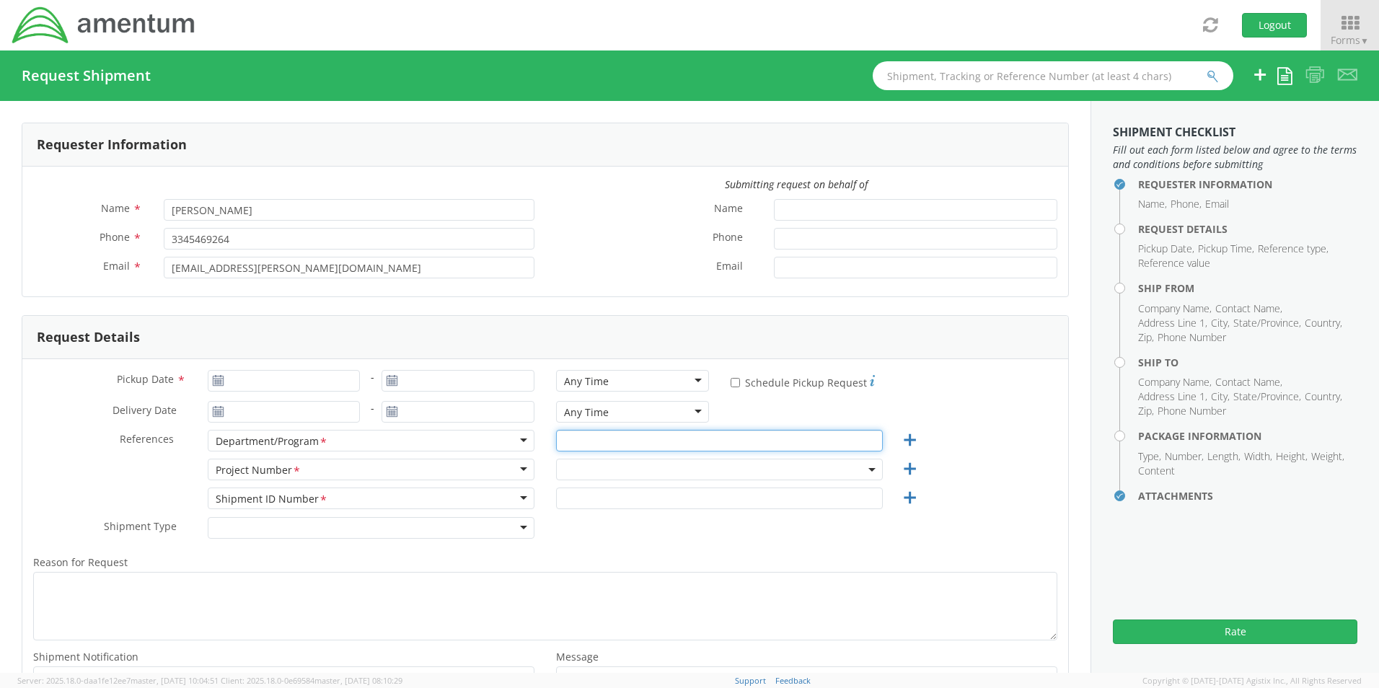
click at [607, 444] on input "text" at bounding box center [719, 441] width 327 height 22
type input "Legal G &A"
click at [602, 471] on span at bounding box center [719, 470] width 327 height 22
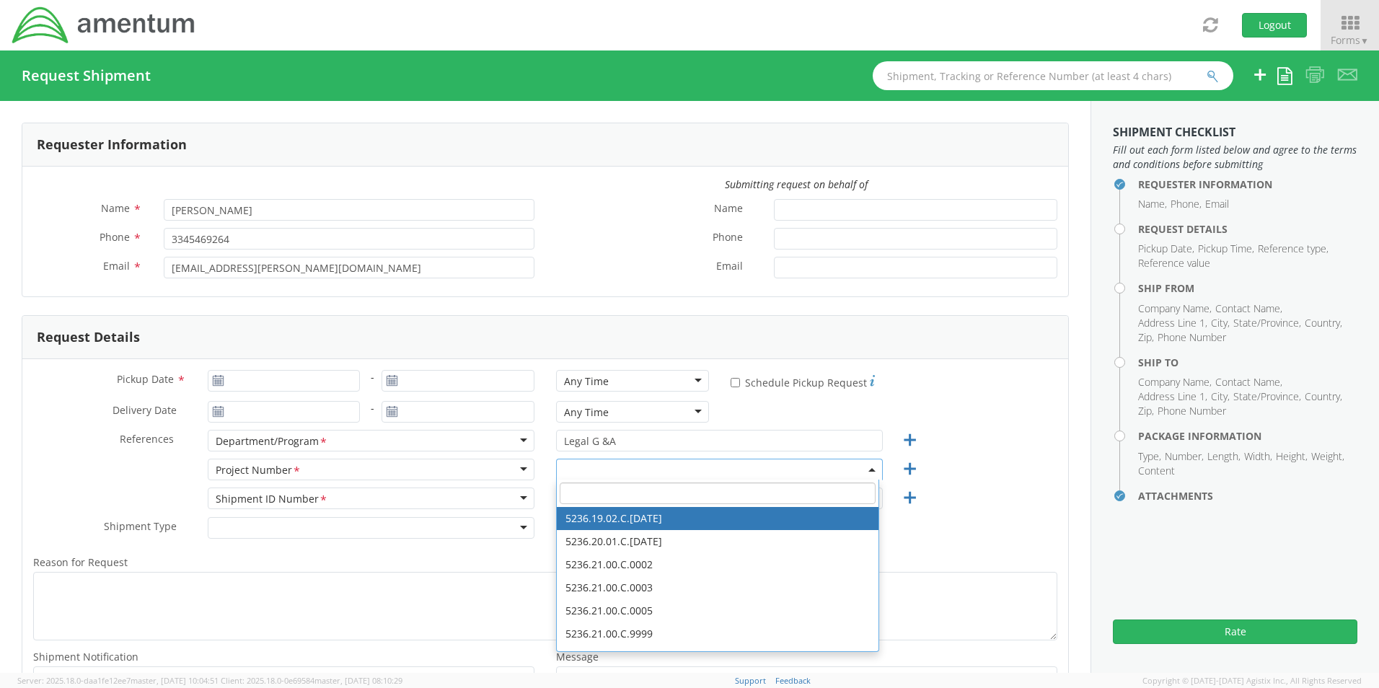
click at [577, 496] on input "search" at bounding box center [718, 494] width 316 height 22
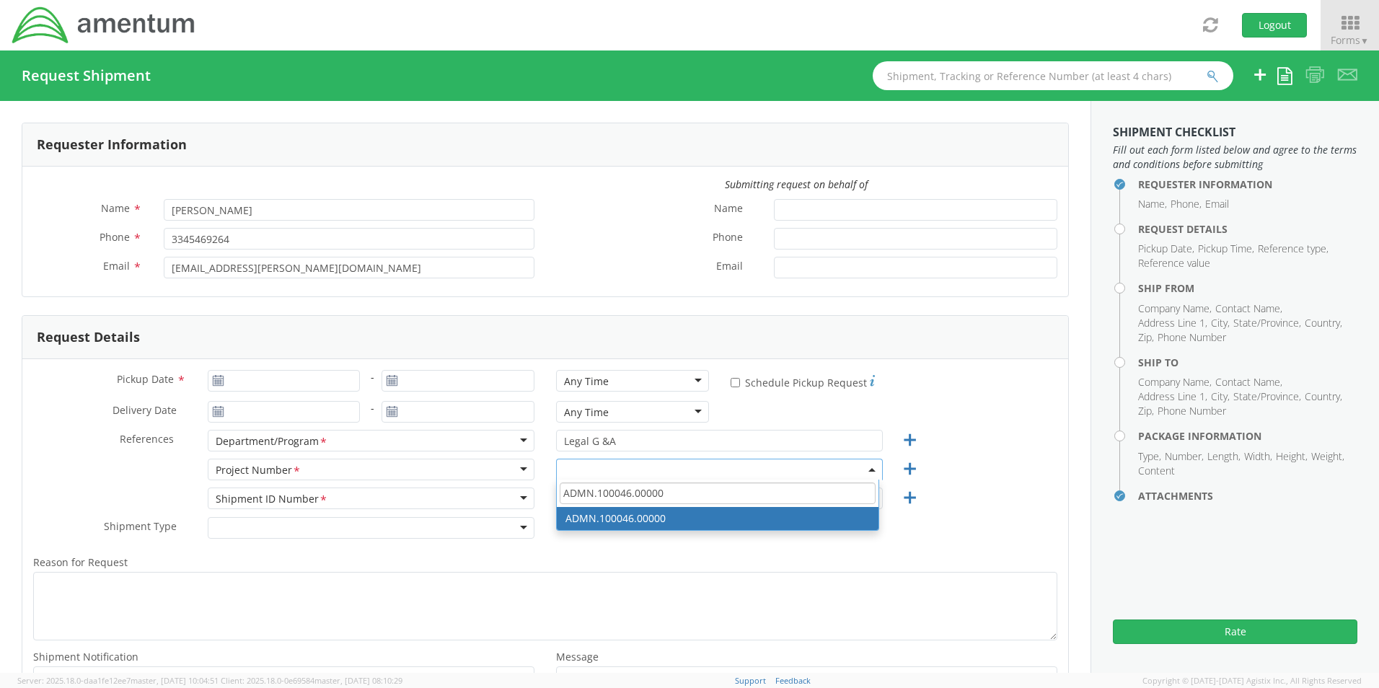
type input "ADMN.100046.00000"
select select "ADMN.100046.00000"
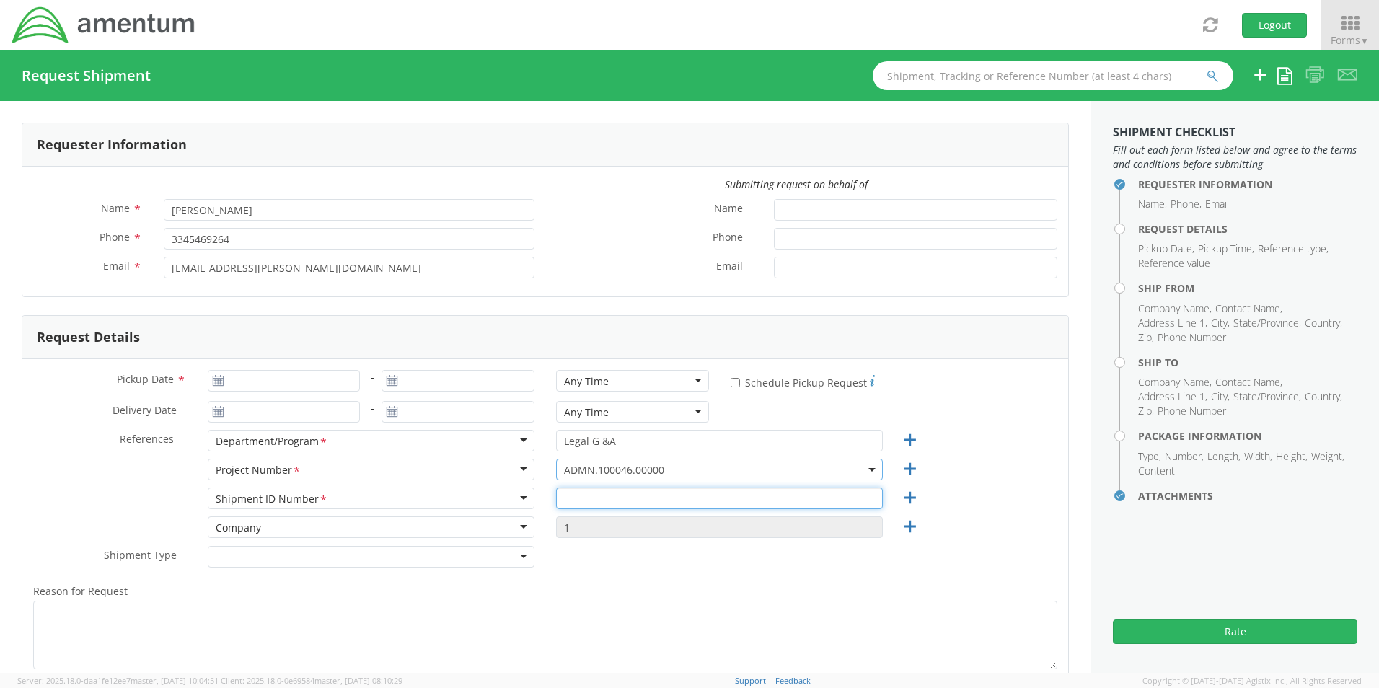
click at [651, 508] on input "text" at bounding box center [719, 499] width 327 height 22
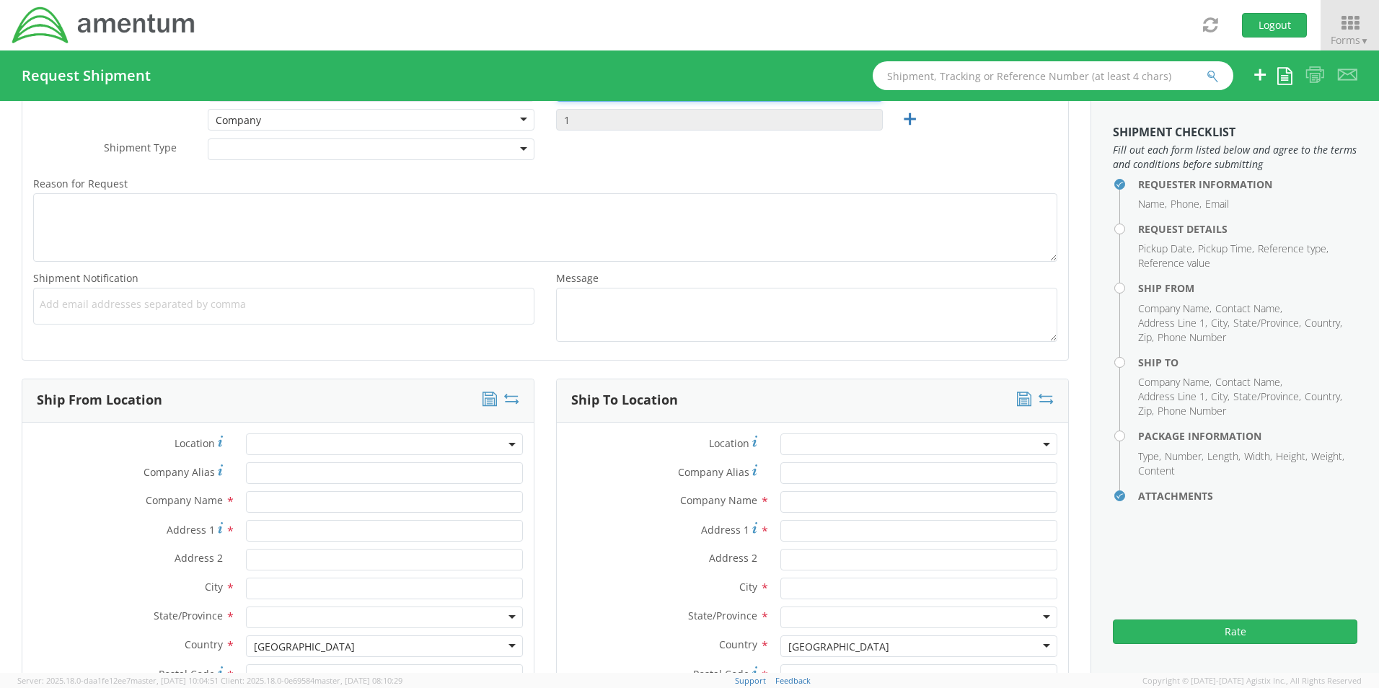
scroll to position [433, 0]
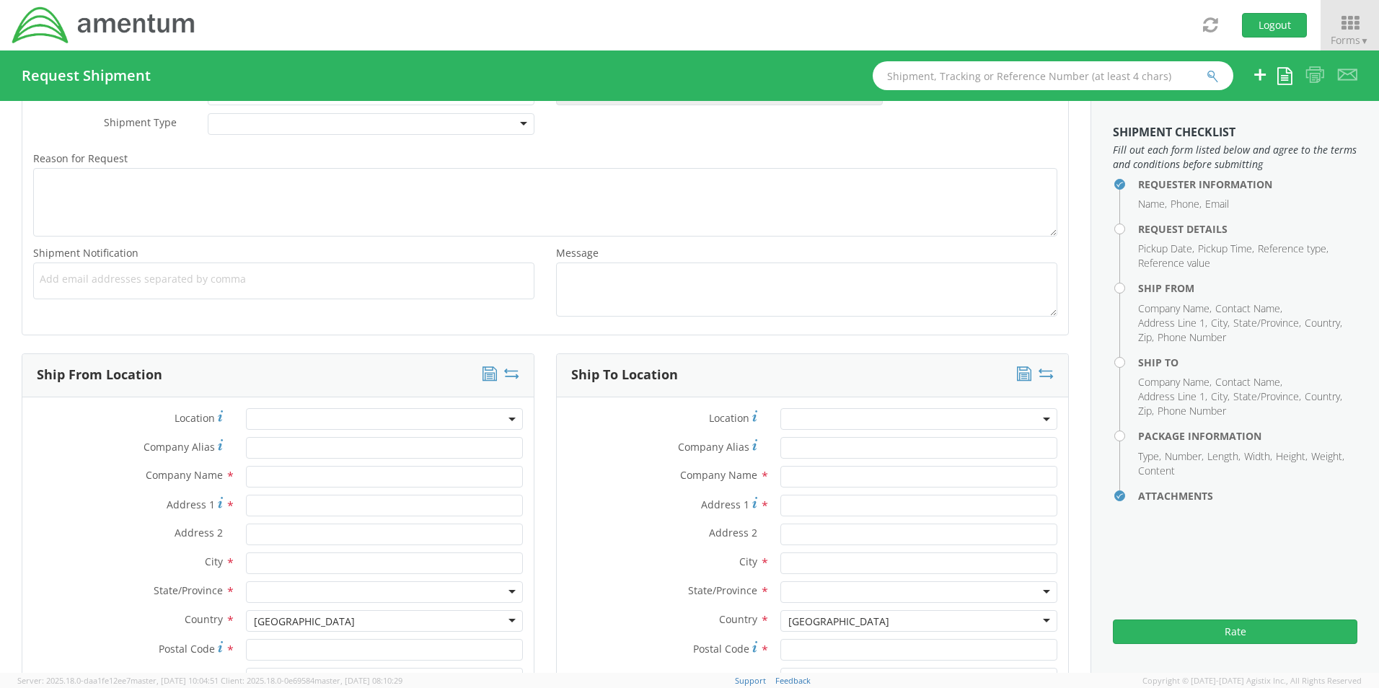
type input "001"
click at [289, 475] on input "text" at bounding box center [384, 477] width 277 height 22
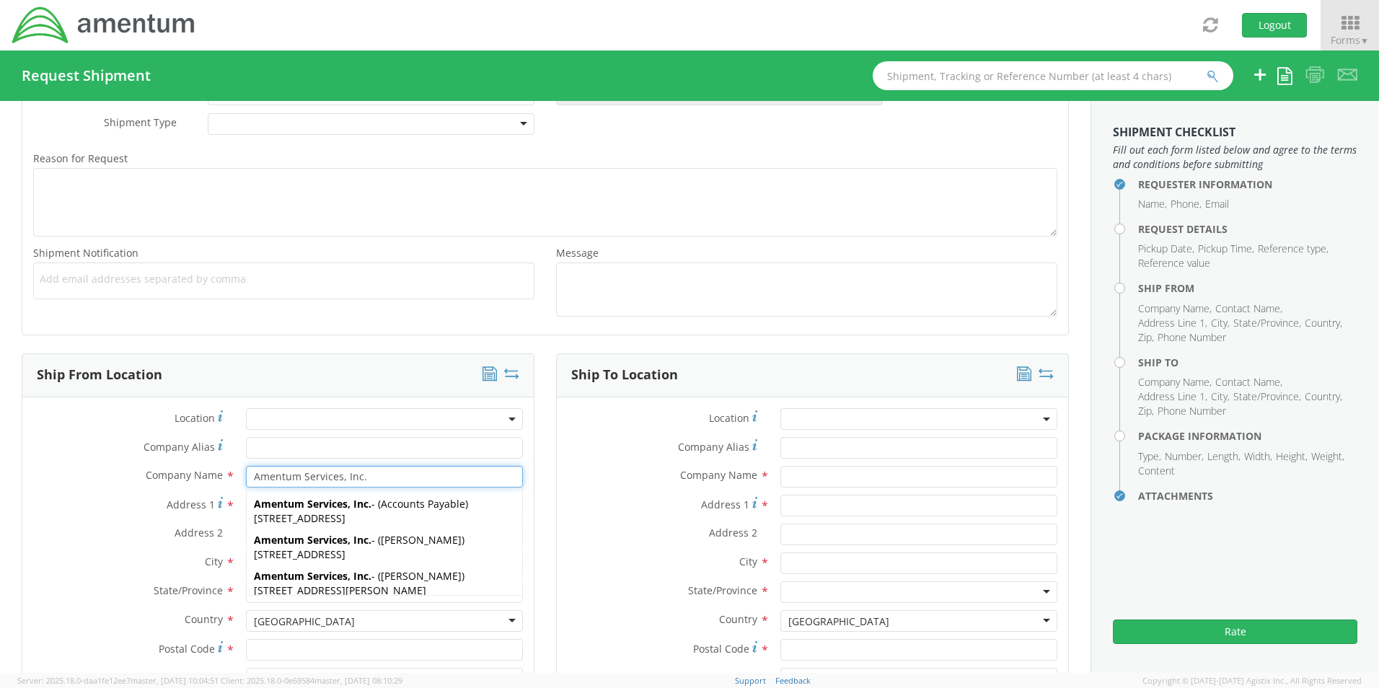
type input "Amentum Services, Inc."
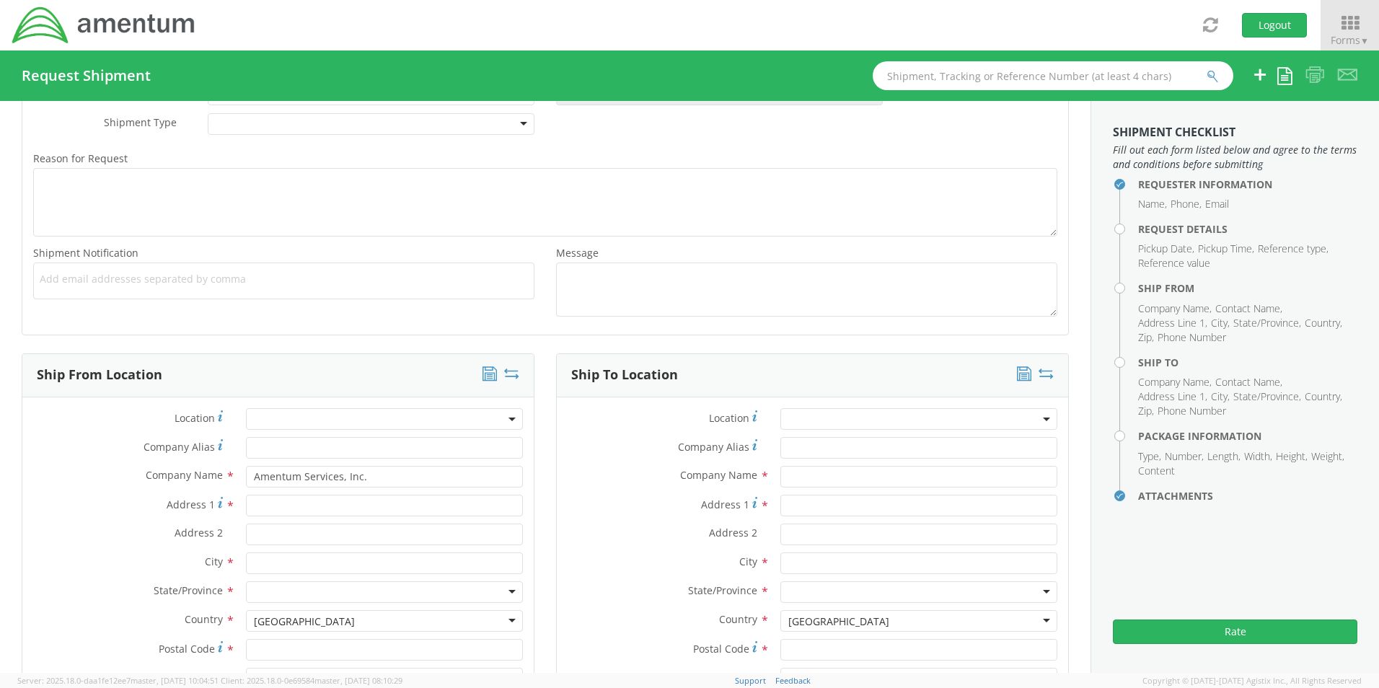
click at [89, 475] on label "Company Name *" at bounding box center [128, 475] width 213 height 19
click at [265, 511] on input "Address 1 *" at bounding box center [384, 506] width 277 height 22
type input "[STREET_ADDRESS][PERSON_NAME]"
type input "Twinsburg"
type input "[US_STATE]"
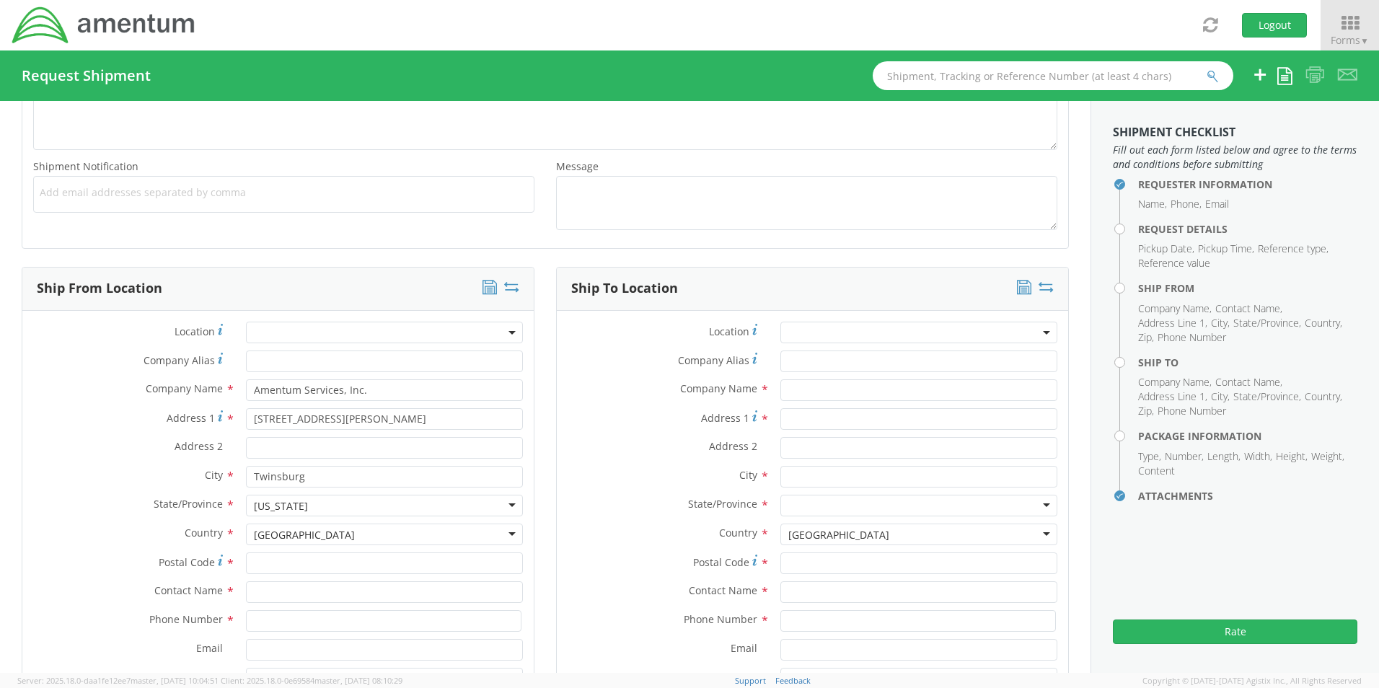
scroll to position [649, 0]
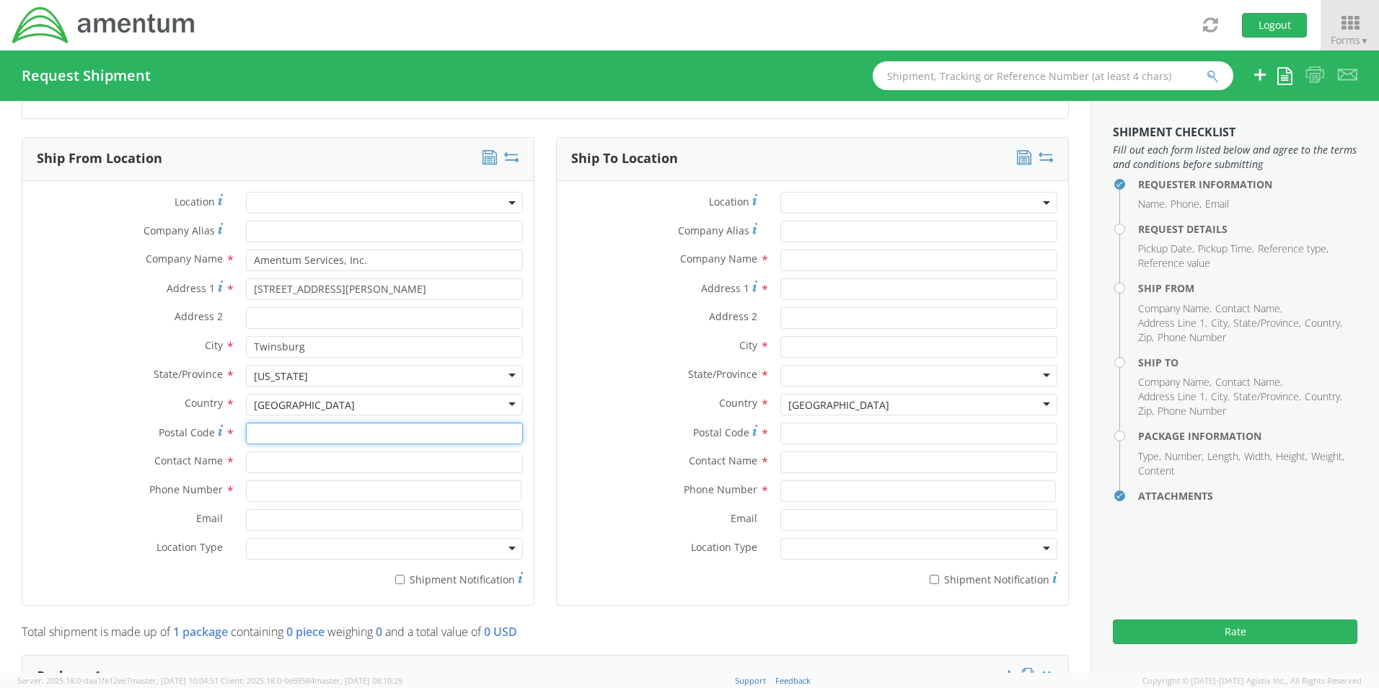
click at [265, 435] on input "Postal Code *" at bounding box center [384, 434] width 277 height 22
type input "44087"
click at [255, 458] on input "text" at bounding box center [384, 463] width 277 height 22
type input "[PERSON_NAME]"
click at [265, 490] on input at bounding box center [384, 491] width 276 height 22
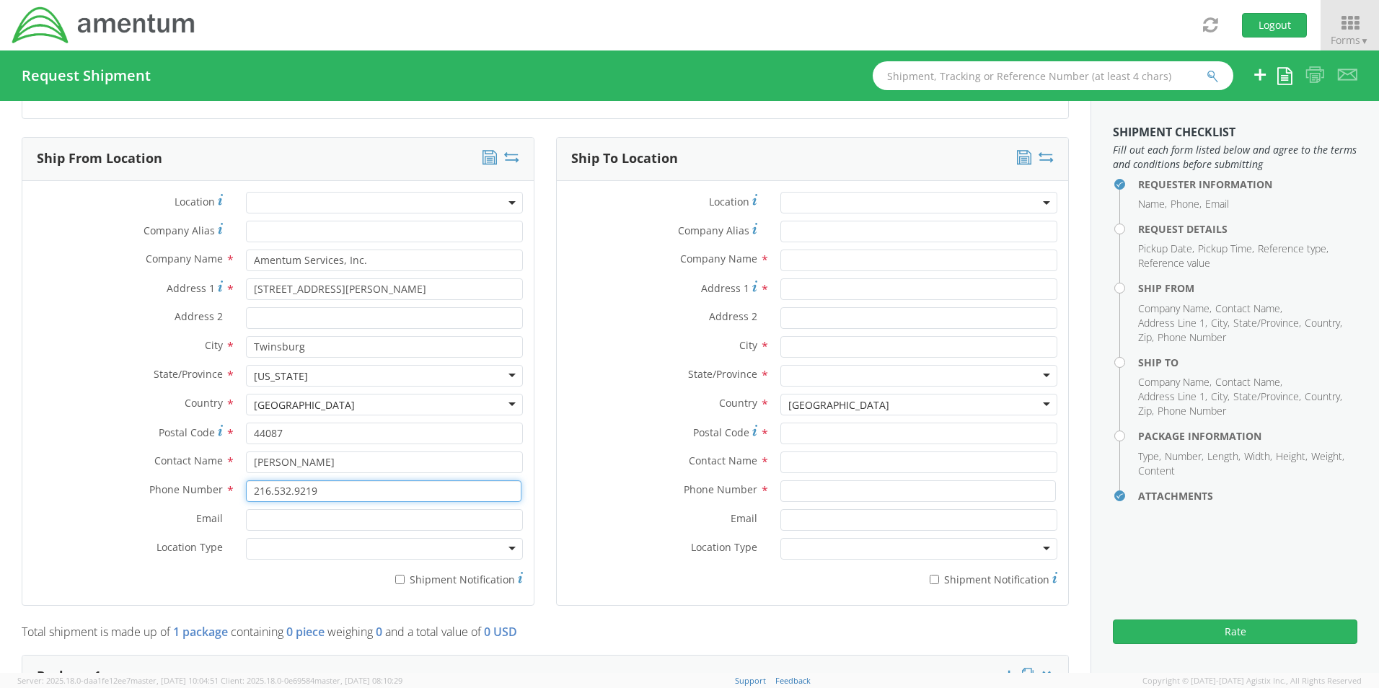
type input "216.532.9219"
click at [304, 518] on input "Email *" at bounding box center [384, 520] width 277 height 22
type input "[PERSON_NAME][EMAIL_ADDRESS][DOMAIN_NAME]"
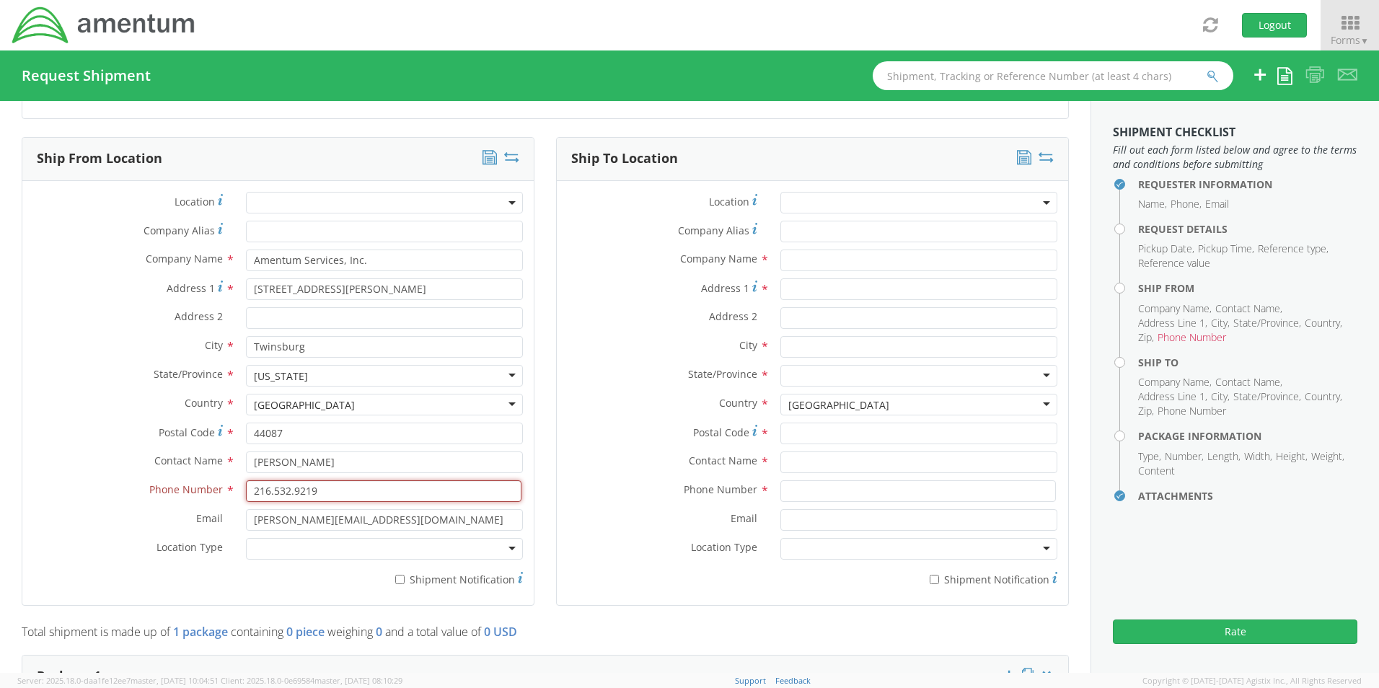
drag, startPoint x: 324, startPoint y: 487, endPoint x: 212, endPoint y: 478, distance: 112.2
click at [212, 478] on div "Location * Company Alias * Company Name * Amentum Services, Inc. Amentum Servic…" at bounding box center [277, 393] width 511 height 402
type input "2165329219"
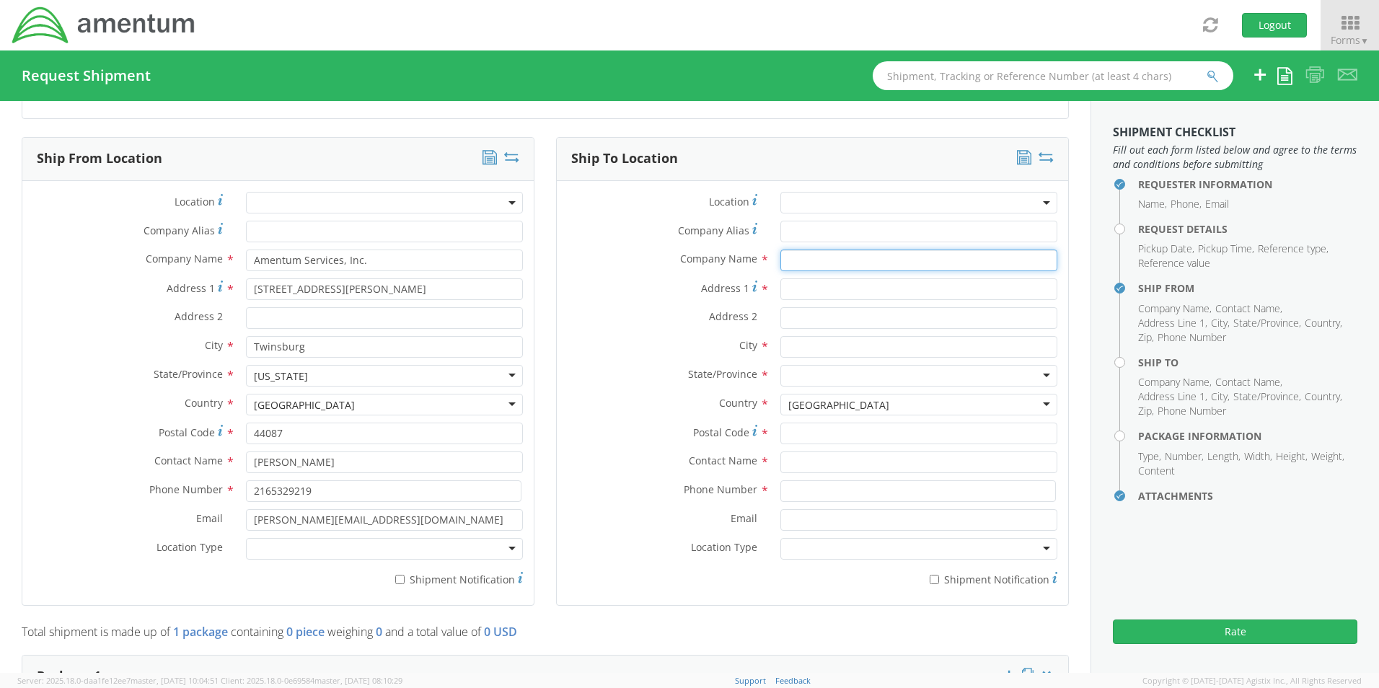
click at [843, 269] on input "text" at bounding box center [918, 261] width 277 height 22
click at [593, 251] on label "Company Name *" at bounding box center [663, 259] width 213 height 19
click at [852, 265] on input "Amentum" at bounding box center [918, 261] width 277 height 22
click at [920, 263] on input "Amentum" at bounding box center [918, 261] width 277 height 22
click at [793, 292] on input "Address 1 *" at bounding box center [918, 289] width 277 height 22
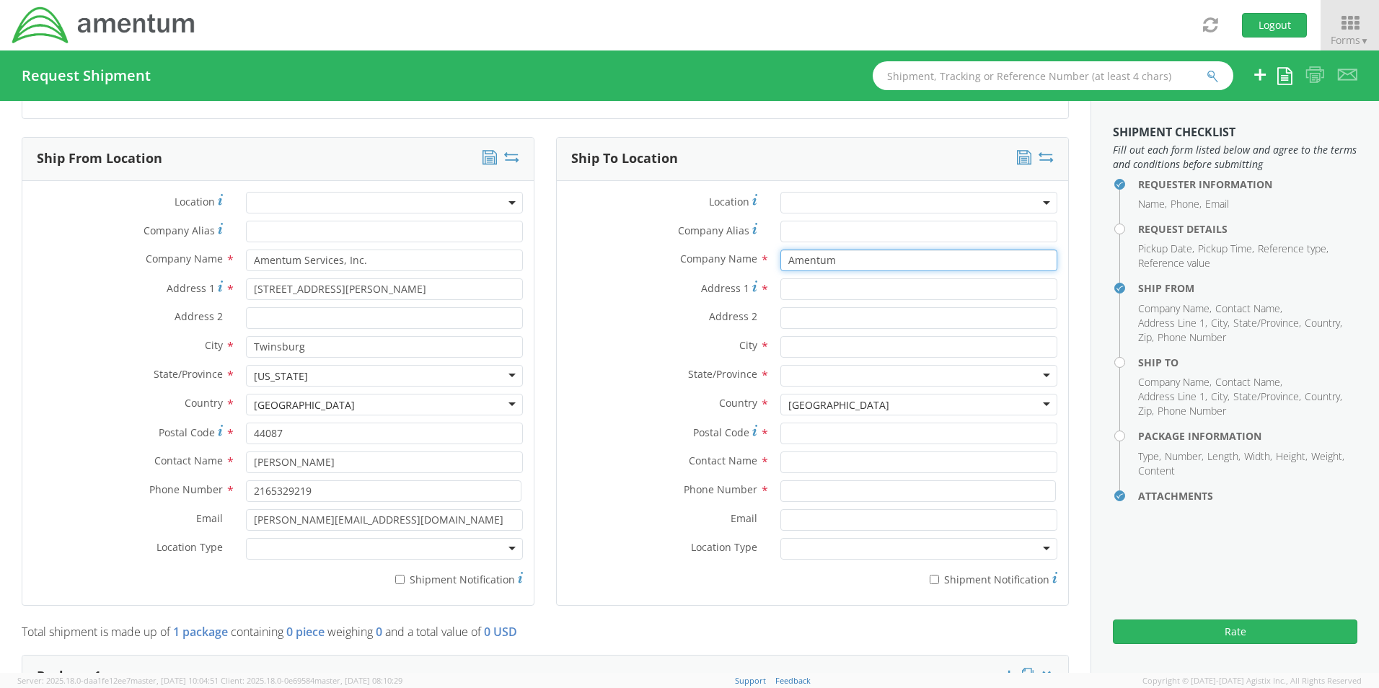
click at [837, 261] on input "Amentum" at bounding box center [918, 261] width 277 height 22
type input "Amentum Holdings, Inc."
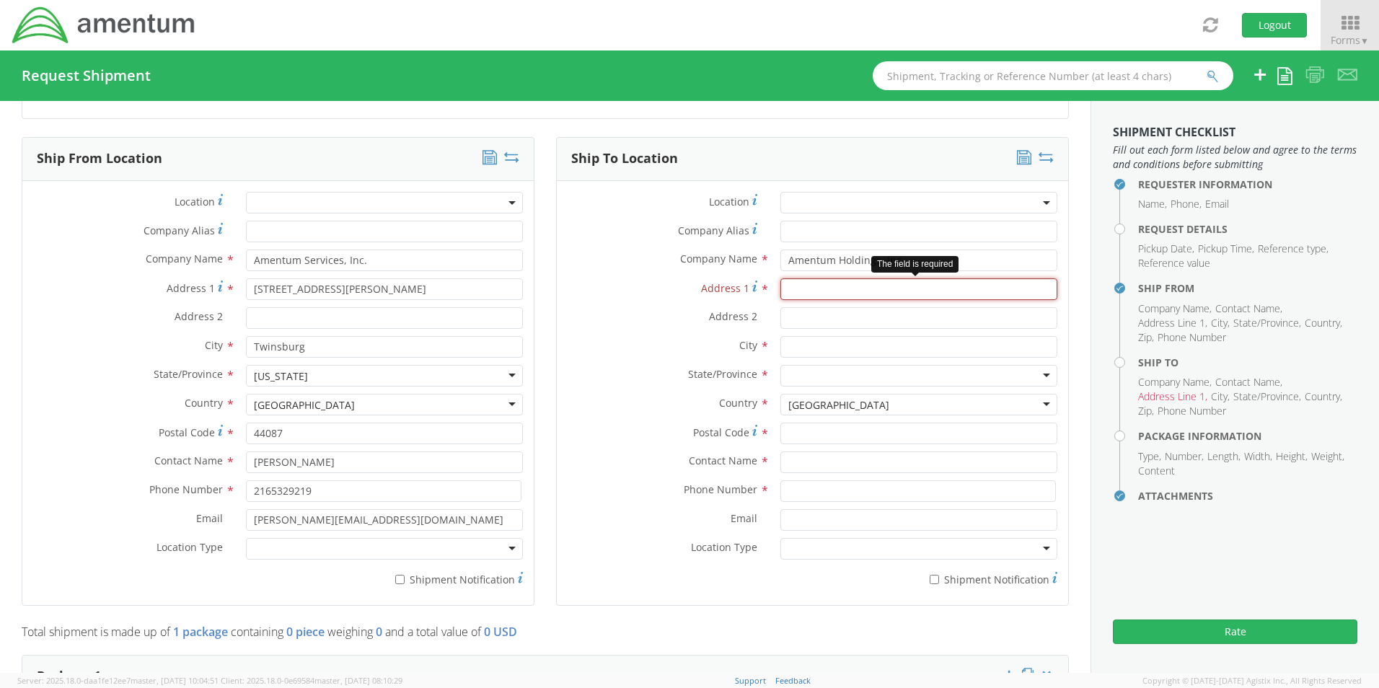
click at [780, 289] on input "Address 1 *" at bounding box center [918, 289] width 277 height 22
type input "3/1 Buloksoy-[GEOGRAPHIC_DATA]"
click at [804, 384] on div at bounding box center [918, 376] width 277 height 22
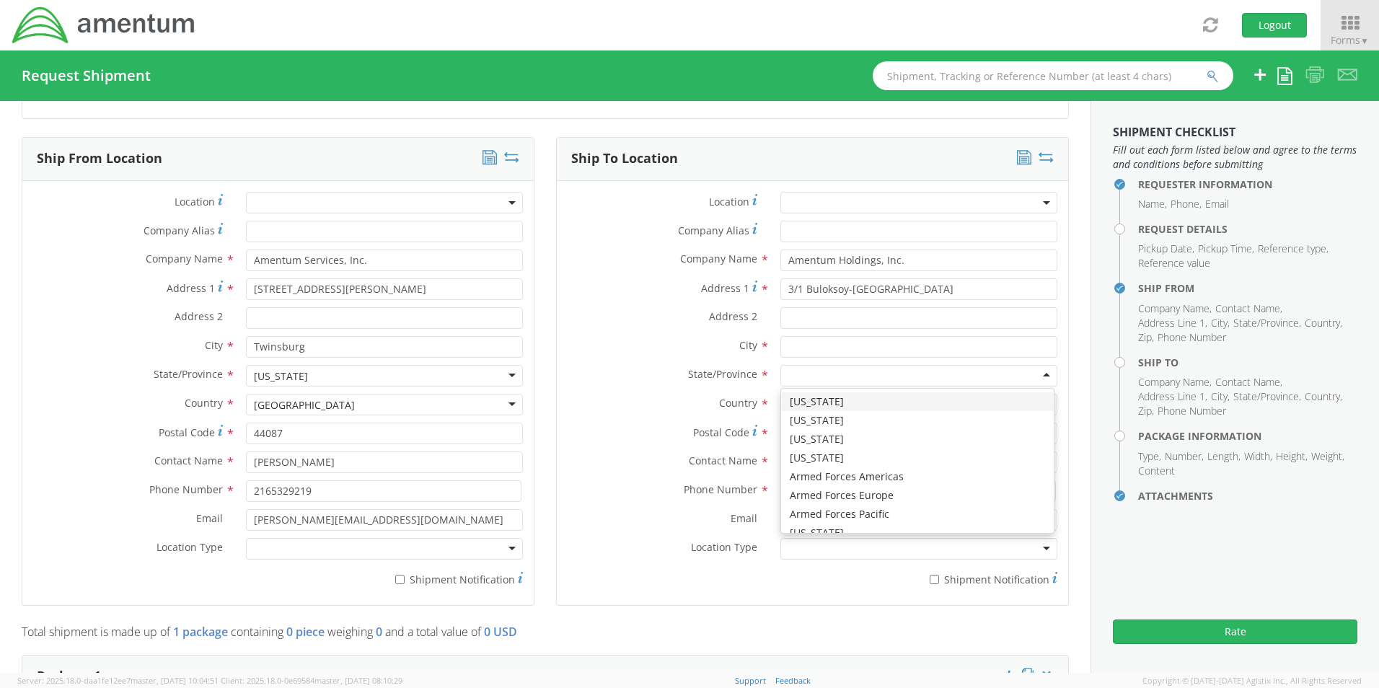
click at [798, 382] on div at bounding box center [918, 376] width 277 height 22
click at [625, 417] on div "Country * [GEOGRAPHIC_DATA] [GEOGRAPHIC_DATA] [GEOGRAPHIC_DATA] [GEOGRAPHIC_DAT…" at bounding box center [812, 408] width 511 height 29
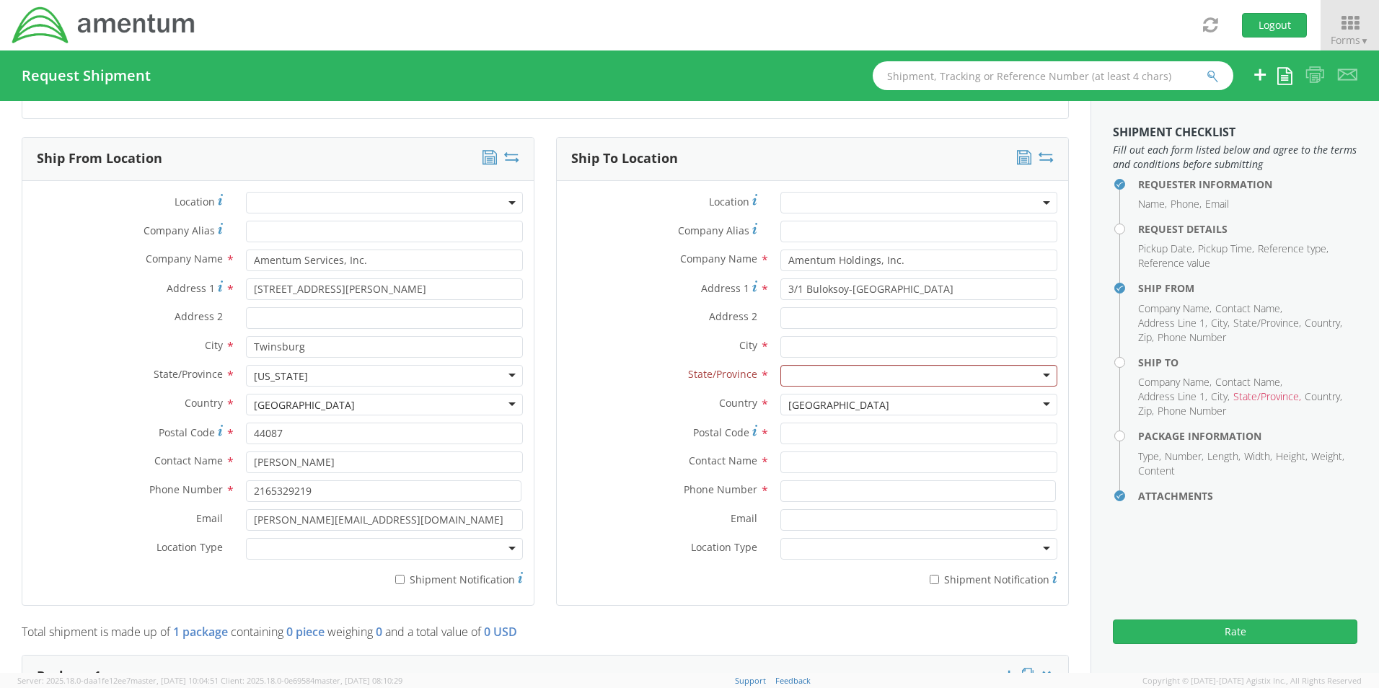
click at [812, 401] on div "[GEOGRAPHIC_DATA]" at bounding box center [838, 405] width 101 height 14
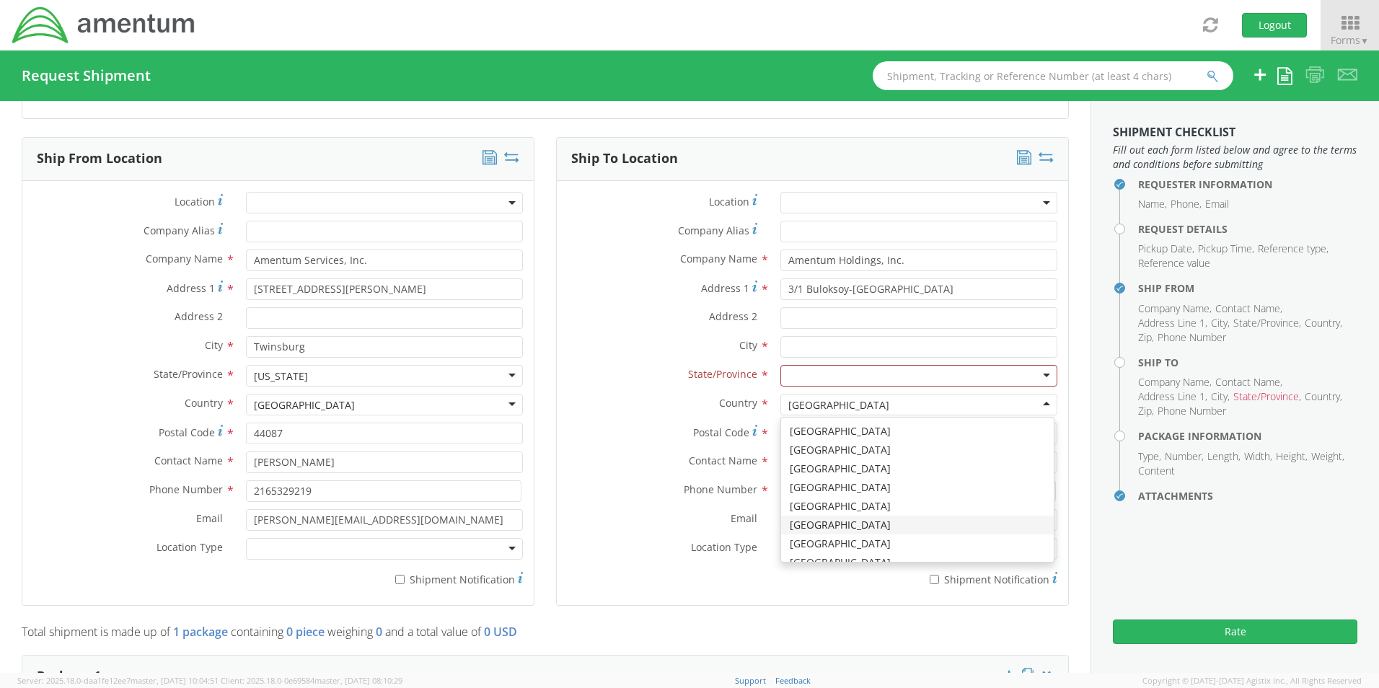
scroll to position [3708, 0]
click at [804, 374] on div at bounding box center [918, 376] width 277 height 22
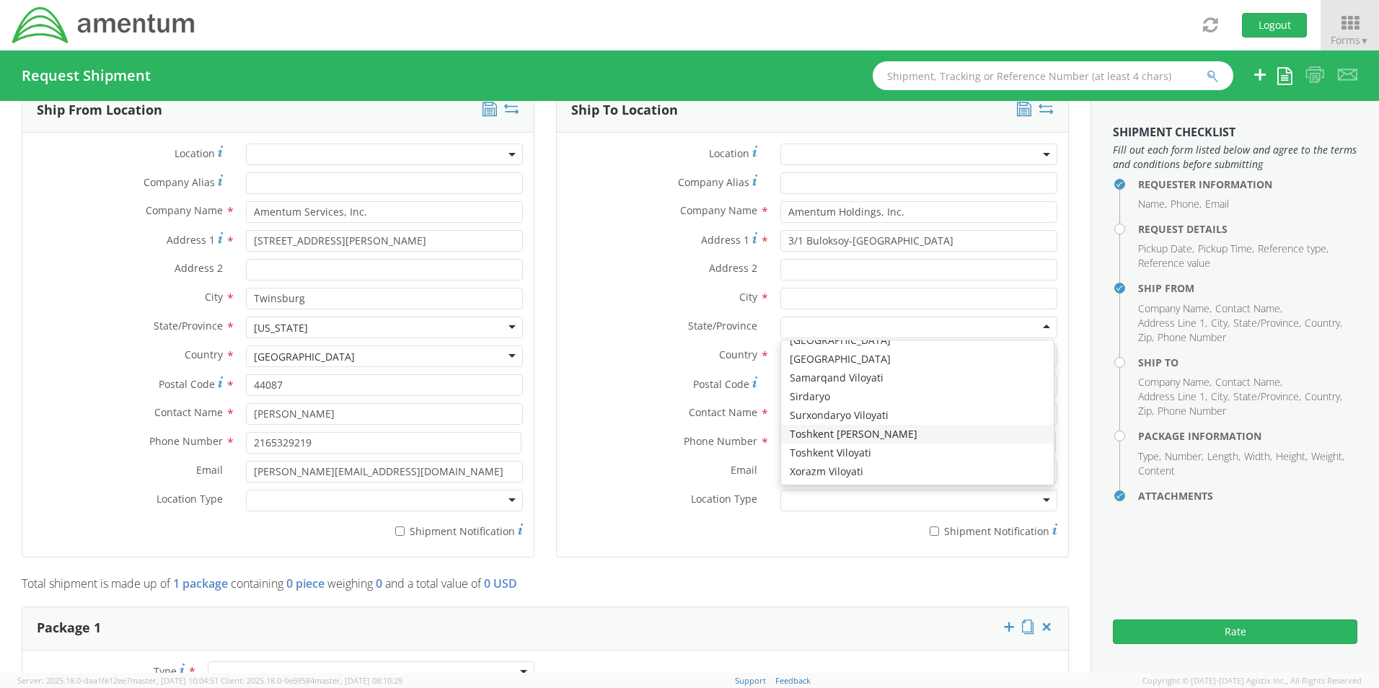
scroll to position [721, 0]
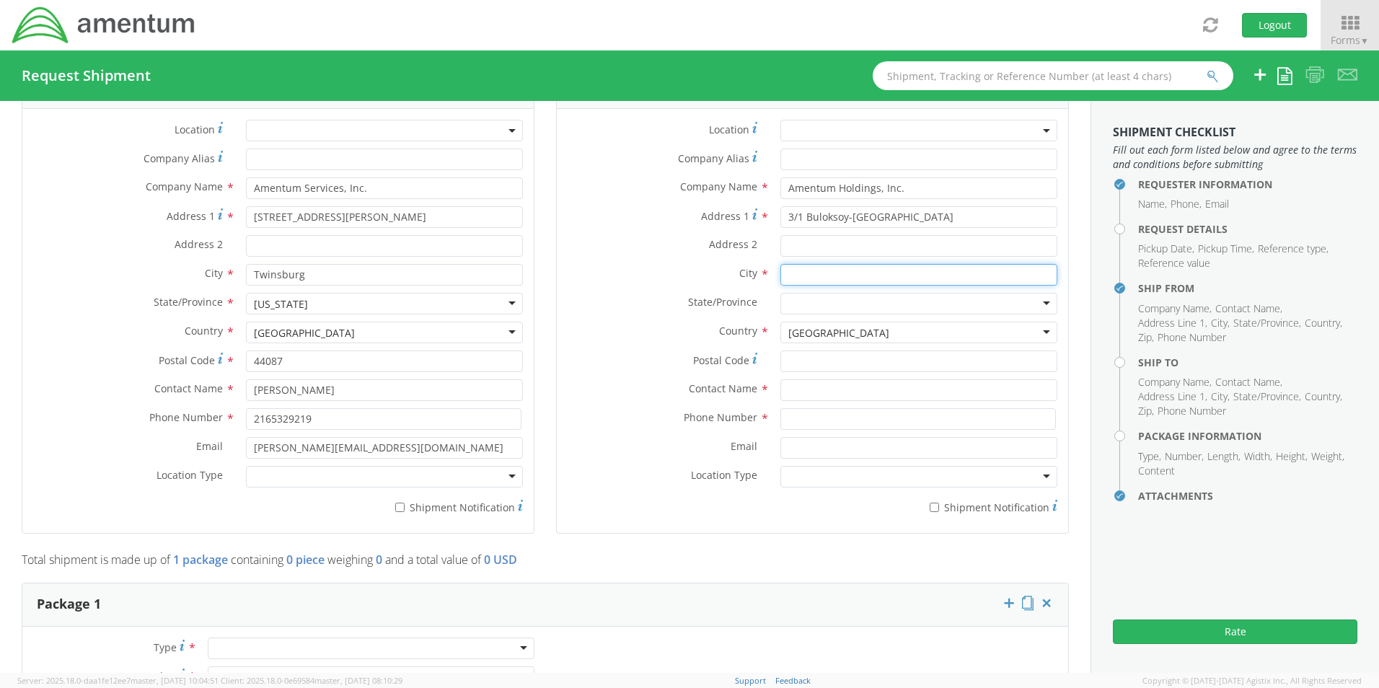
click at [792, 270] on input "text" at bounding box center [918, 275] width 277 height 22
type input "Tashkent"
click at [839, 384] on input "text" at bounding box center [918, 390] width 277 height 22
type input "[PERSON_NAME]"
click at [806, 418] on input at bounding box center [918, 419] width 276 height 22
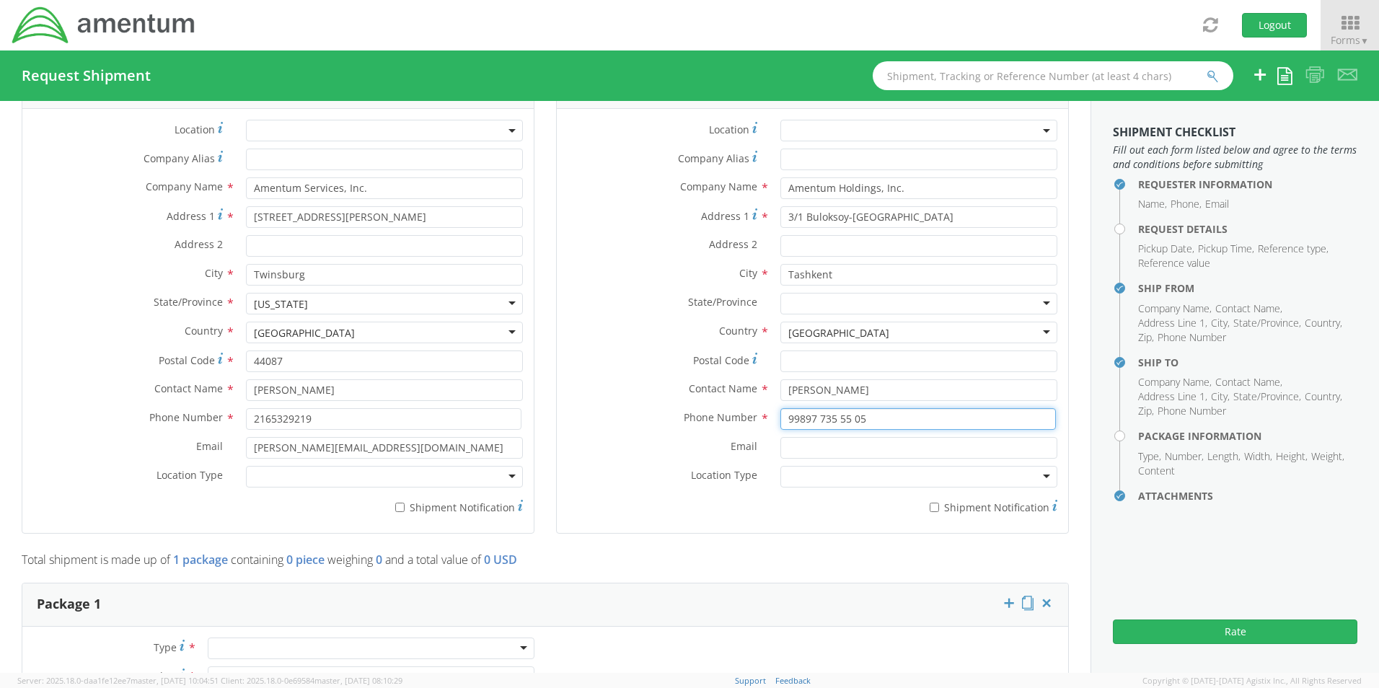
type input "99897 735 55 05"
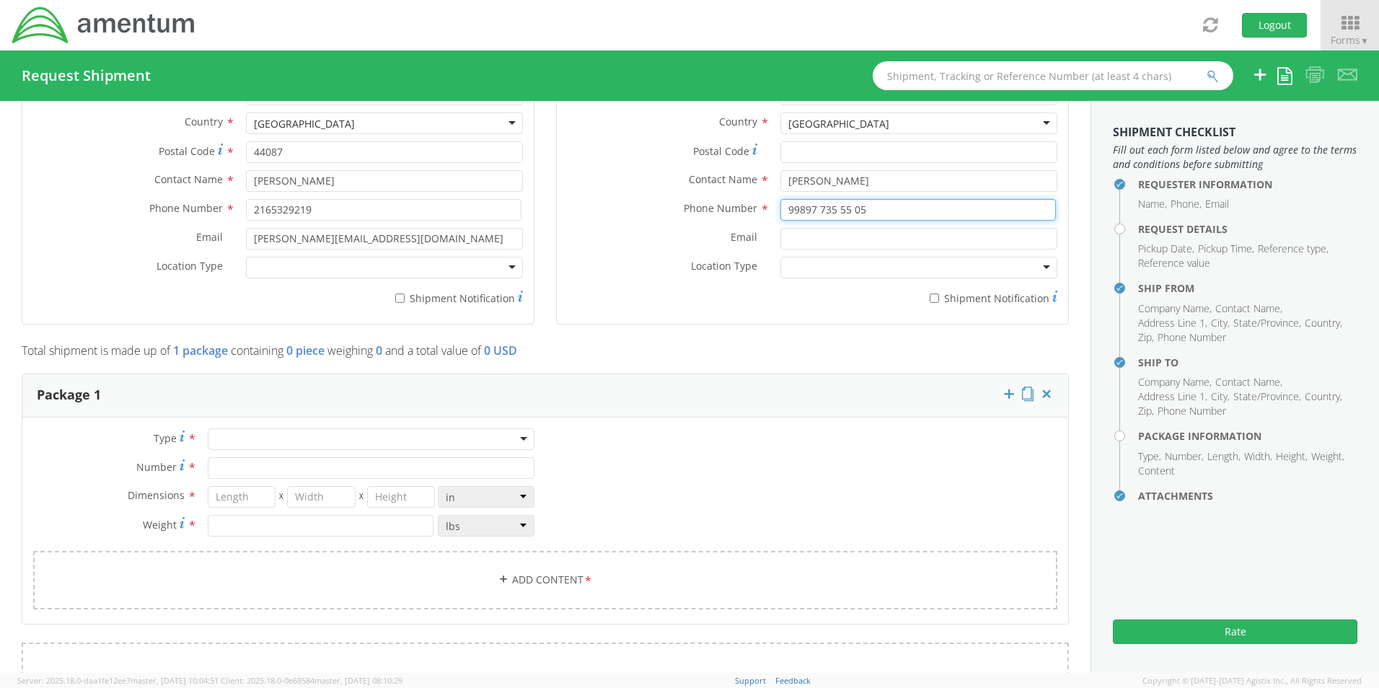
scroll to position [938, 0]
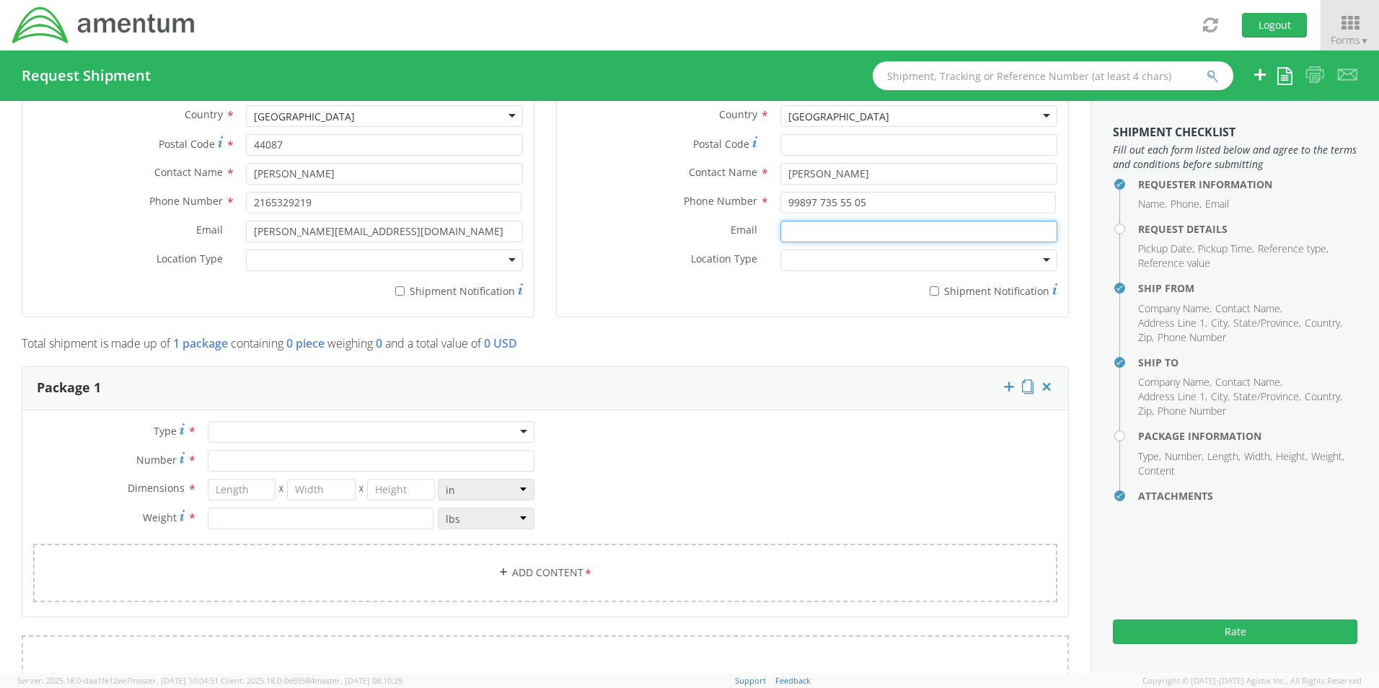
click at [795, 234] on input "Email *" at bounding box center [918, 232] width 277 height 22
paste input "[PERSON_NAME][EMAIL_ADDRESS][PERSON_NAME][DOMAIN_NAME]"
type input "[PERSON_NAME][EMAIL_ADDRESS][PERSON_NAME][DOMAIN_NAME]"
click at [260, 436] on div at bounding box center [371, 432] width 327 height 22
type input "1"
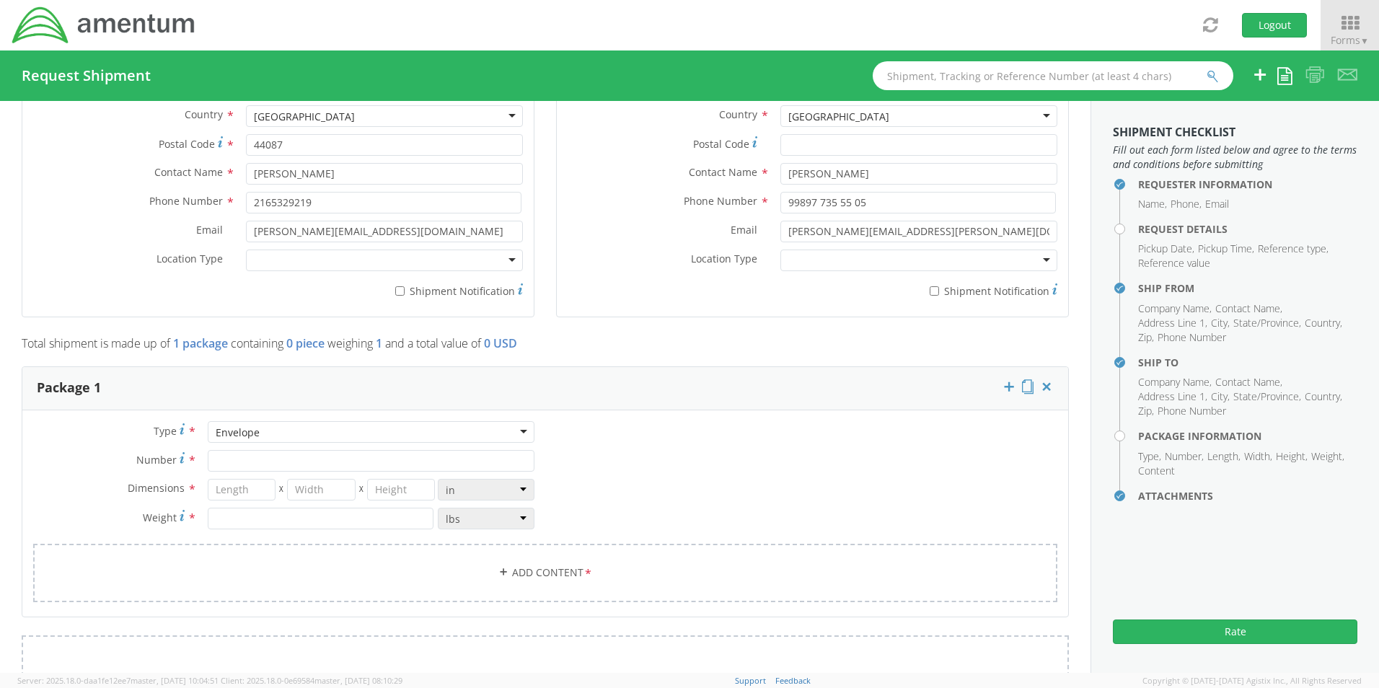
type input "9.5"
type input "12.5"
type input "0.25"
type input "1"
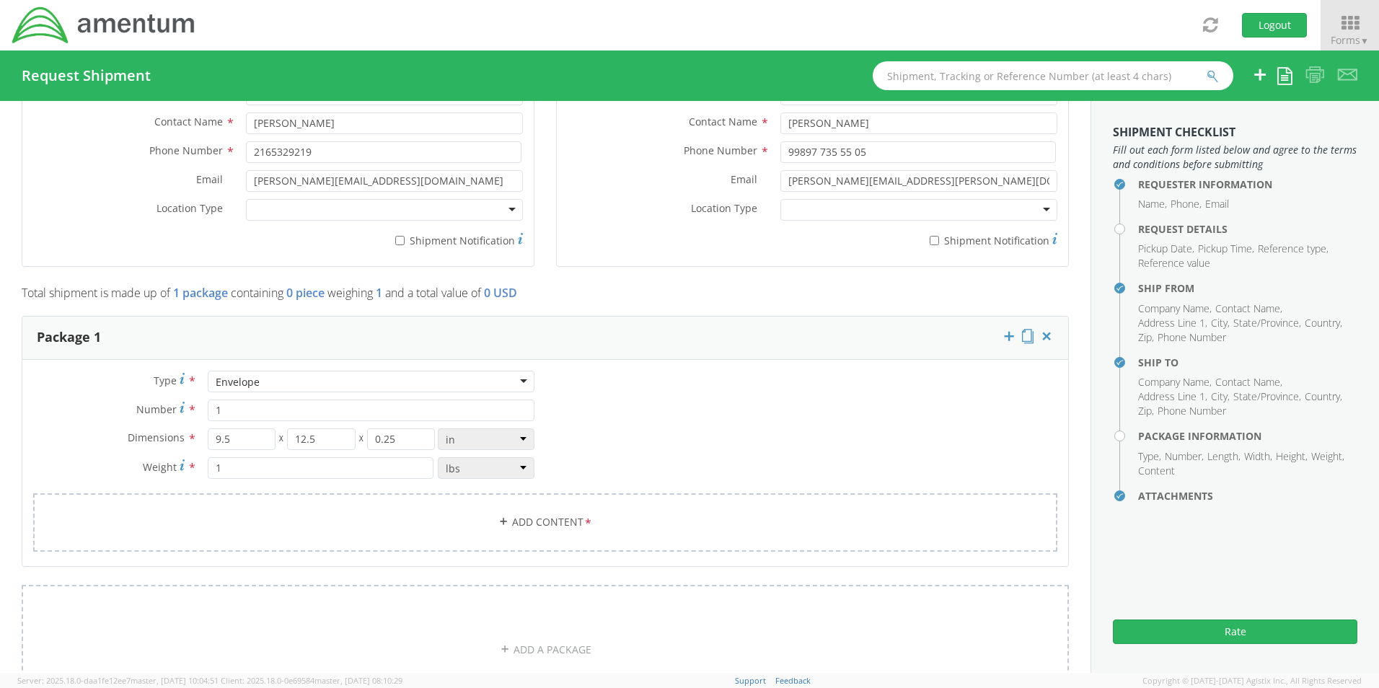
scroll to position [1082, 0]
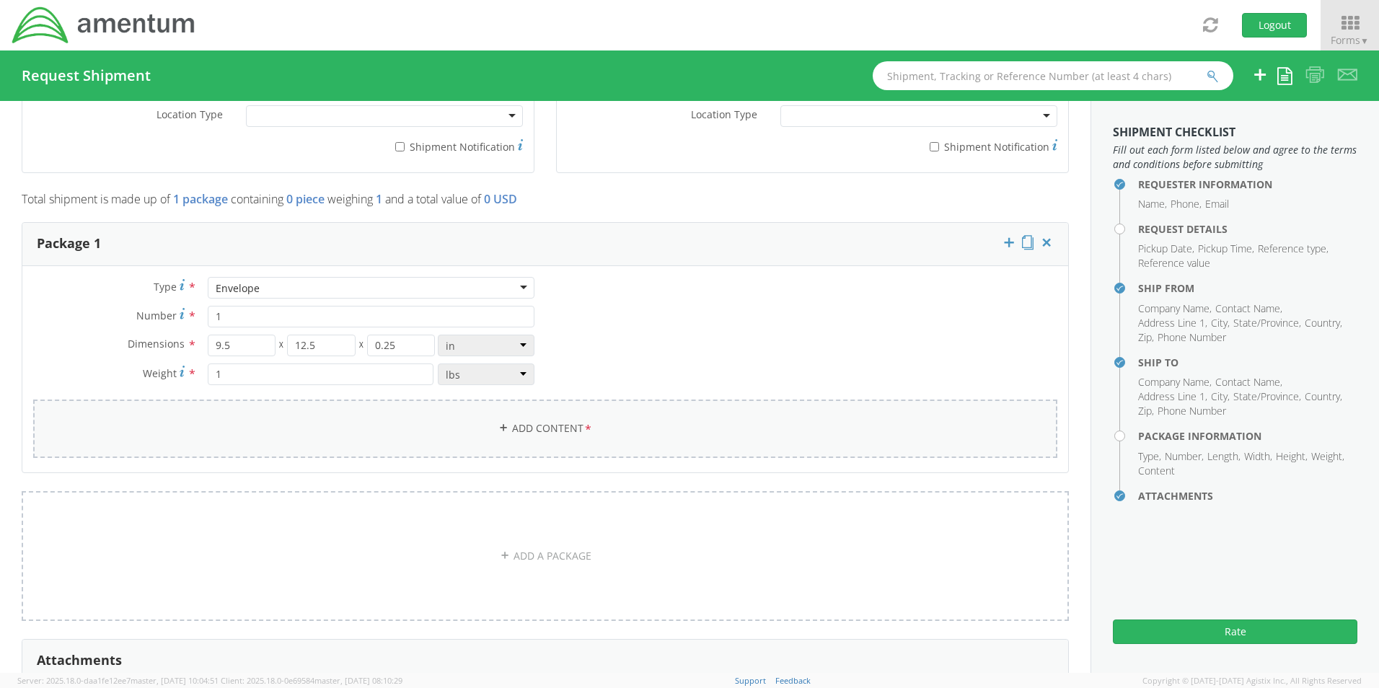
click at [575, 436] on link "Add Content *" at bounding box center [545, 429] width 1024 height 58
select select
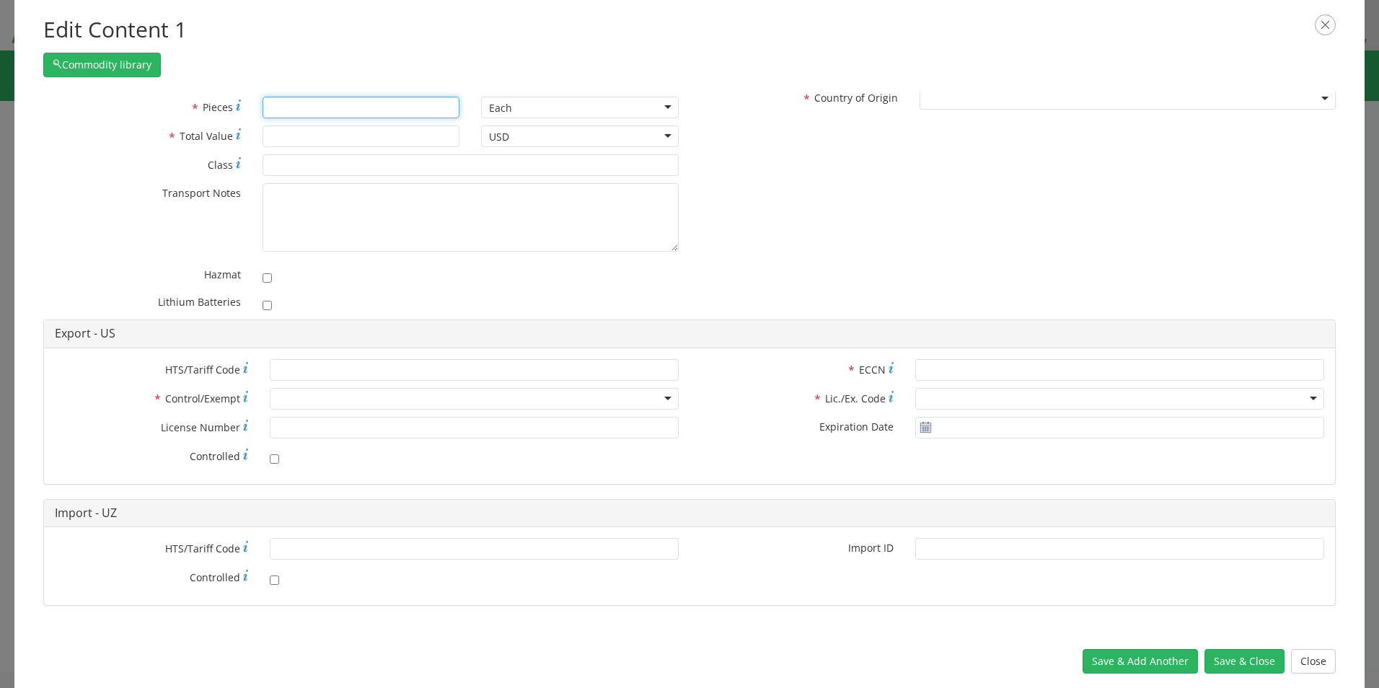
click at [354, 111] on input "* Pieces" at bounding box center [362, 108] width 198 height 22
type input "1"
click at [386, 146] on input "* Total Value" at bounding box center [362, 137] width 198 height 22
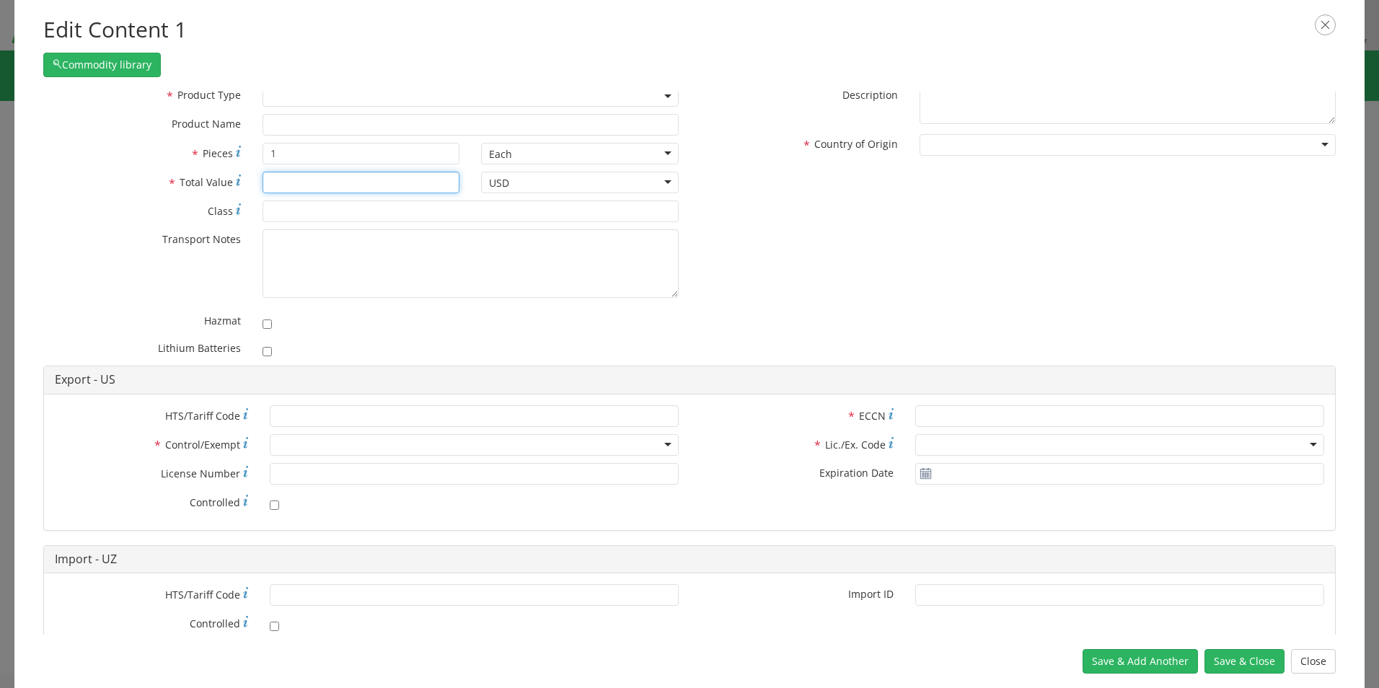
scroll to position [0, 0]
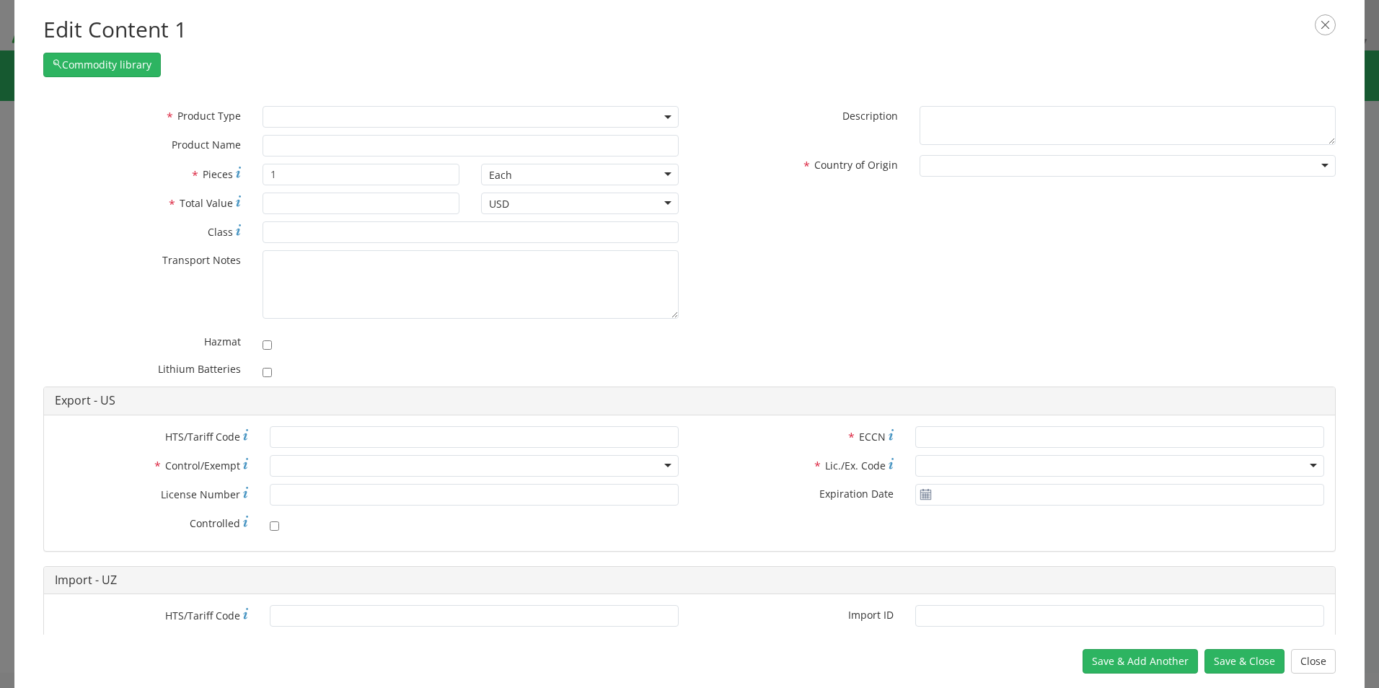
click at [531, 115] on span at bounding box center [471, 117] width 416 height 22
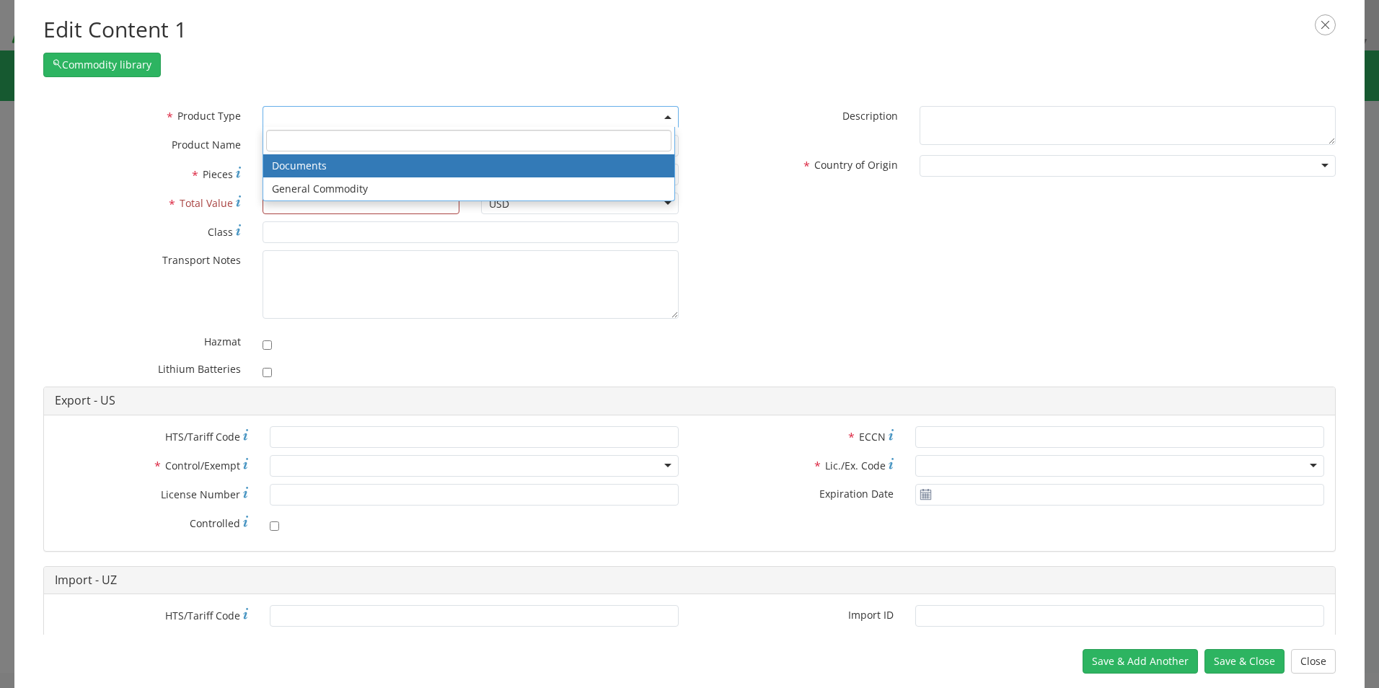
select select "DOCUMENT"
type input "Document"
type input "1"
type textarea "Documents"
type input "4911.99.8000"
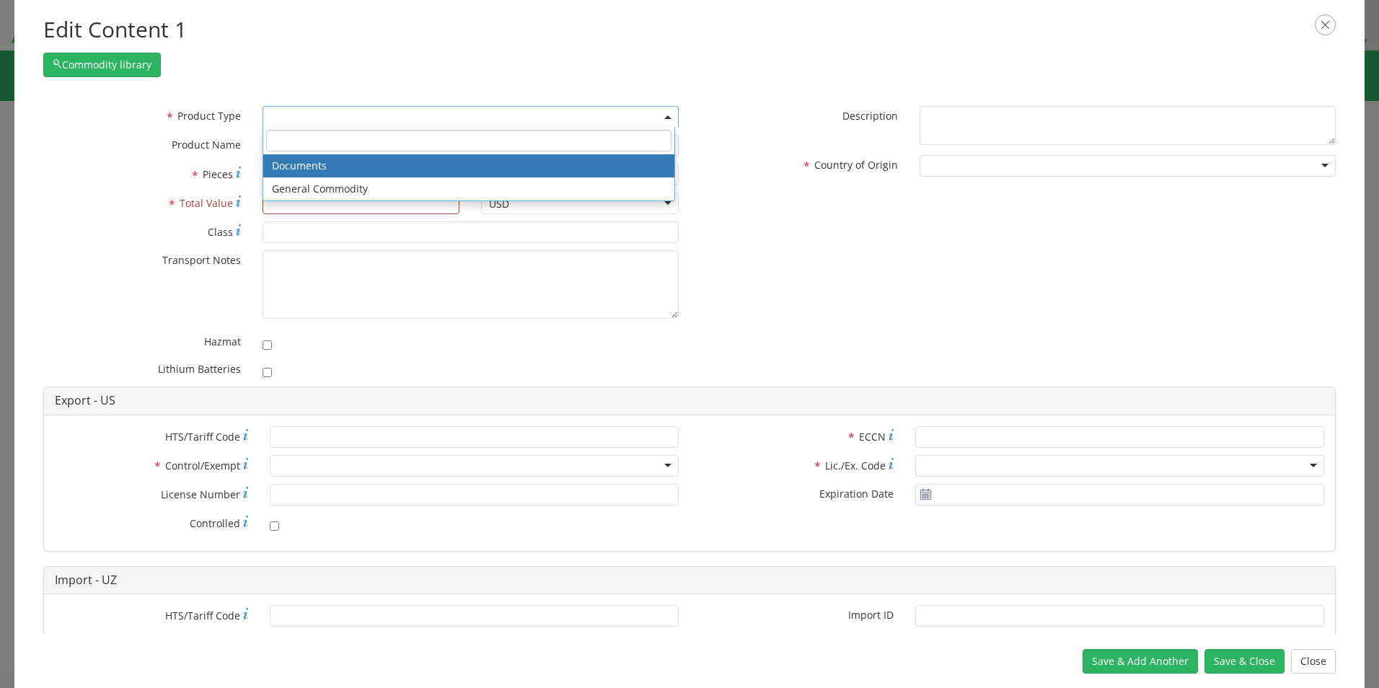
type input "EAR99"
type input "4911.99.8000"
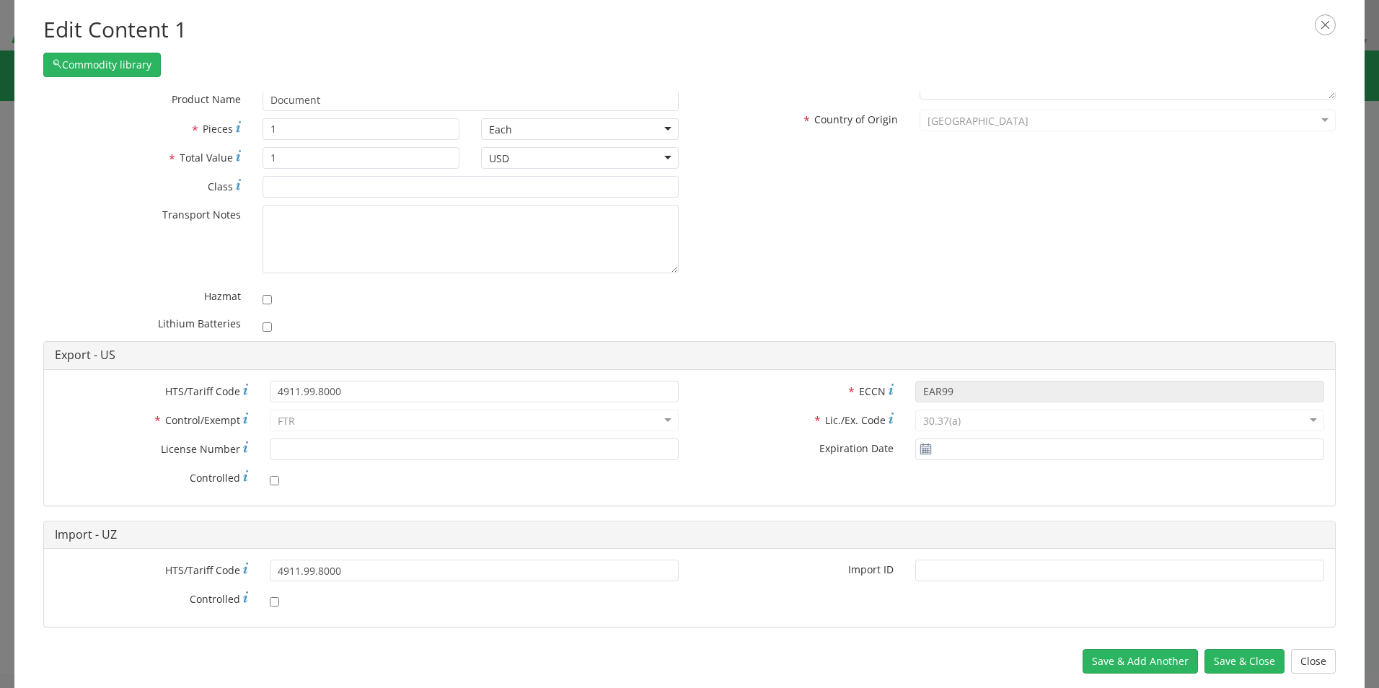
scroll to position [67, 0]
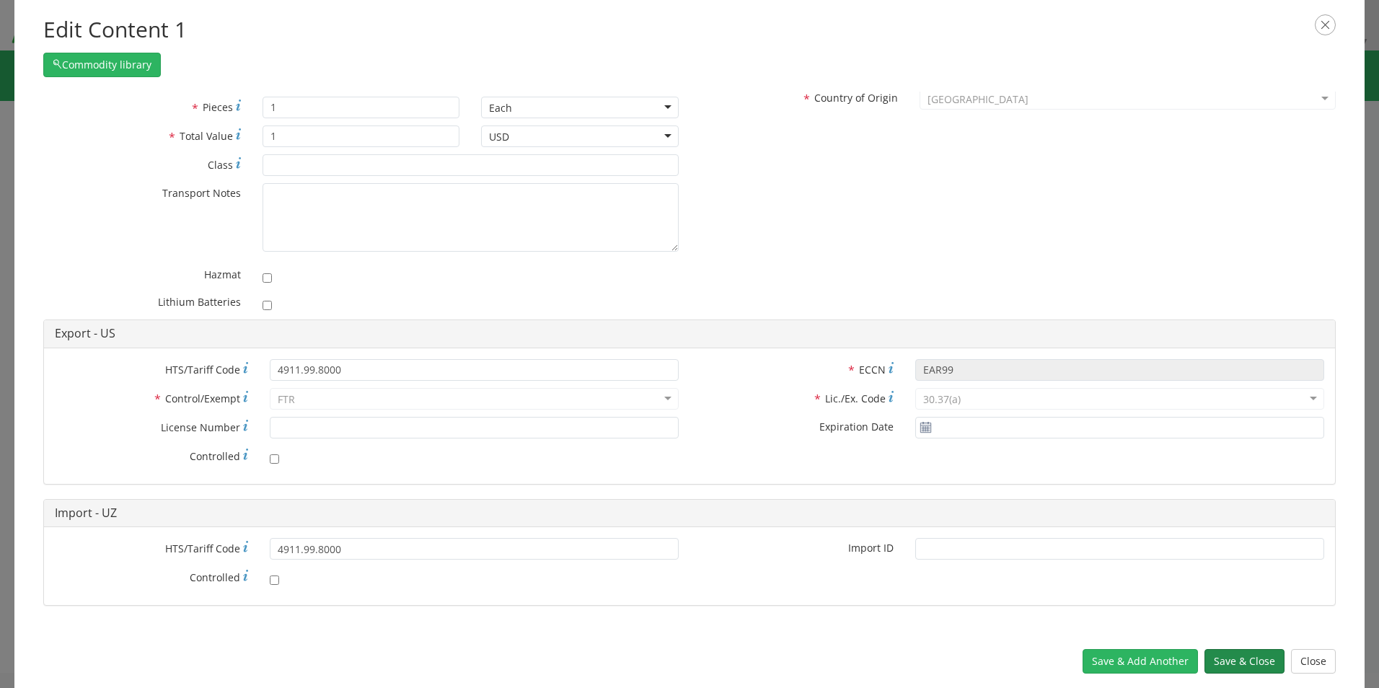
click at [1251, 659] on button "Save & Close" at bounding box center [1245, 661] width 80 height 25
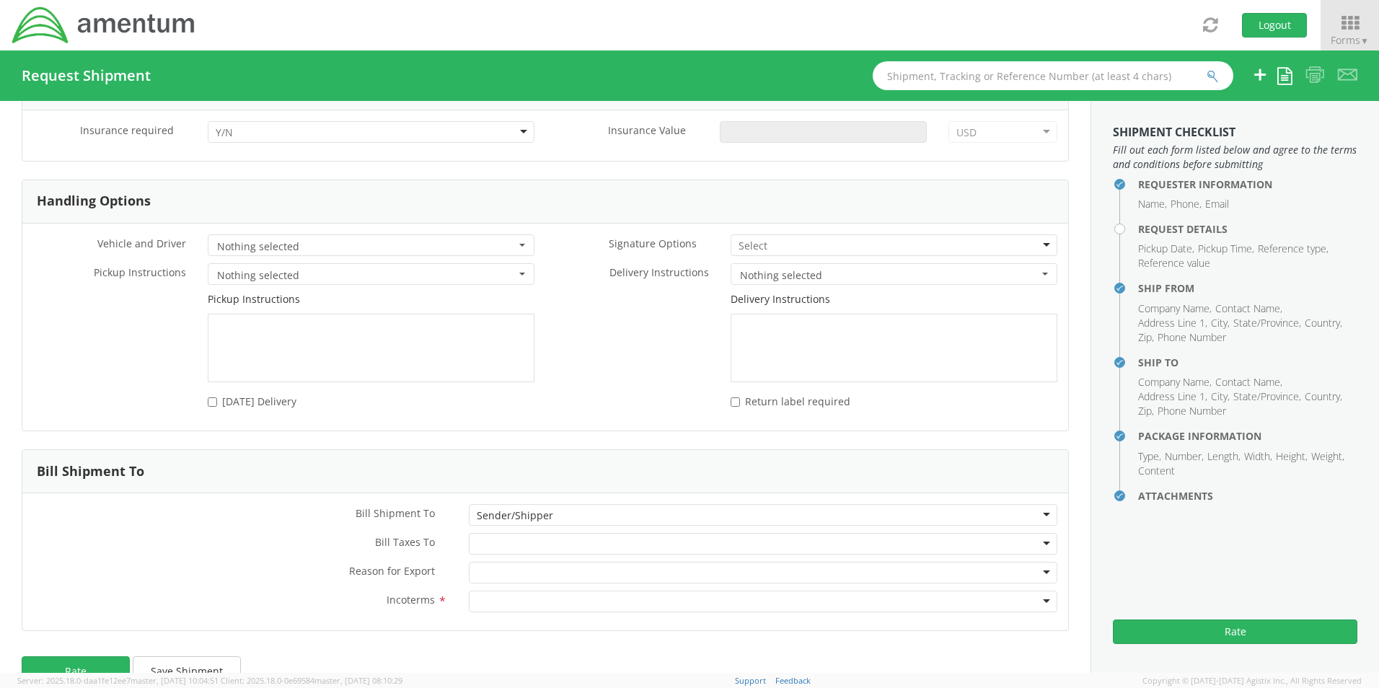
scroll to position [1837, 0]
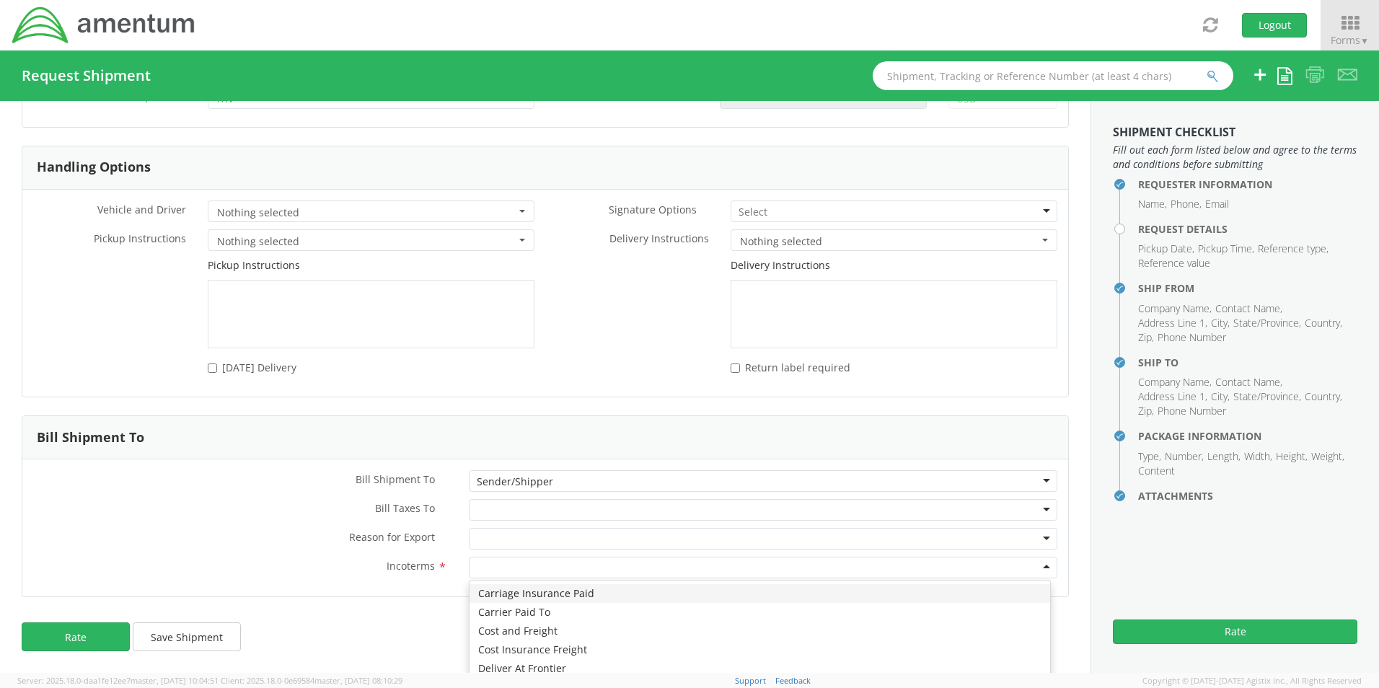
click at [716, 566] on div at bounding box center [763, 568] width 589 height 22
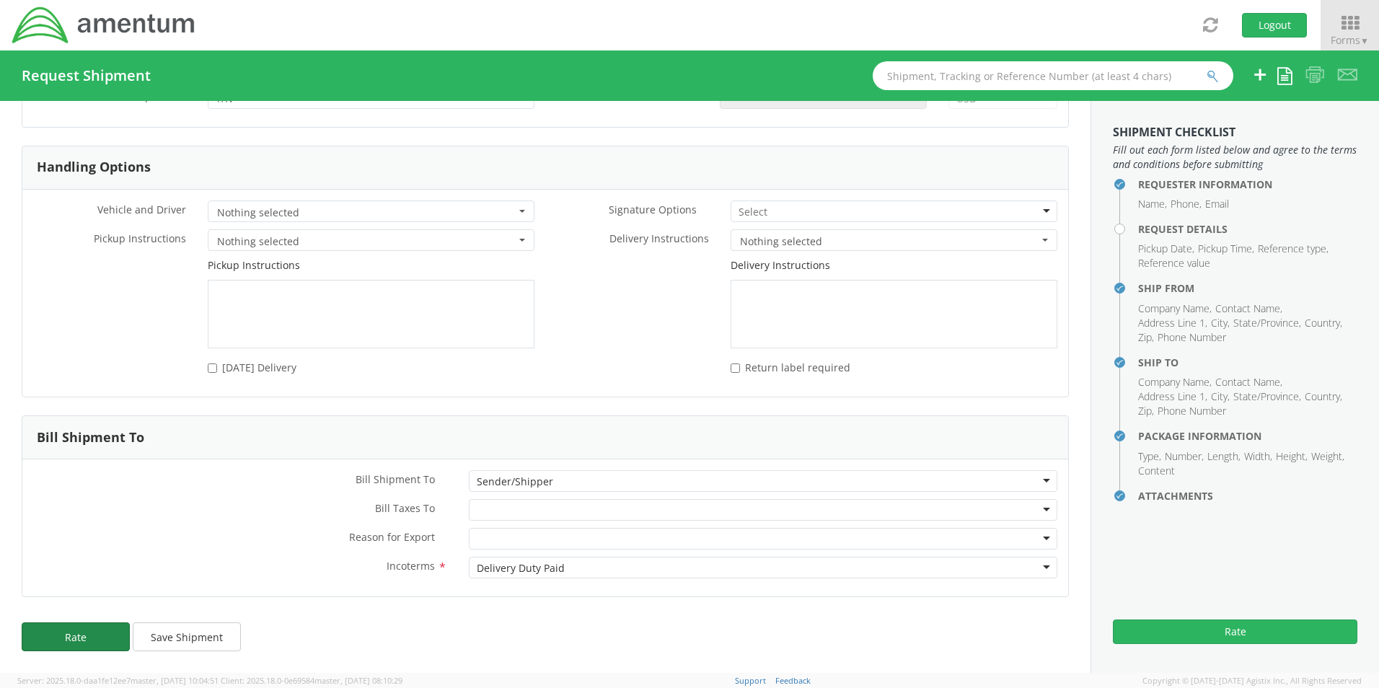
click at [82, 630] on button "Rate" at bounding box center [76, 636] width 108 height 29
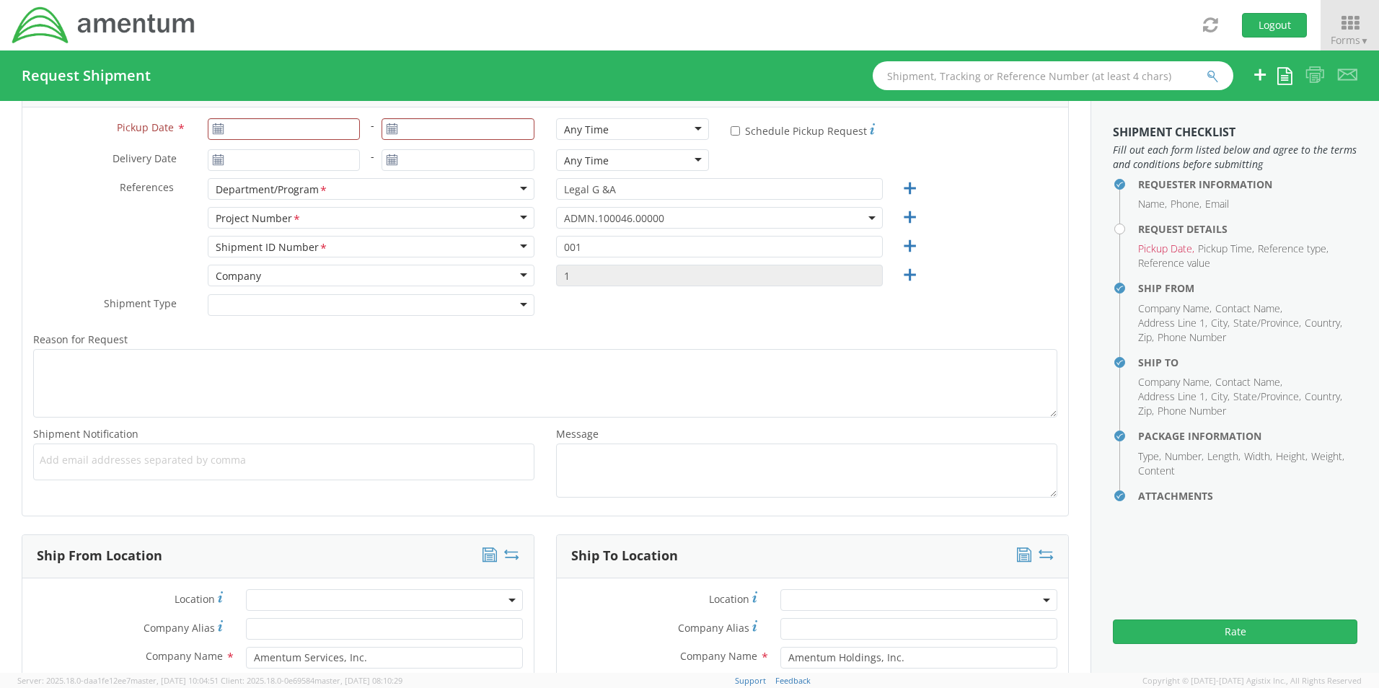
scroll to position [178, 0]
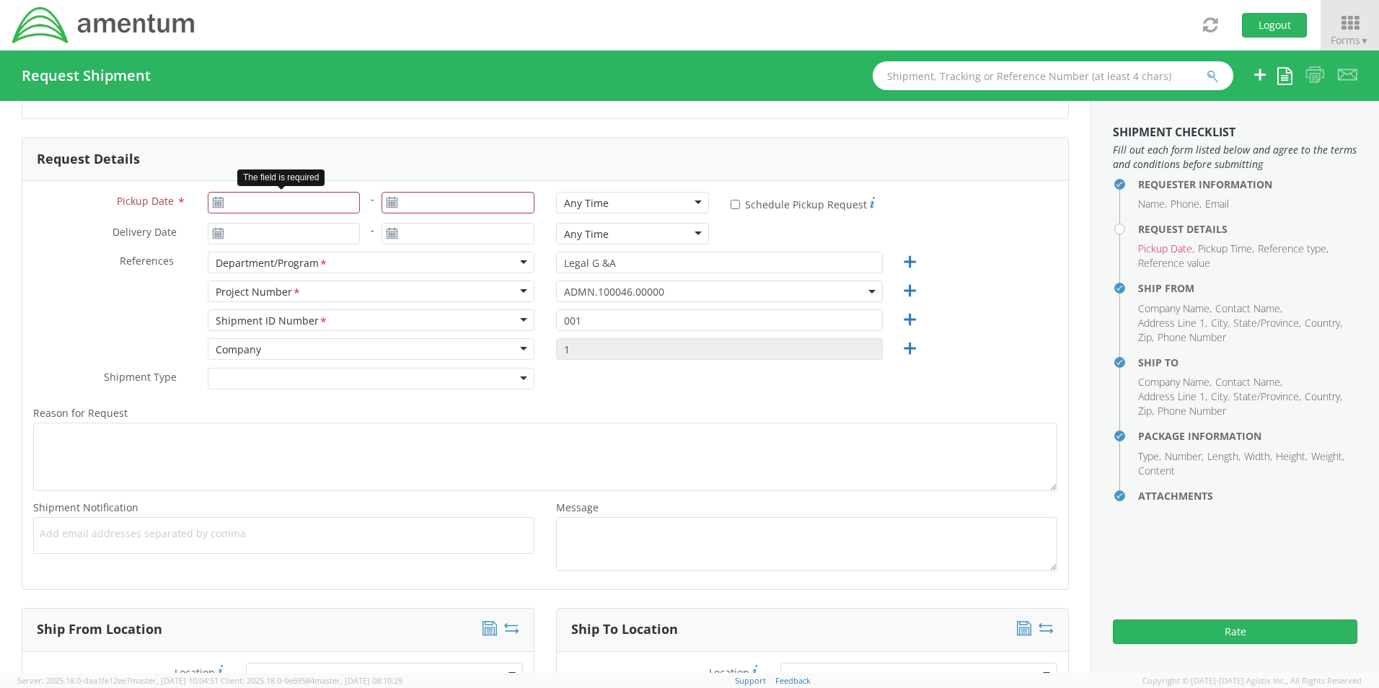
click at [213, 201] on use at bounding box center [218, 202] width 10 height 10
click at [220, 203] on icon at bounding box center [218, 203] width 12 height 12
click at [245, 203] on input "Pickup Date *" at bounding box center [284, 203] width 153 height 22
type input "[DATE]"
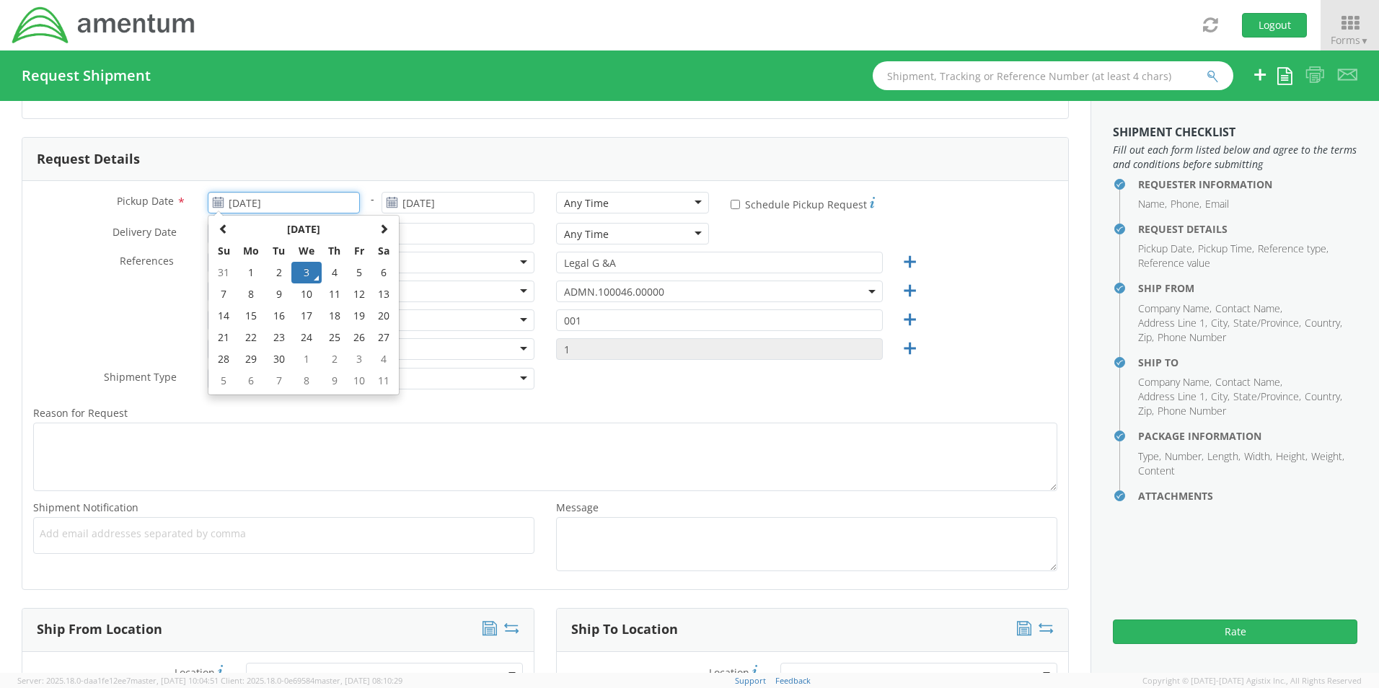
click at [306, 268] on td "3" at bounding box center [306, 273] width 30 height 22
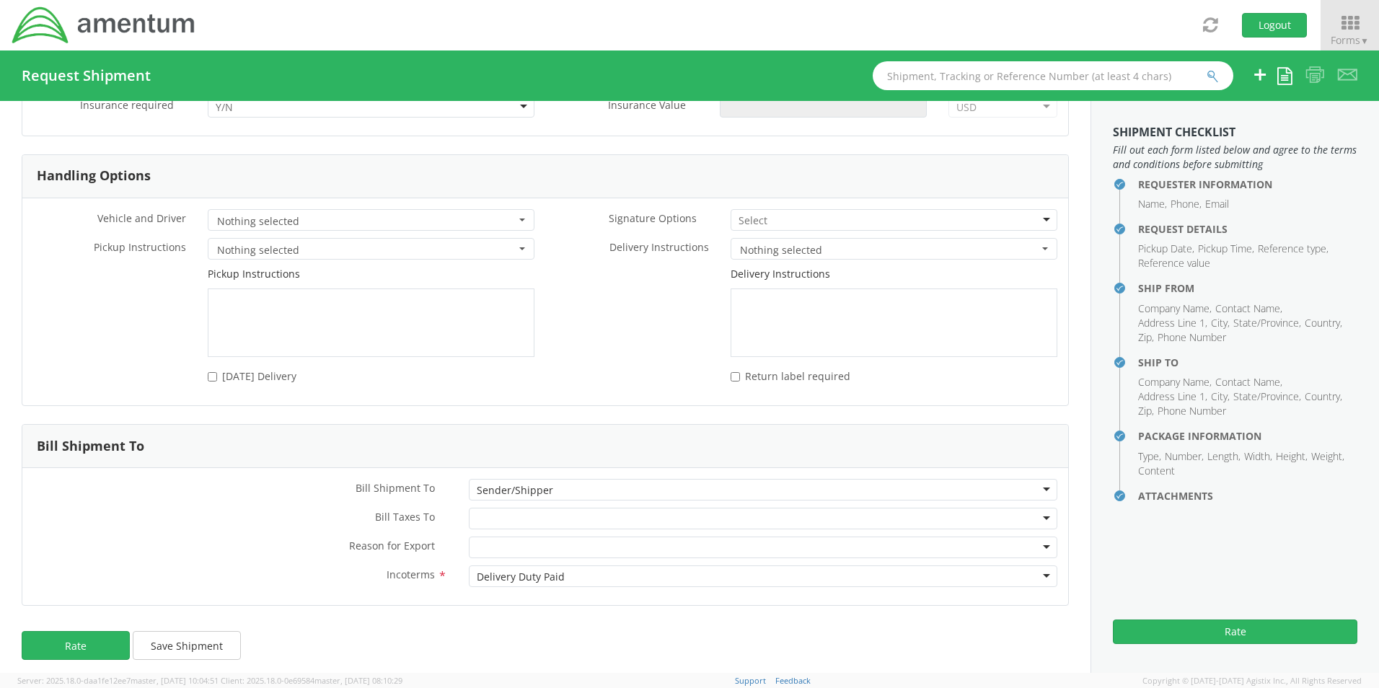
scroll to position [1837, 0]
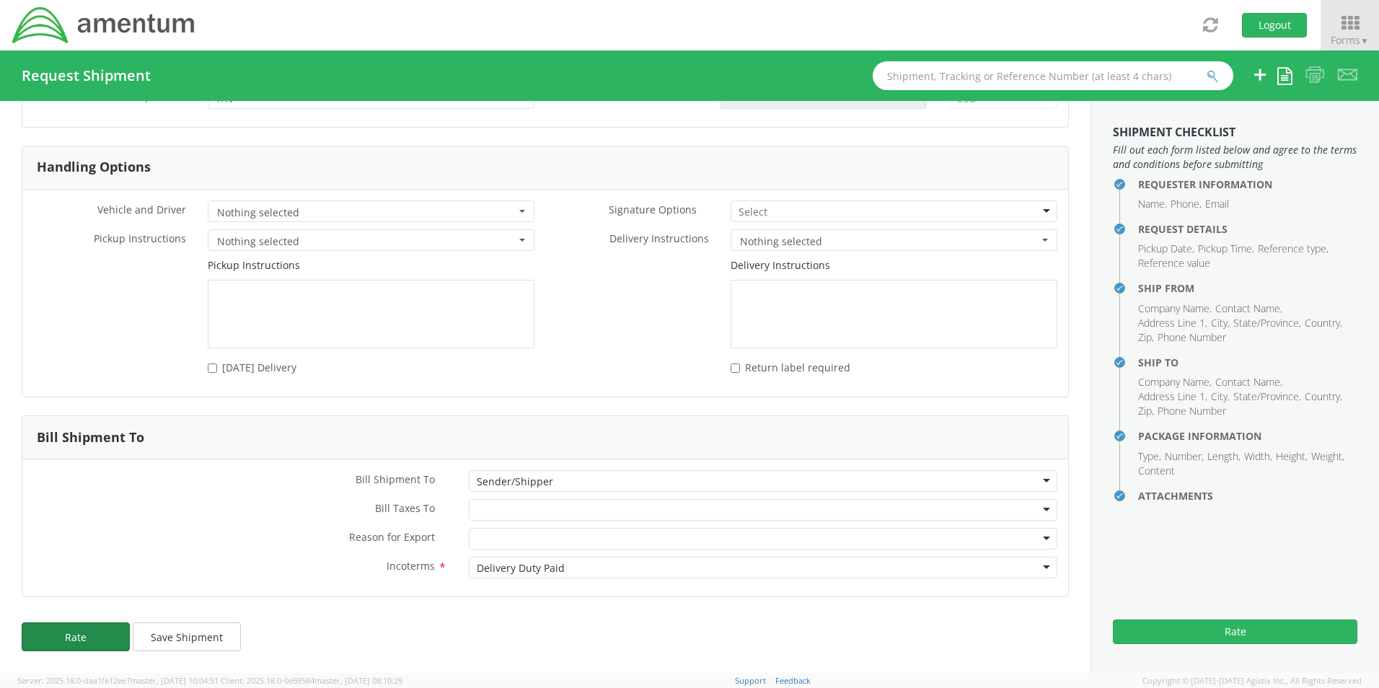
click at [91, 636] on button "Rate" at bounding box center [76, 636] width 108 height 29
